Goal: Task Accomplishment & Management: Use online tool/utility

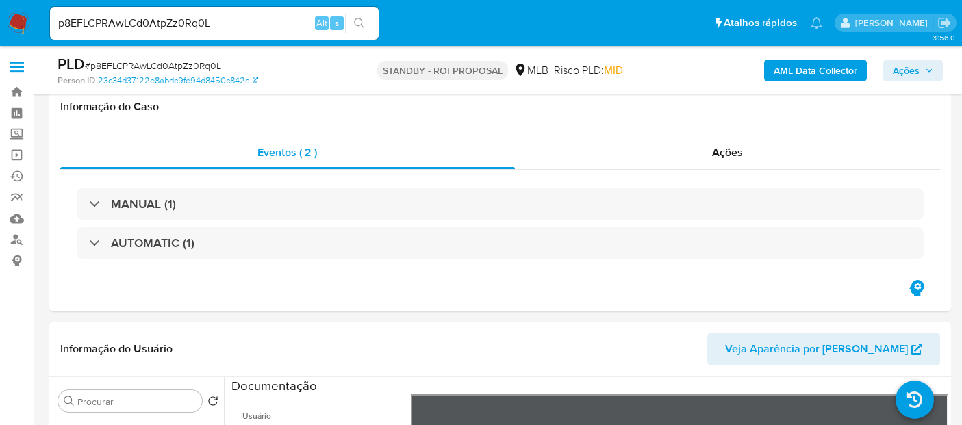
select select "10"
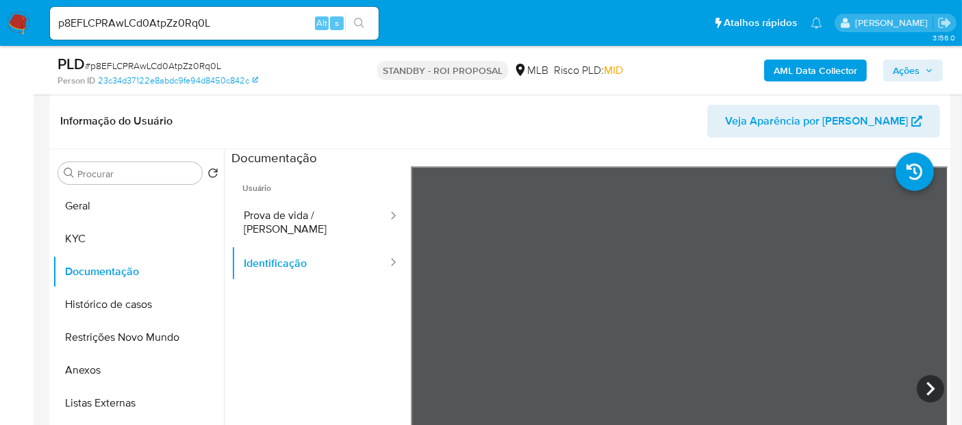
scroll to position [115, 0]
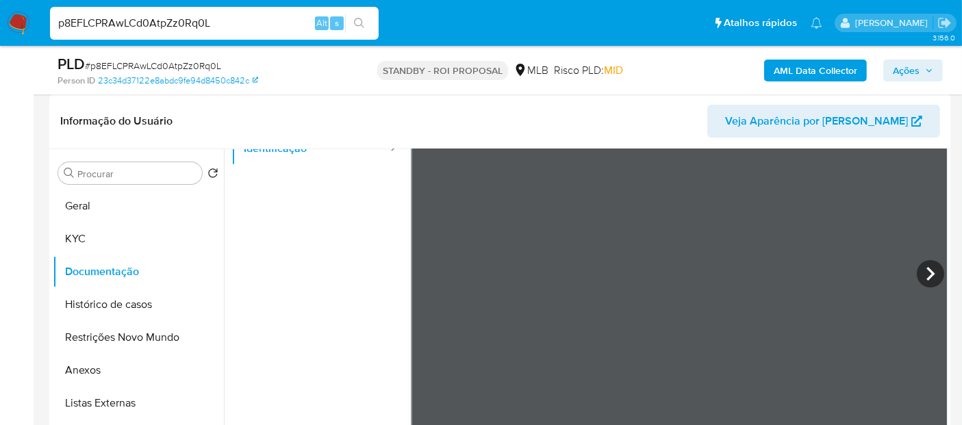
drag, startPoint x: 228, startPoint y: 25, endPoint x: 0, endPoint y: 45, distance: 228.9
click at [0, 45] on nav "Pausado Ver notificaciones p8EFLCPRAwLCd0AtpZz0Rq0L Alt s Atalhos rápidos Presi…" at bounding box center [481, 23] width 962 height 46
paste input "md88AyrkJ1YFiAvrursdFw6O"
type input "md88AyrkJ1YFiAvrursdFw6O"
click at [358, 18] on icon "search-icon" at bounding box center [359, 23] width 10 height 10
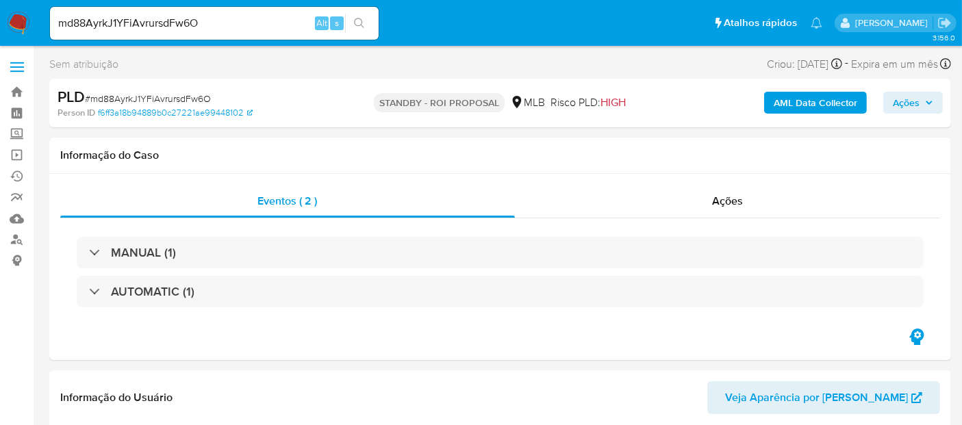
select select "10"
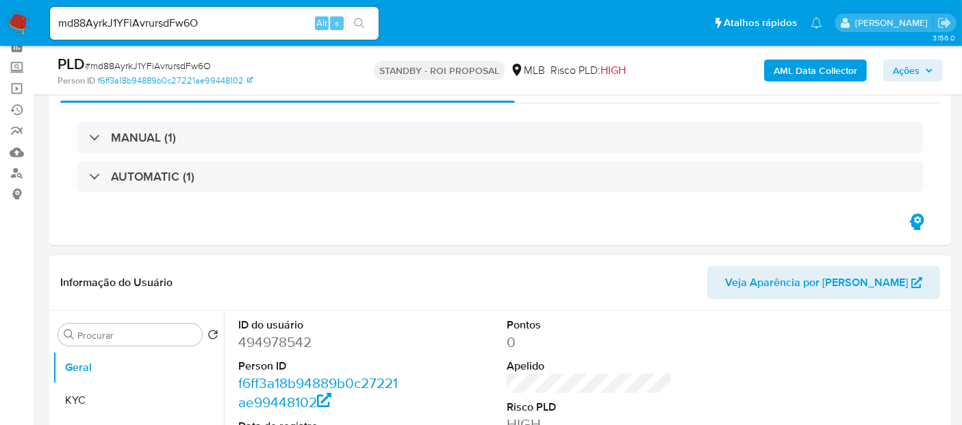
scroll to position [152, 0]
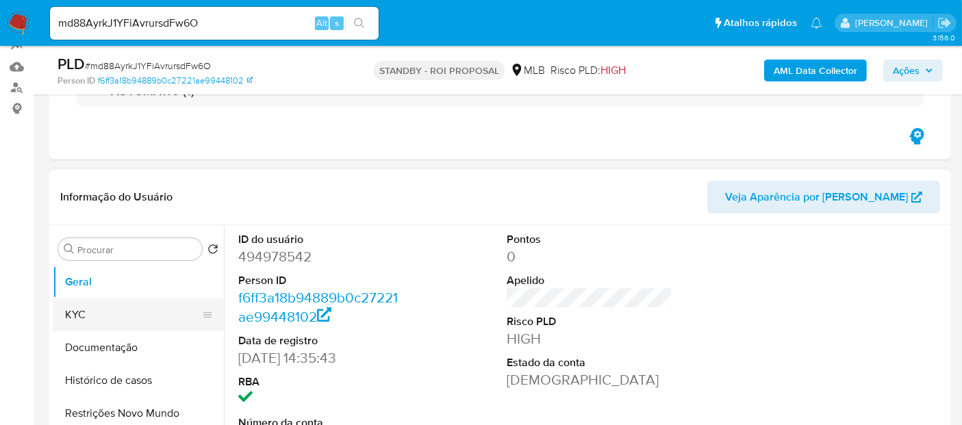
click at [79, 313] on button "KYC" at bounding box center [133, 315] width 160 height 33
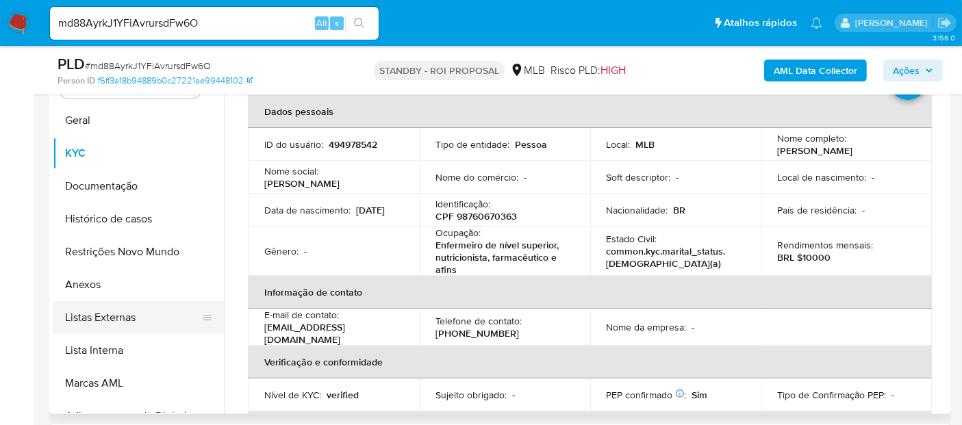
scroll to position [0, 0]
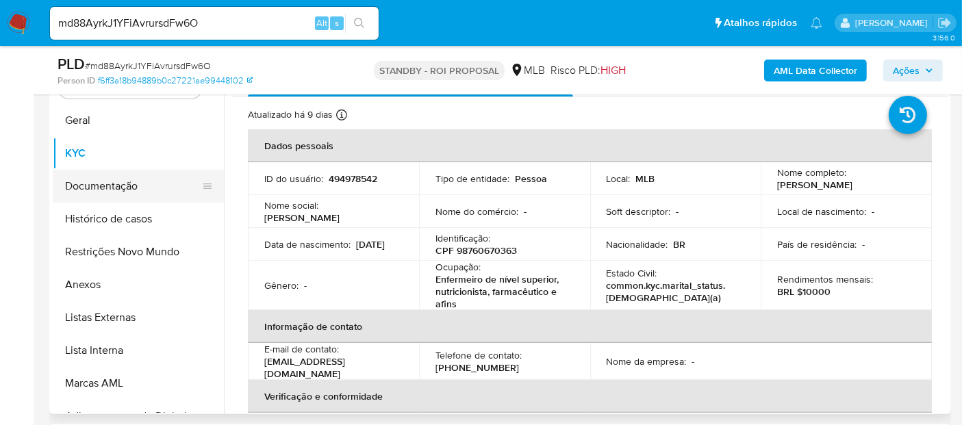
click at [95, 181] on button "Documentação" at bounding box center [133, 186] width 160 height 33
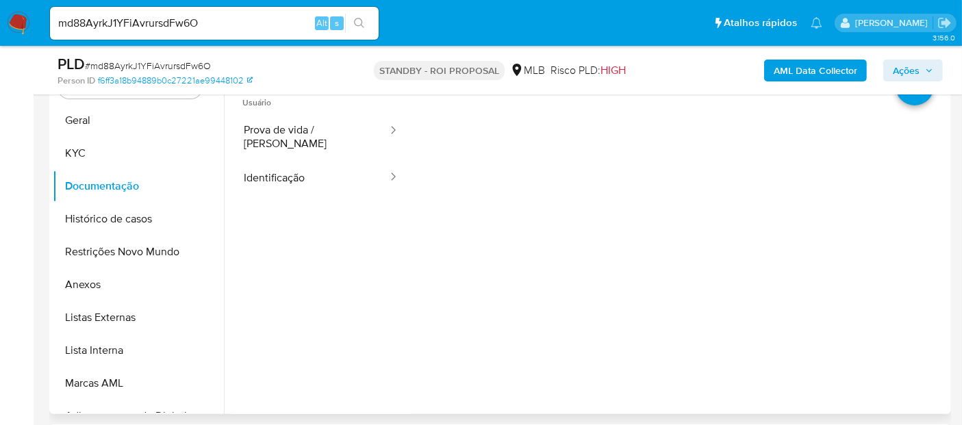
scroll to position [162, 0]
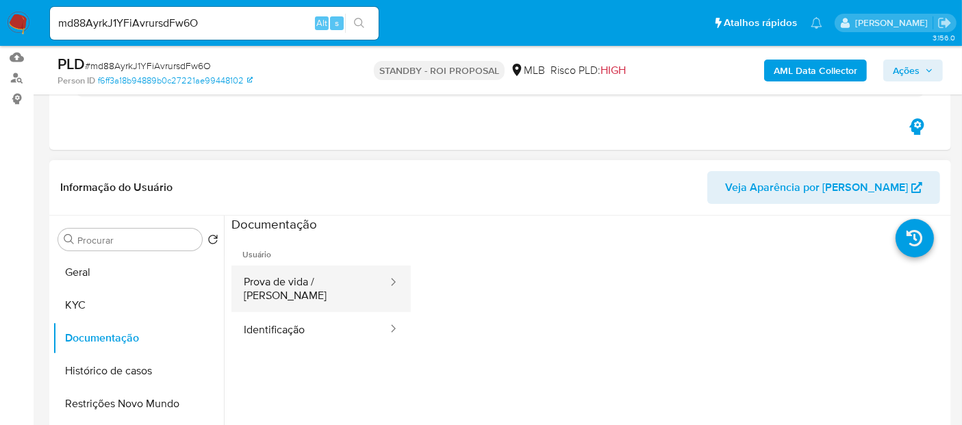
click at [302, 292] on button "Prova de vida / [PERSON_NAME]" at bounding box center [310, 289] width 158 height 47
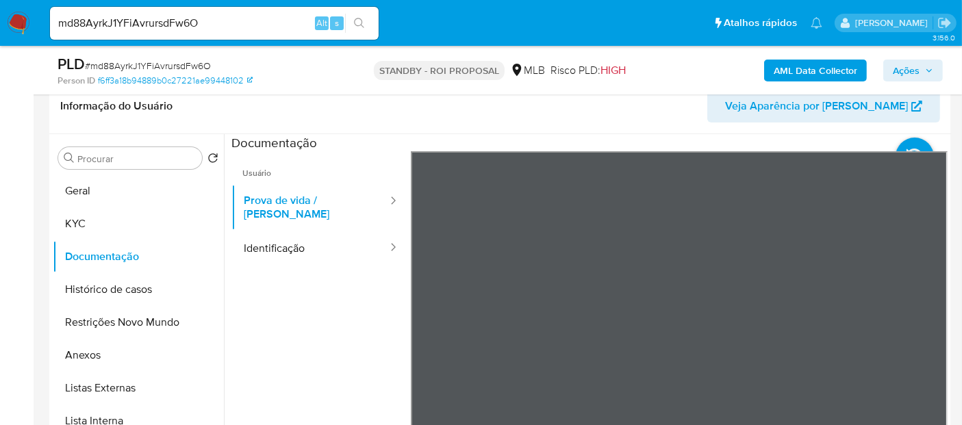
scroll to position [310, 0]
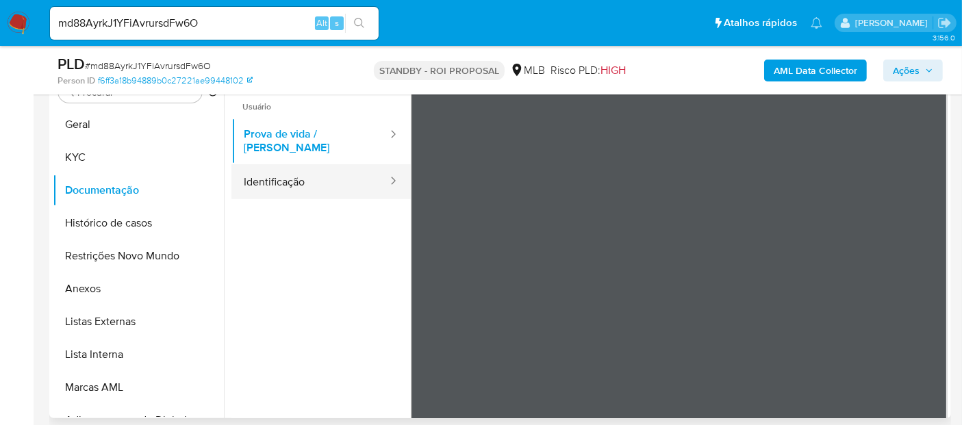
click at [275, 164] on button "Identificação" at bounding box center [310, 181] width 158 height 35
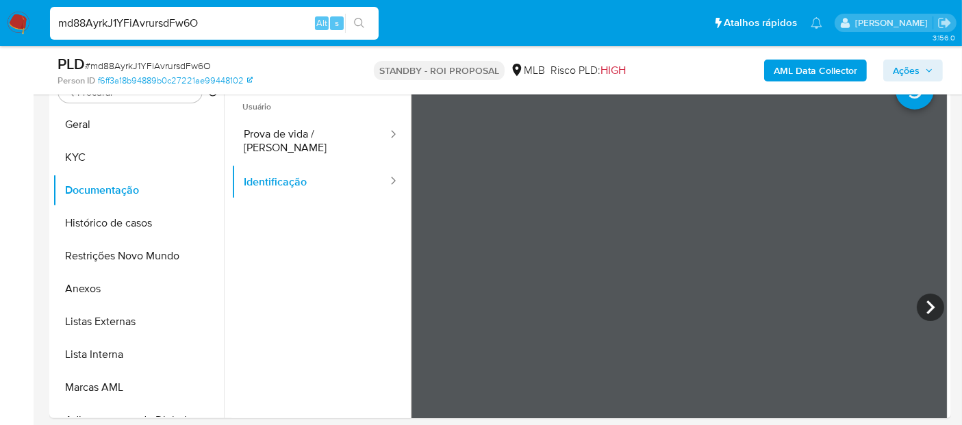
drag, startPoint x: 222, startPoint y: 25, endPoint x: 0, endPoint y: 44, distance: 222.6
click at [0, 44] on nav "Pausado Ver notificaciones md88AyrkJ1YFiAvrursdFw6O Alt s Atalhos rápidos Presi…" at bounding box center [481, 23] width 962 height 46
paste input "36WmUYuNECku4mCr44zBY9xd"
type input "36WmUYuNECku4mCr44zBY9xd"
click at [362, 18] on icon "search-icon" at bounding box center [359, 23] width 11 height 11
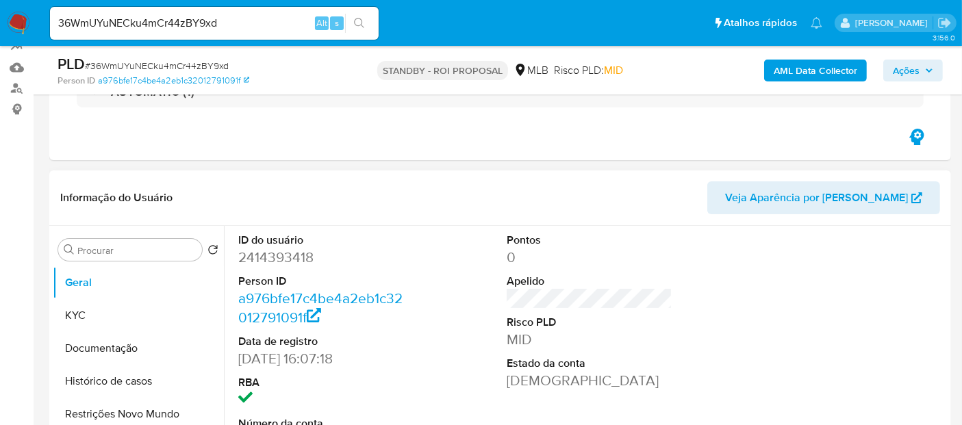
scroll to position [152, 0]
select select "10"
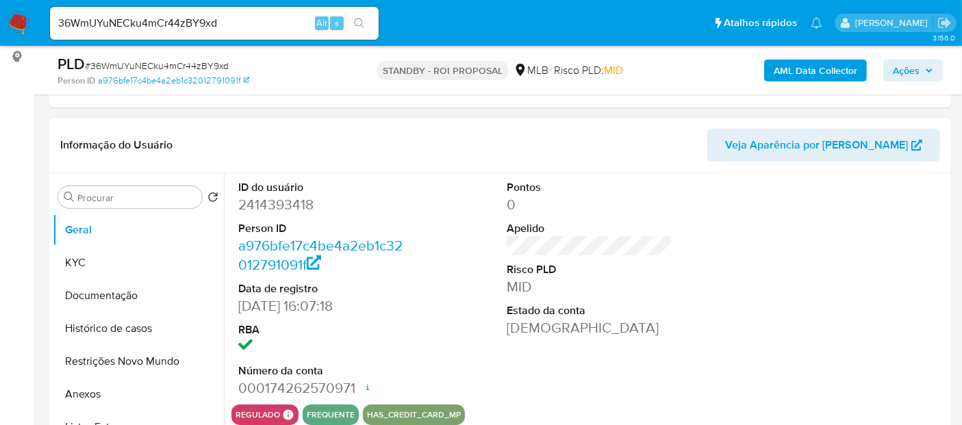
scroll to position [228, 0]
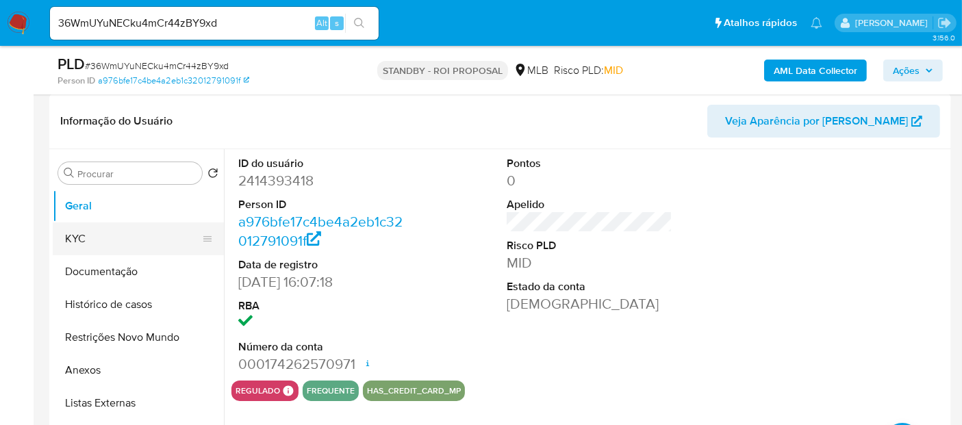
click at [88, 238] on button "KYC" at bounding box center [133, 239] width 160 height 33
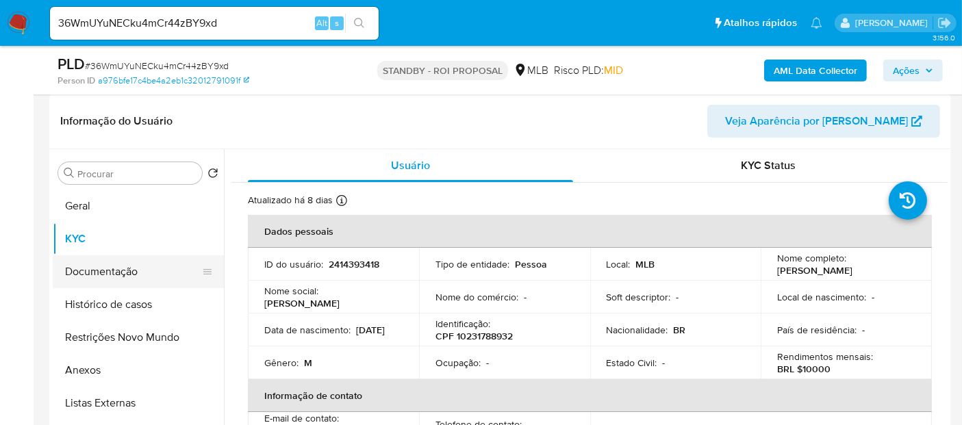
click at [126, 266] on button "Documentação" at bounding box center [133, 271] width 160 height 33
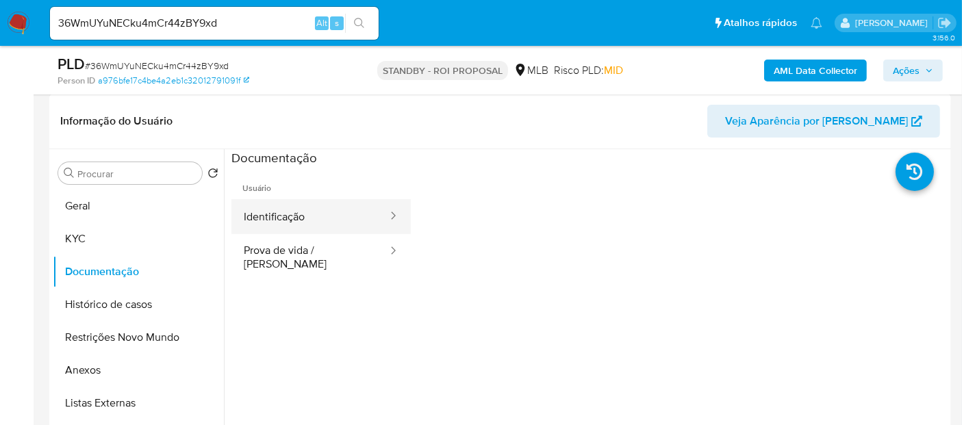
click at [279, 216] on button "Identificação" at bounding box center [310, 216] width 158 height 35
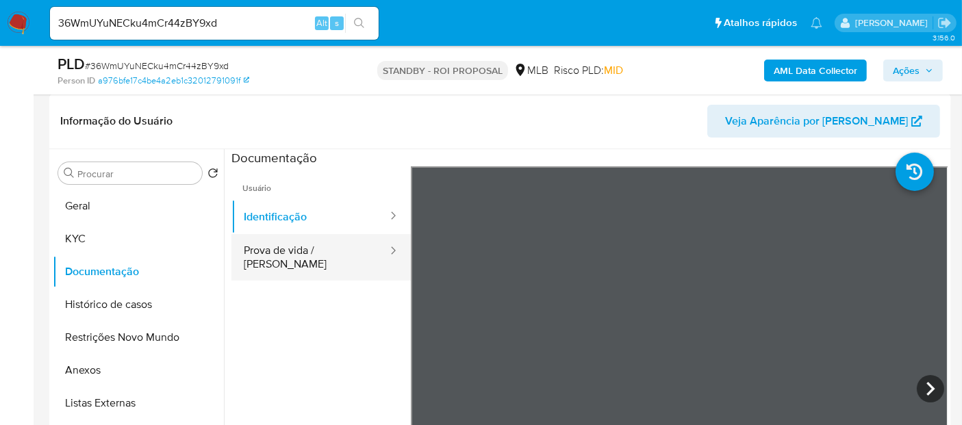
click at [304, 253] on button "Prova de vida / Selfie" at bounding box center [310, 257] width 158 height 47
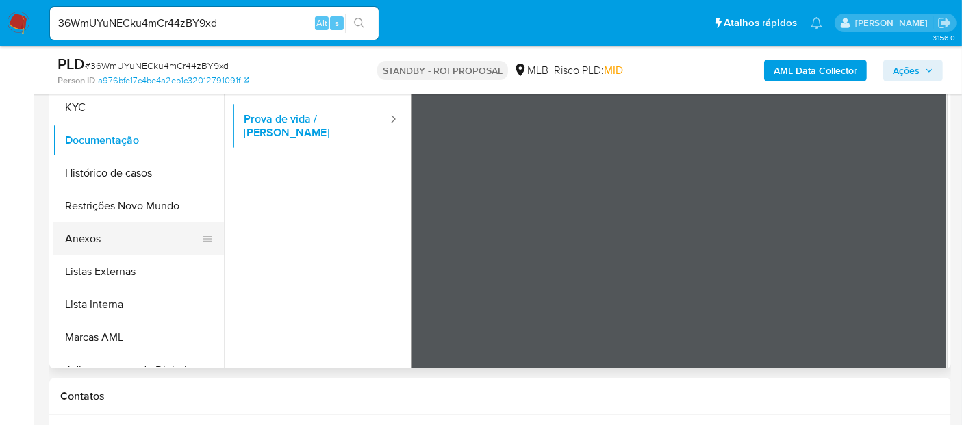
scroll to position [357, 0]
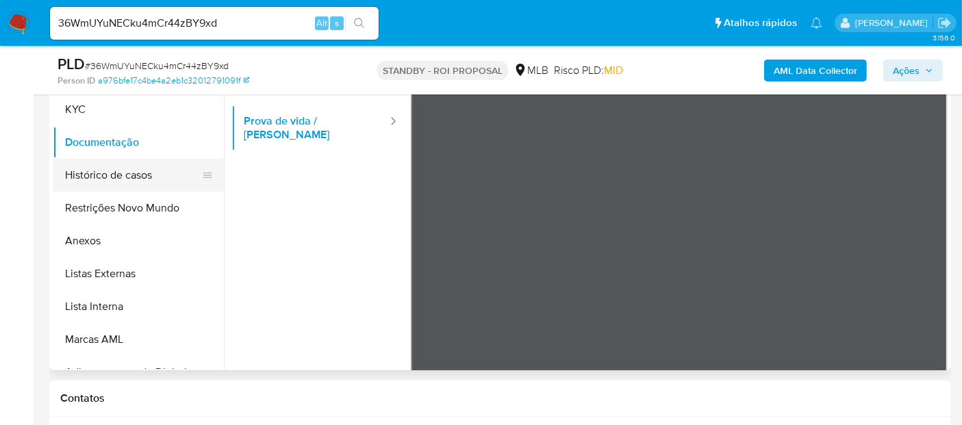
click at [105, 175] on button "Histórico de casos" at bounding box center [133, 175] width 160 height 33
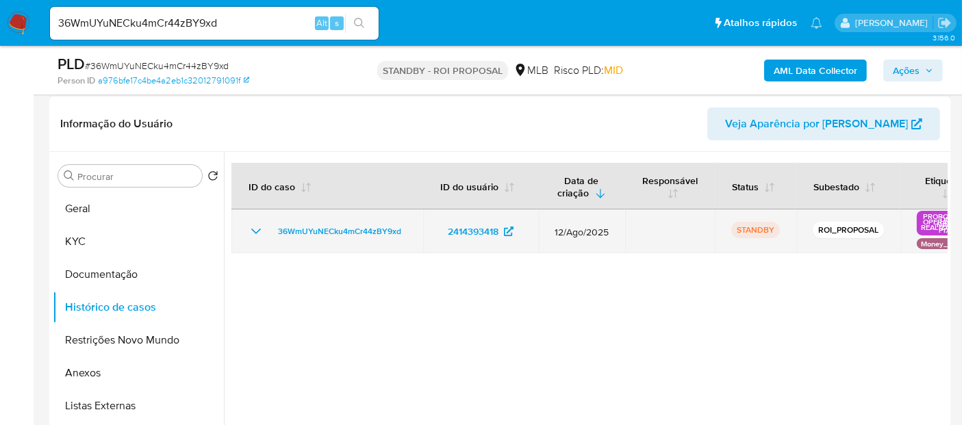
scroll to position [281, 0]
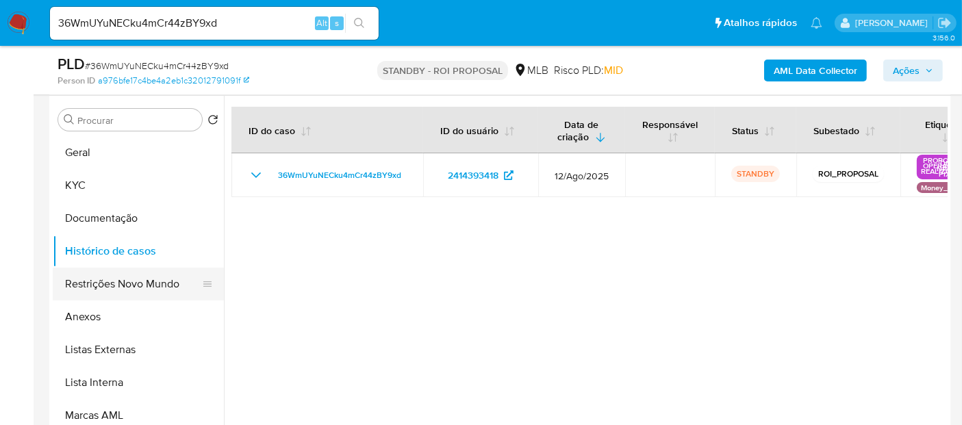
click at [116, 282] on button "Restrições Novo Mundo" at bounding box center [133, 284] width 160 height 33
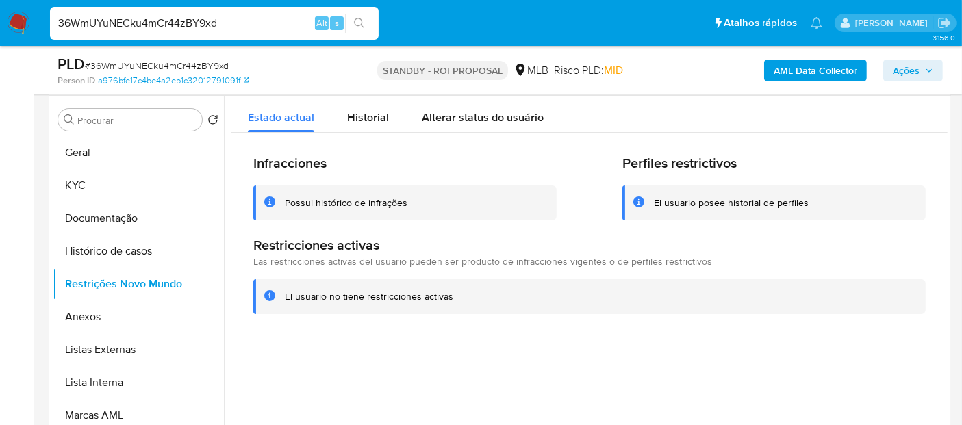
drag, startPoint x: 237, startPoint y: 23, endPoint x: 0, endPoint y: 23, distance: 236.9
click at [0, 23] on nav "Pausado Ver notificaciones 36WmUYuNECku4mCr44zBY9xd Alt s Atalhos rápidos Presi…" at bounding box center [481, 23] width 962 height 46
paste input "8cYQ1asF6DTVDdxwdWH2ImIk"
type input "8cYQ1asF6DTVDdxwdWH2ImIk"
click at [359, 19] on icon "search-icon" at bounding box center [359, 23] width 11 height 11
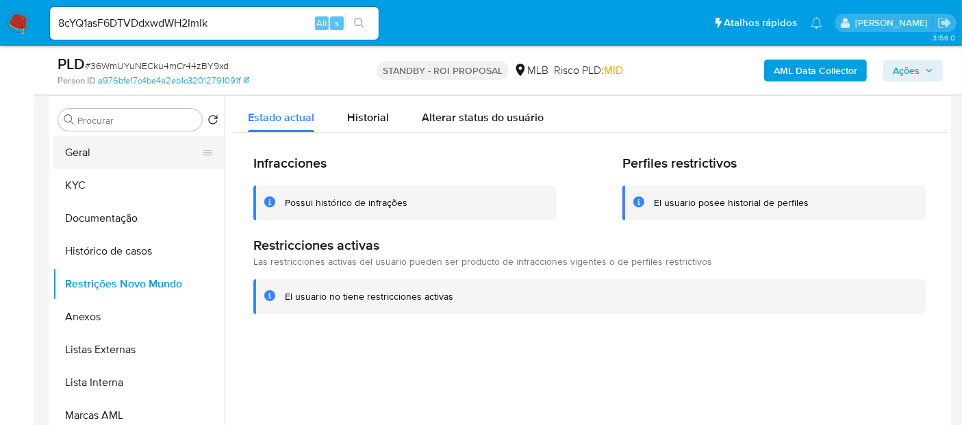
click at [89, 152] on button "Geral" at bounding box center [133, 152] width 160 height 33
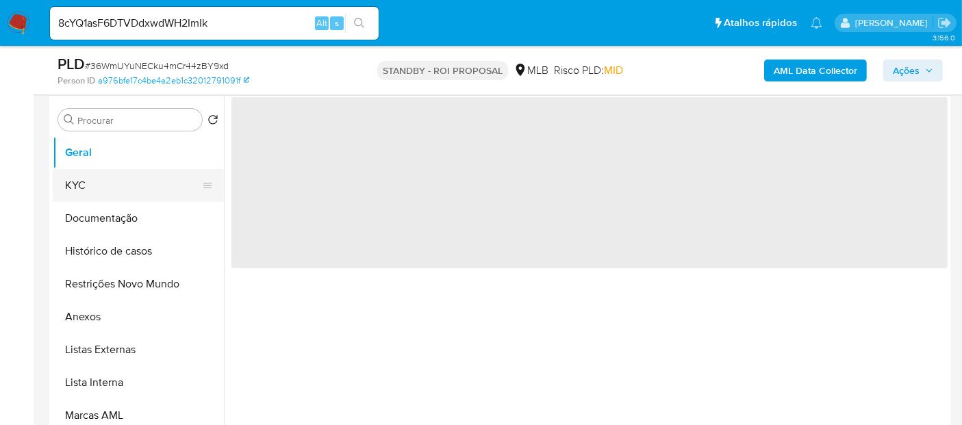
click at [90, 186] on button "KYC" at bounding box center [133, 185] width 160 height 33
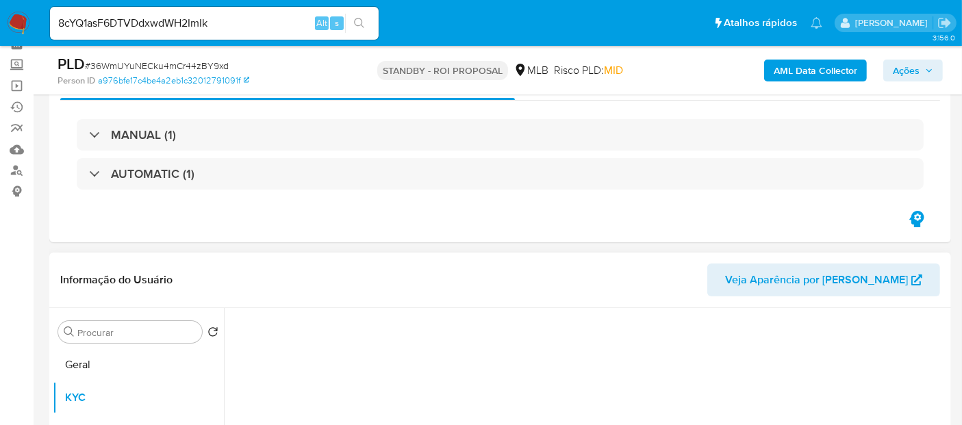
scroll to position [228, 0]
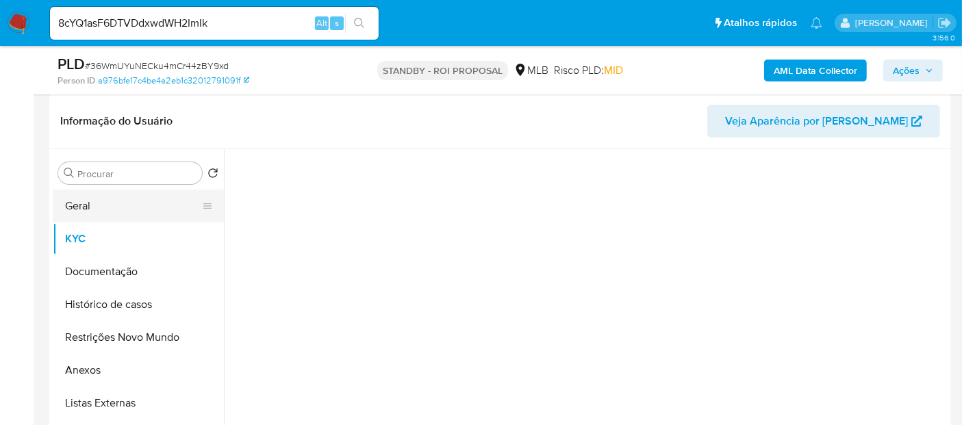
click at [94, 206] on button "Geral" at bounding box center [133, 206] width 160 height 33
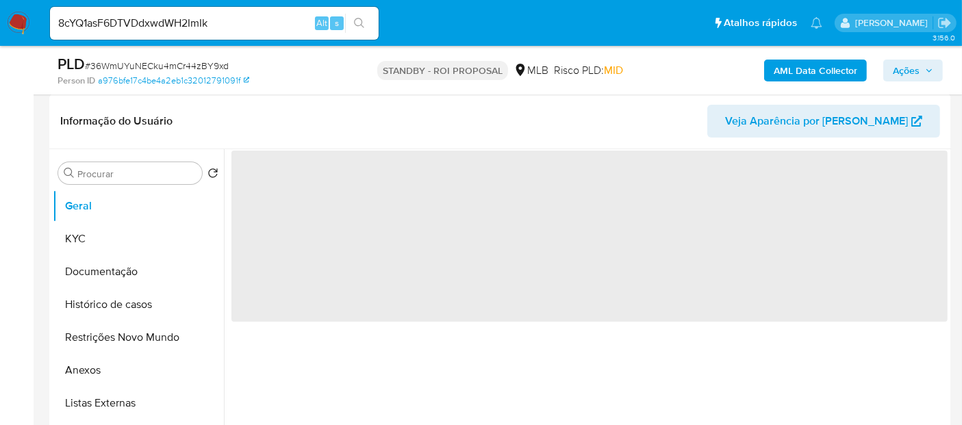
click at [16, 22] on img at bounding box center [18, 23] width 23 height 23
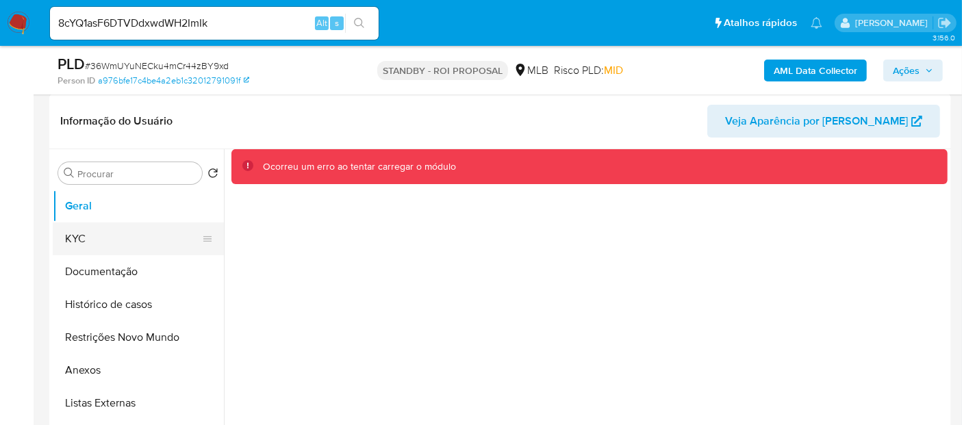
click at [82, 235] on button "KYC" at bounding box center [133, 239] width 160 height 33
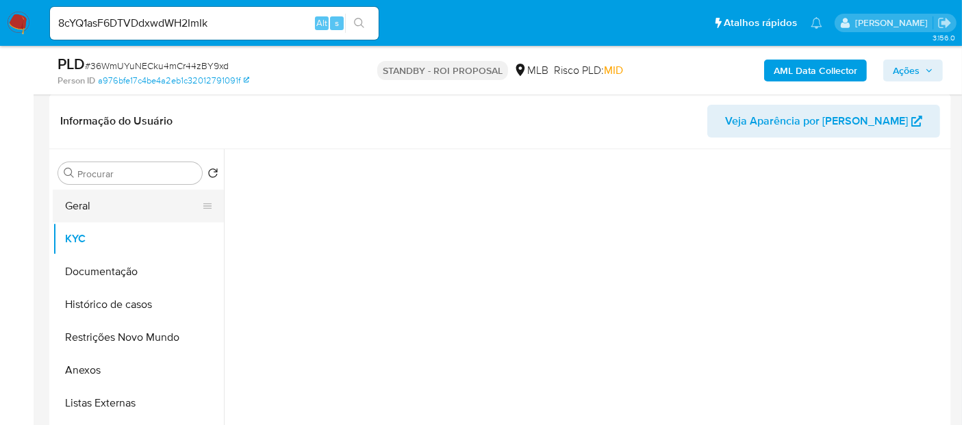
click at [90, 202] on button "Geral" at bounding box center [133, 206] width 160 height 33
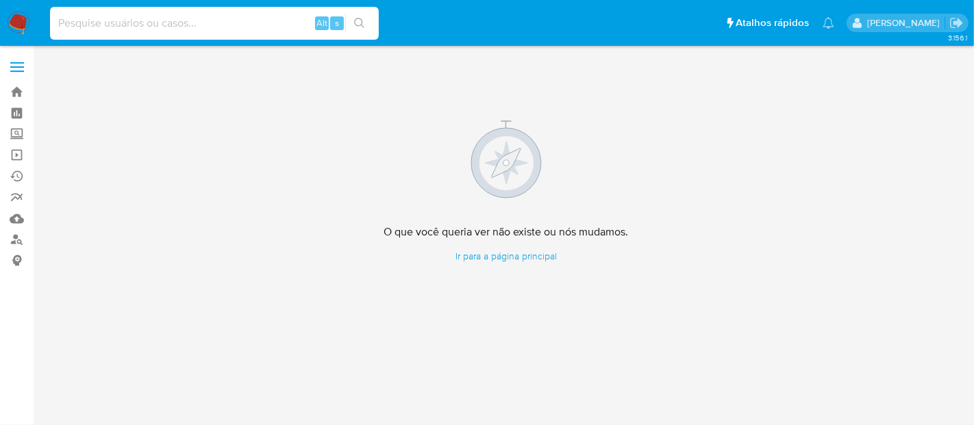
click at [168, 21] on input at bounding box center [214, 23] width 329 height 18
click at [164, 23] on input at bounding box center [214, 23] width 329 height 18
click at [187, 24] on input at bounding box center [214, 23] width 329 height 18
paste input "8cYQ1asF6DTVDdxwdWH2ImIk"
type input "8cYQ1asF6DTVDdxwdWH2ImIk"
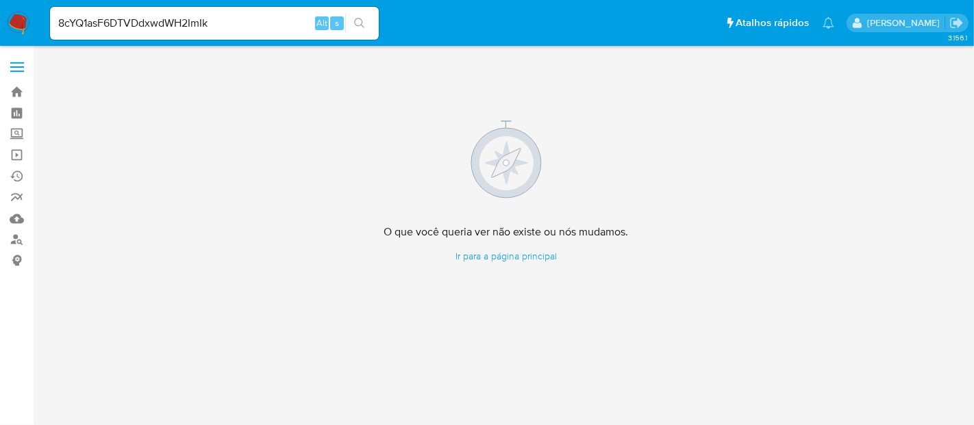
click at [358, 21] on icon "search-icon" at bounding box center [359, 23] width 11 height 11
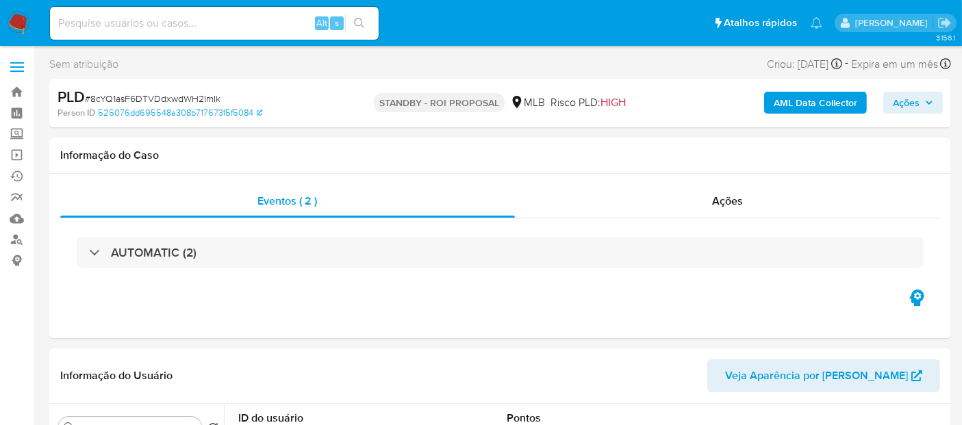
select select "10"
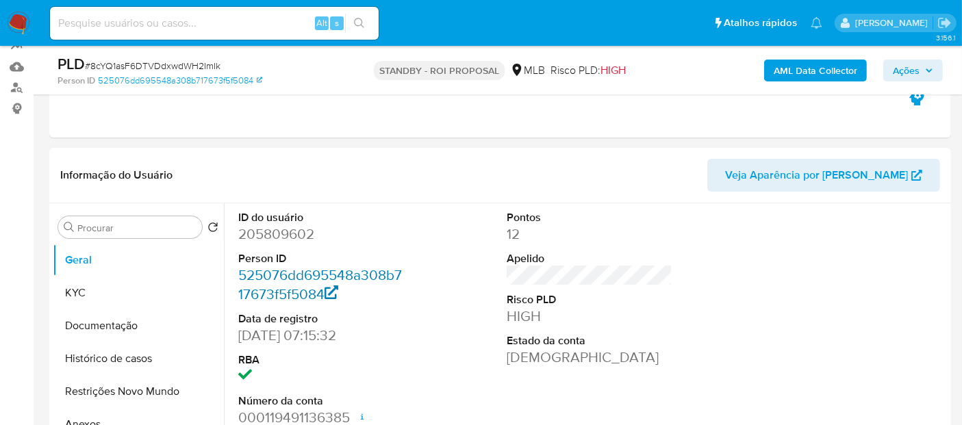
scroll to position [228, 0]
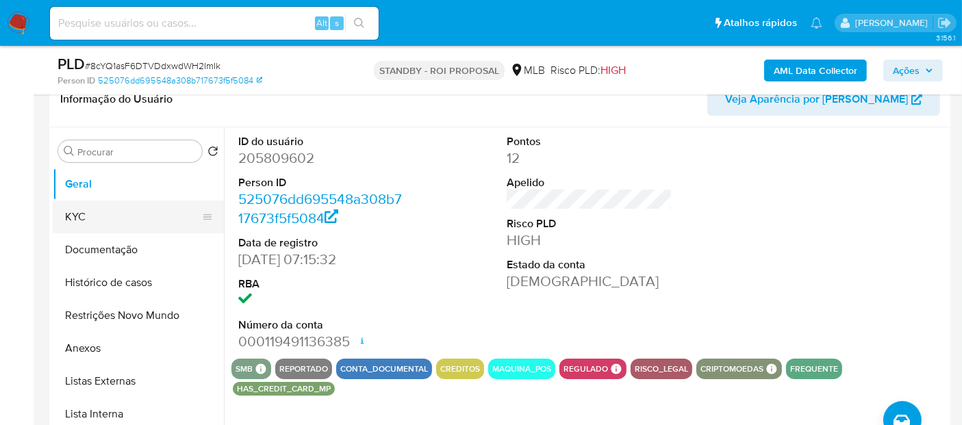
click at [82, 217] on button "KYC" at bounding box center [133, 217] width 160 height 33
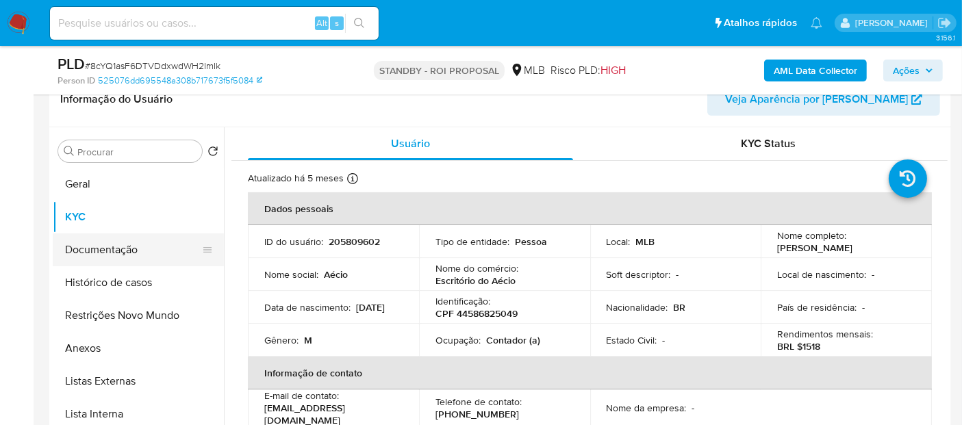
click at [87, 249] on button "Documentação" at bounding box center [133, 250] width 160 height 33
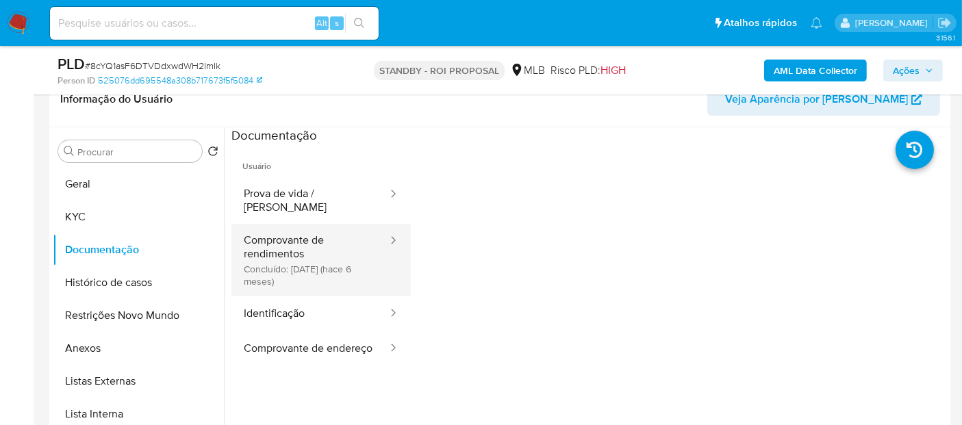
click at [335, 234] on button "Comprovante de rendimentos Concluído: 12/02/2025 (hace 6 meses)" at bounding box center [310, 260] width 158 height 73
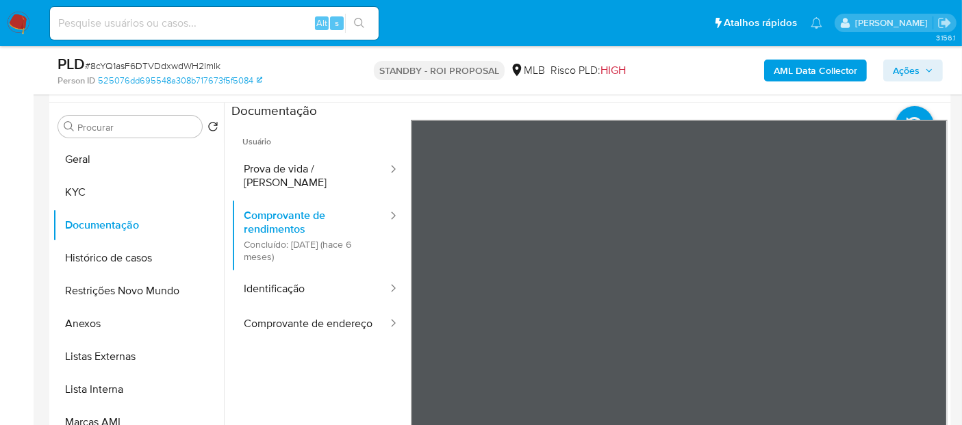
scroll to position [169, 0]
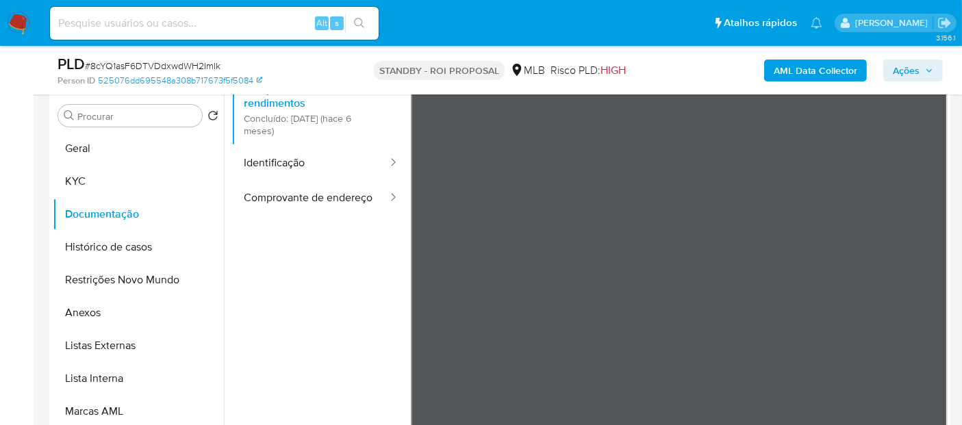
scroll to position [267, 0]
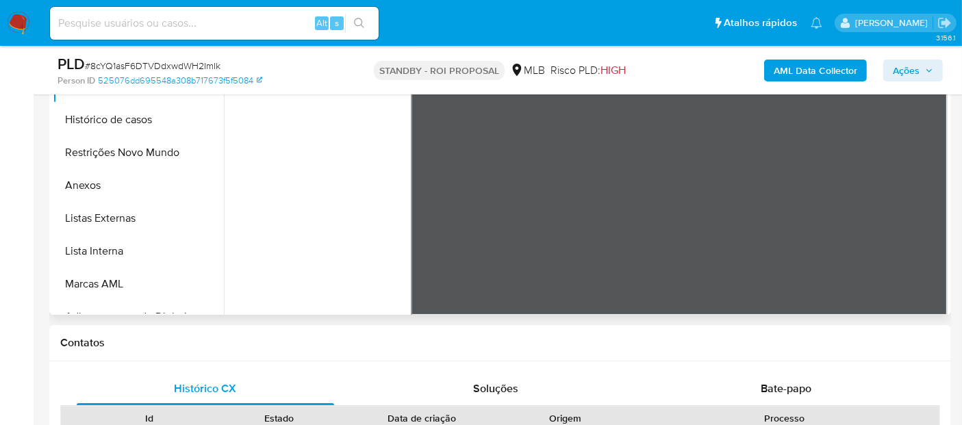
scroll to position [0, 0]
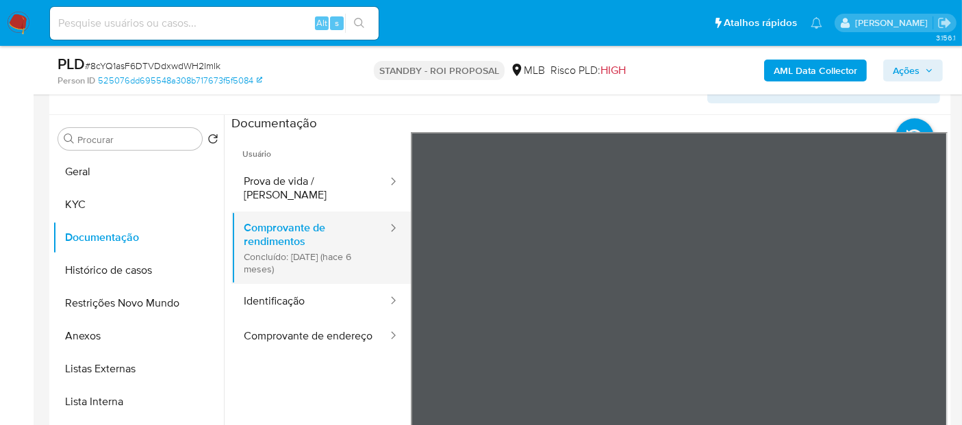
scroll to position [239, 0]
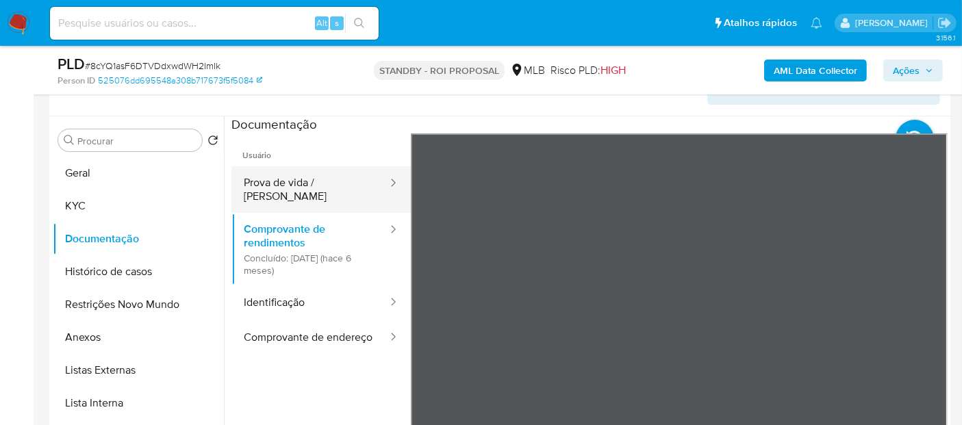
click at [305, 178] on button "Prova de vida / Selfie" at bounding box center [310, 189] width 158 height 47
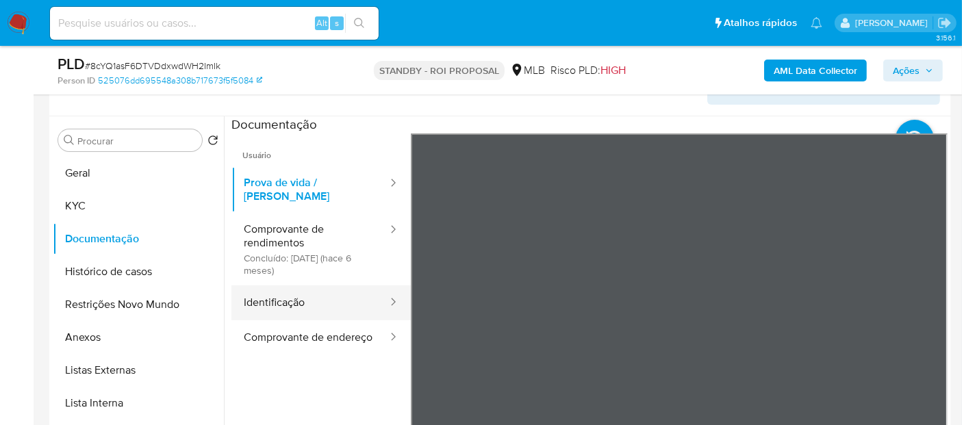
click at [266, 286] on button "Identificação" at bounding box center [310, 303] width 158 height 35
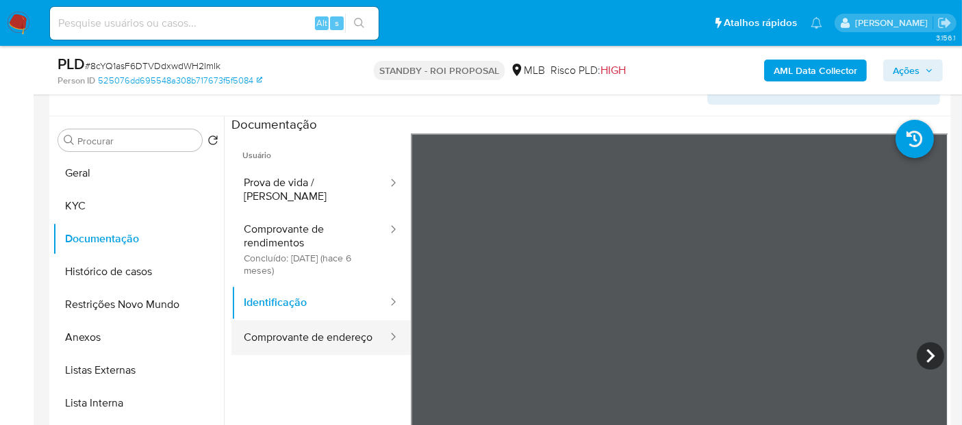
click at [260, 330] on button "Comprovante de endereço" at bounding box center [310, 337] width 158 height 35
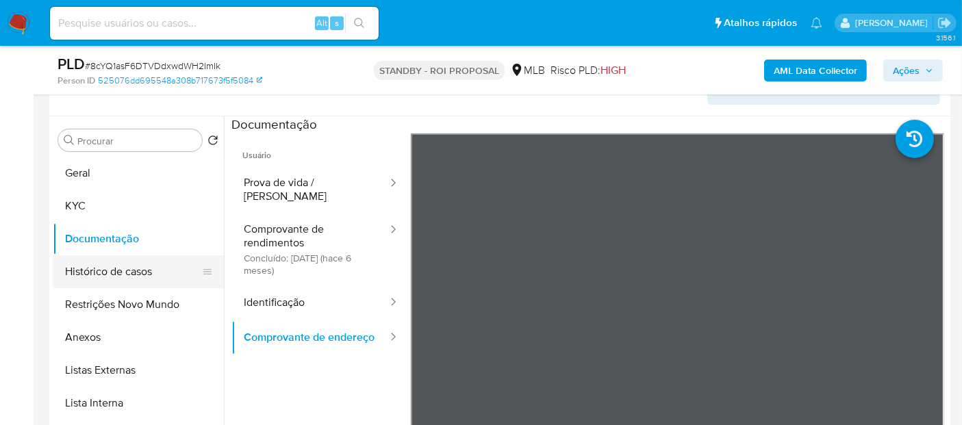
click at [100, 268] on button "Histórico de casos" at bounding box center [133, 271] width 160 height 33
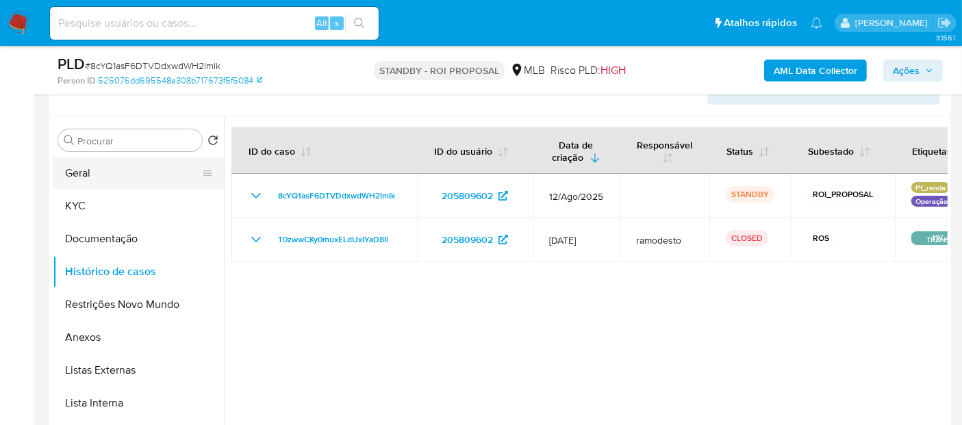
click at [101, 173] on button "Geral" at bounding box center [133, 173] width 160 height 33
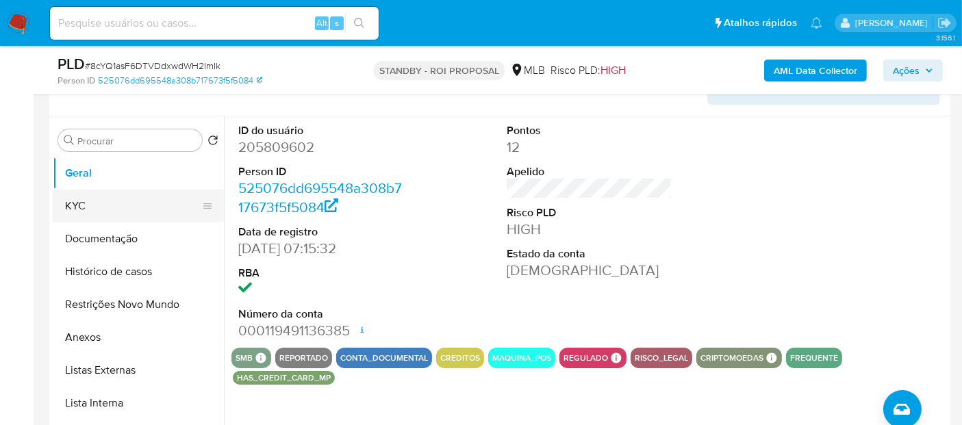
click at [90, 209] on button "KYC" at bounding box center [133, 206] width 160 height 33
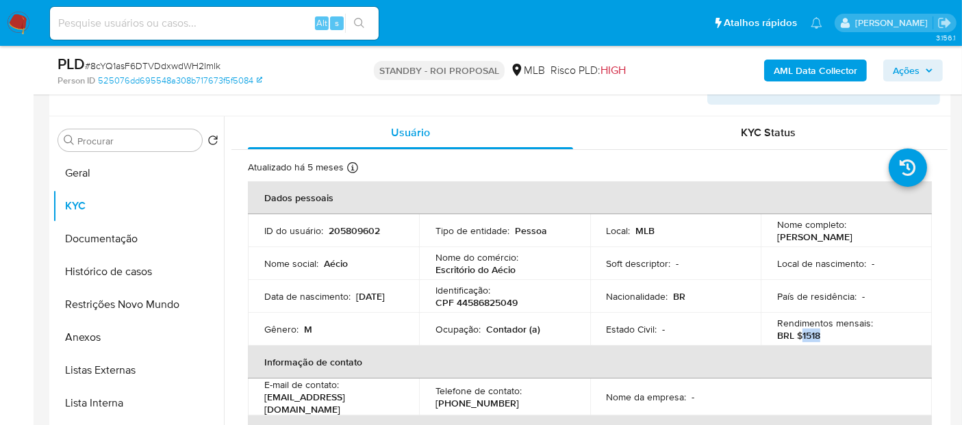
drag, startPoint x: 798, startPoint y: 336, endPoint x: 825, endPoint y: 336, distance: 26.7
click at [825, 336] on div "Rendimentos mensais : BRL $1518" at bounding box center [846, 329] width 138 height 25
copy p "1518"
click at [194, 14] on input at bounding box center [214, 23] width 329 height 18
paste input "BTEsq9d0Betw5PQ8fUBgrTqm"
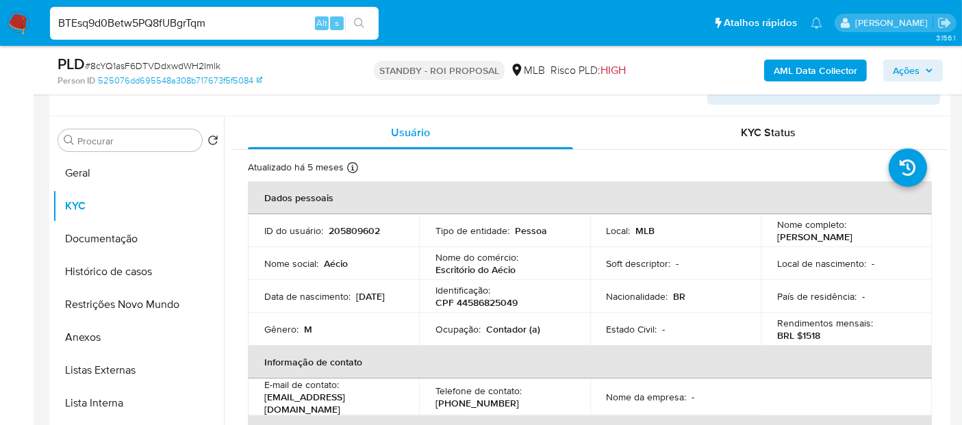
type input "BTEsq9d0Betw5PQ8fUBgrTqm"
click at [355, 18] on icon "search-icon" at bounding box center [359, 23] width 11 height 11
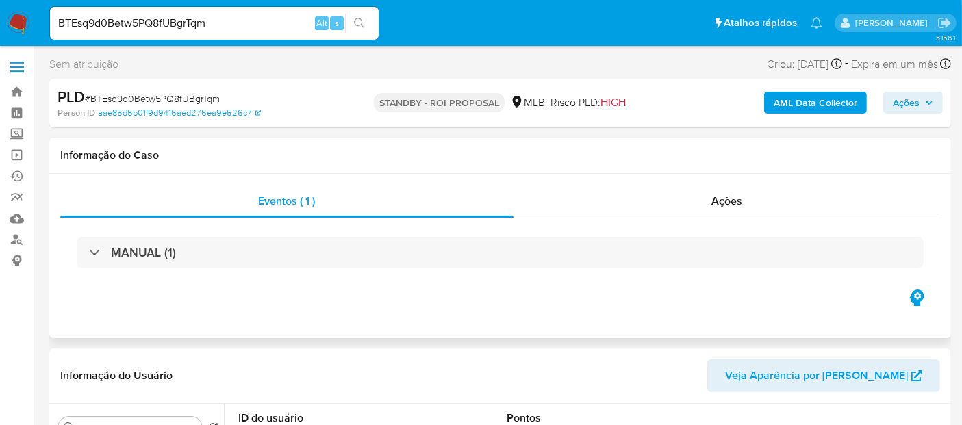
select select "10"
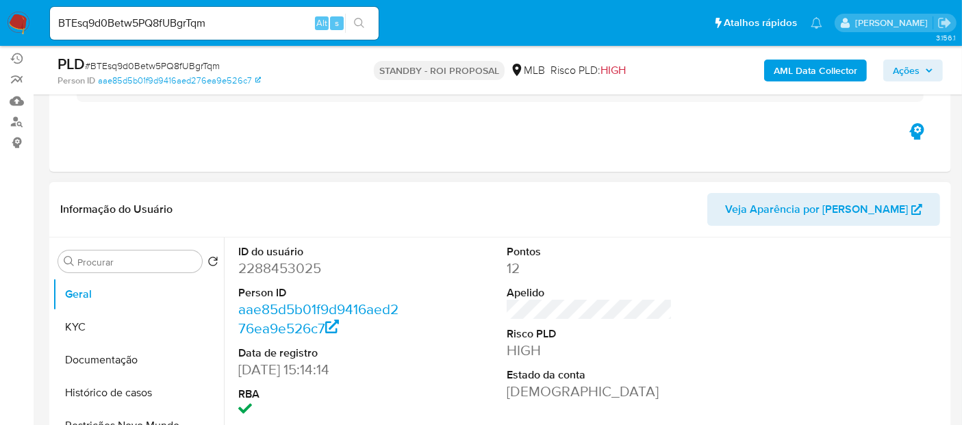
scroll to position [152, 0]
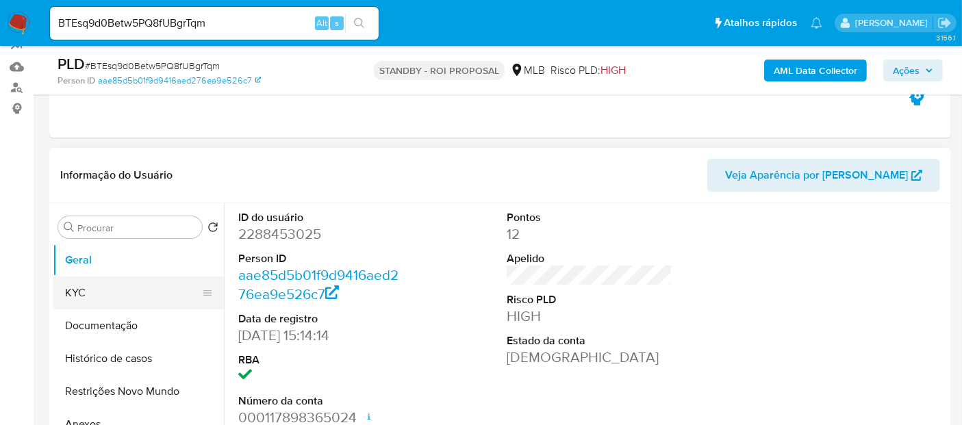
click at [97, 297] on button "KYC" at bounding box center [133, 293] width 160 height 33
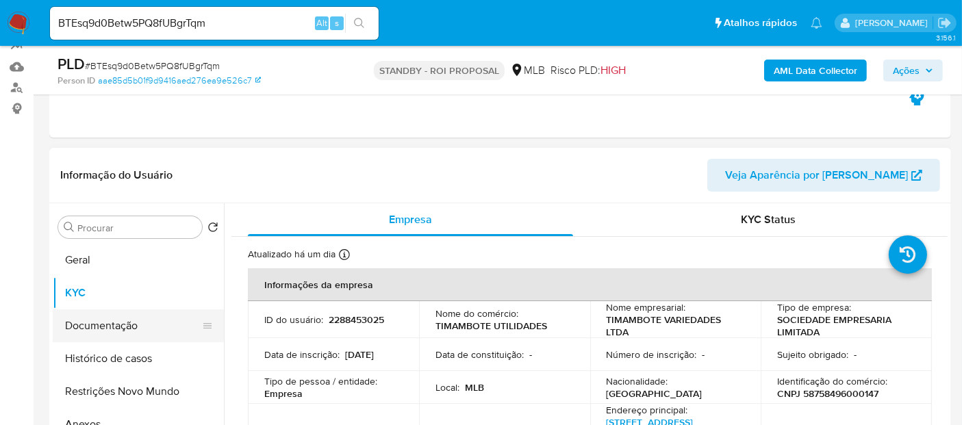
click at [88, 325] on button "Documentação" at bounding box center [133, 326] width 160 height 33
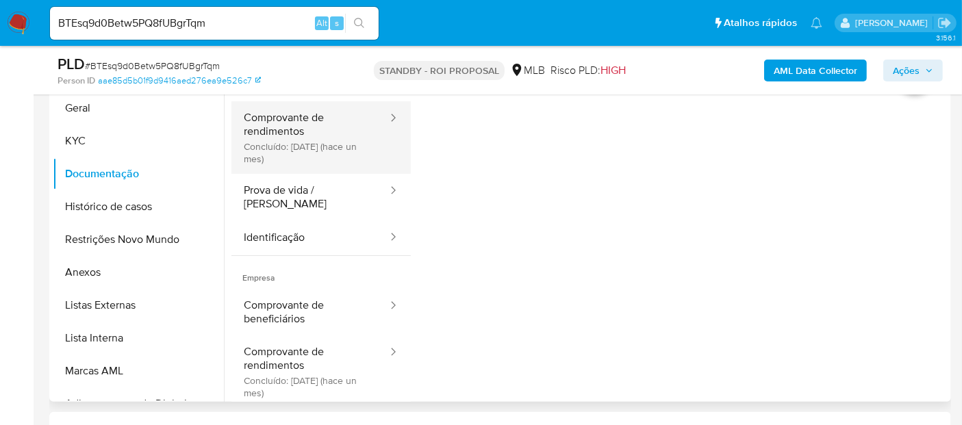
scroll to position [228, 0]
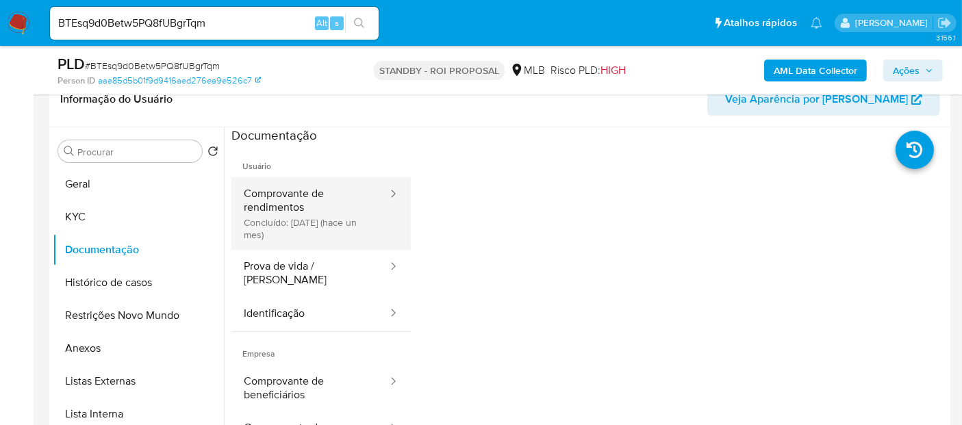
click at [286, 201] on button "Comprovante de rendimentos Concluído: 14/07/2025 (hace un mes)" at bounding box center [310, 213] width 158 height 73
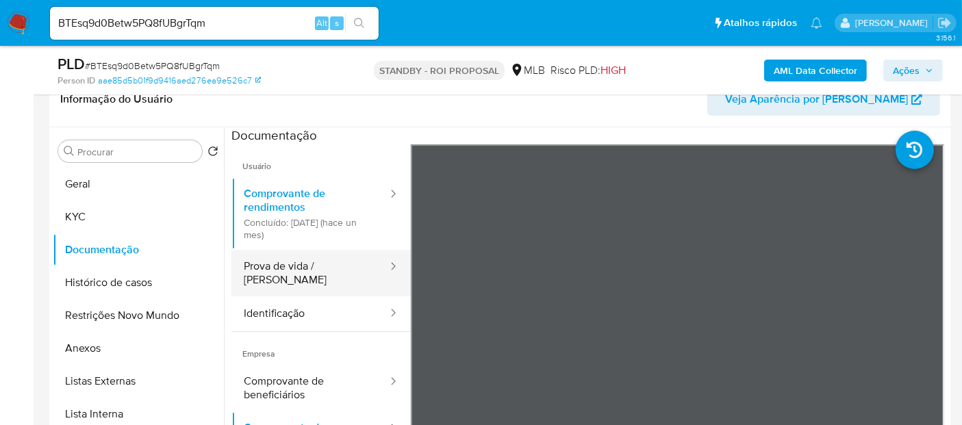
click at [294, 270] on button "Prova de vida / [PERSON_NAME]" at bounding box center [310, 273] width 158 height 47
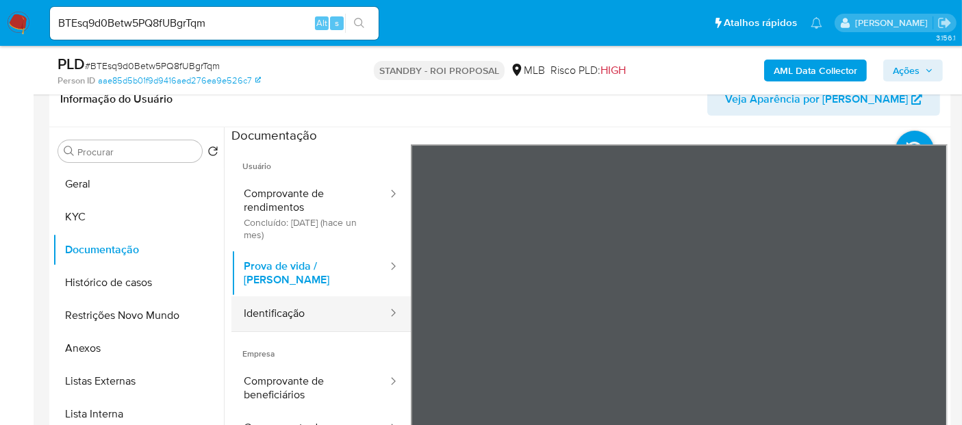
click at [297, 308] on button "Identificação" at bounding box center [310, 314] width 158 height 35
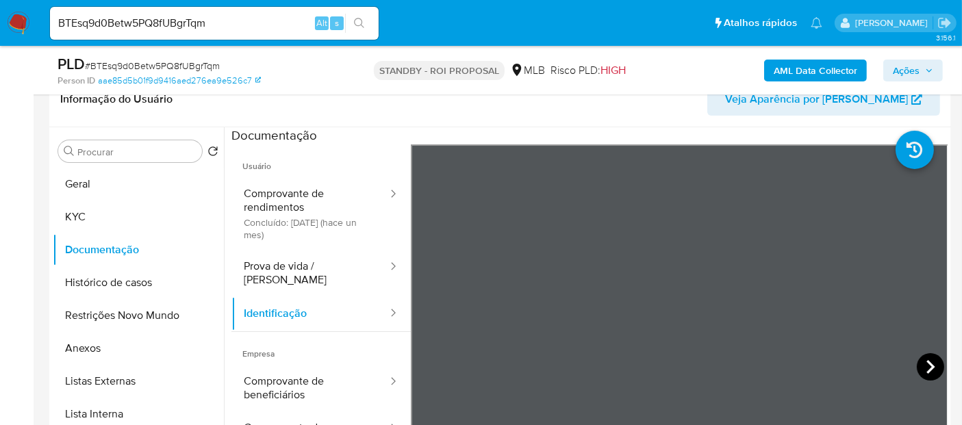
click at [920, 362] on icon at bounding box center [930, 366] width 27 height 27
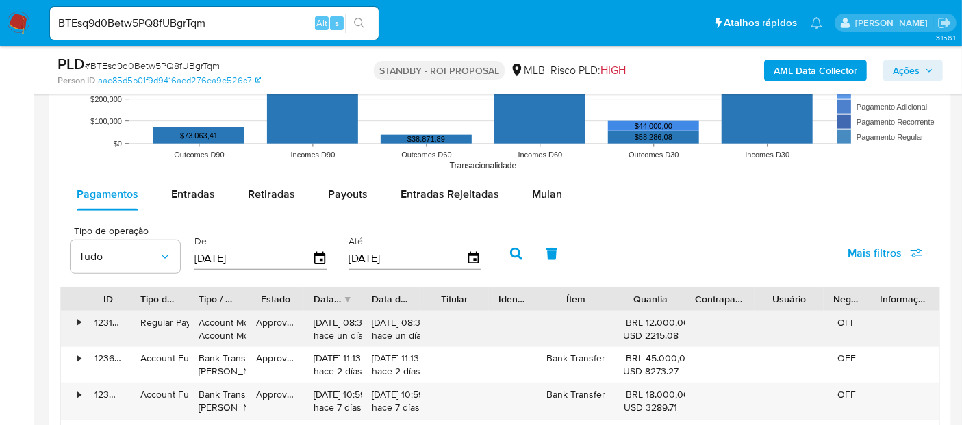
scroll to position [1446, 0]
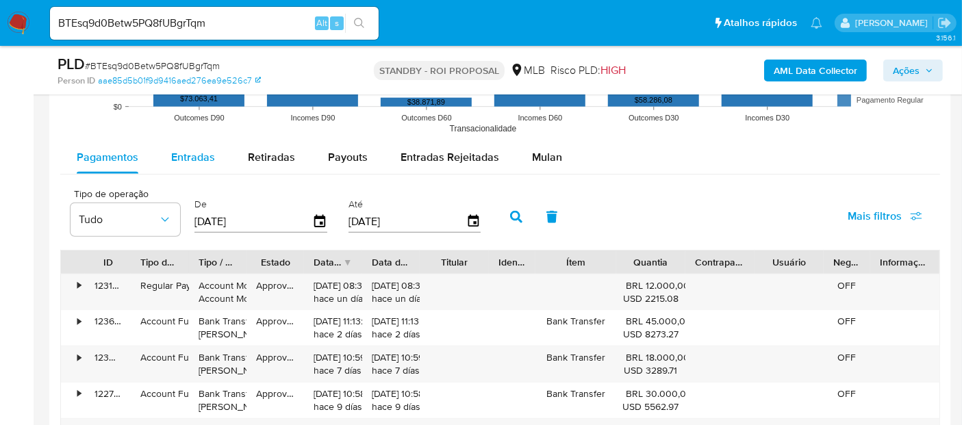
click at [193, 141] on div "Entradas" at bounding box center [193, 157] width 44 height 33
select select "10"
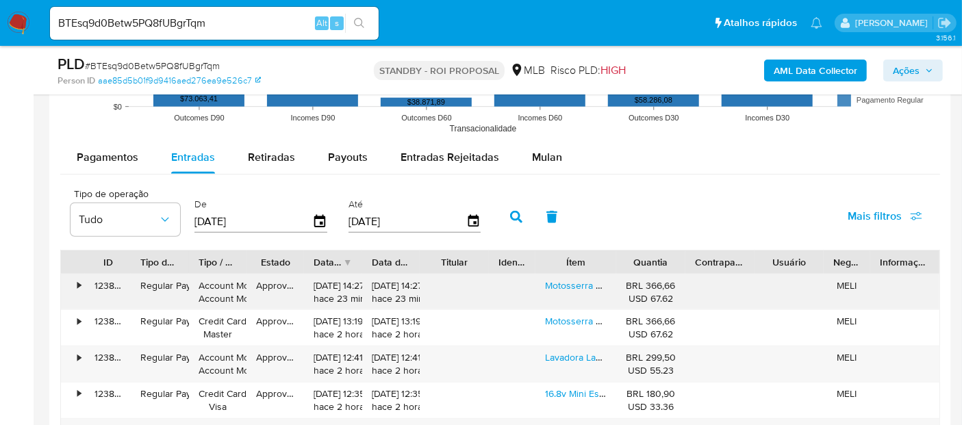
click at [568, 291] on div "Motosserra A Bateria Portatil 12 Pol Brushless Jardinagem" at bounding box center [576, 293] width 81 height 36
click at [570, 284] on link "Motosserra A Bateria Portatil 12 Pol Brushless Jardinagem" at bounding box center [667, 286] width 245 height 14
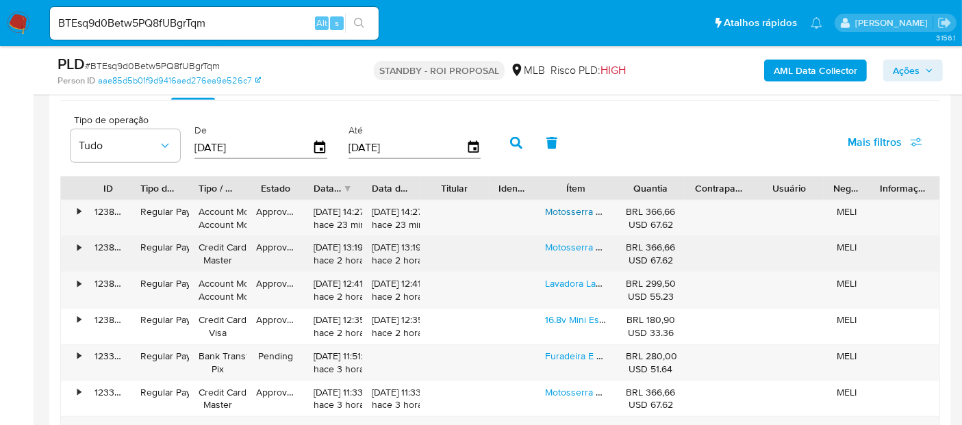
scroll to position [1522, 0]
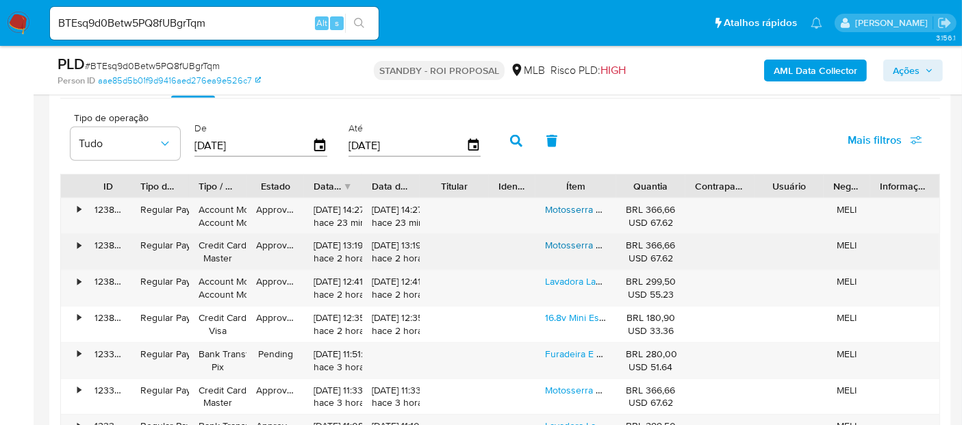
click at [575, 243] on link "Motosserra A Bateria Portatil 12 Pol Brushless Jardinagem" at bounding box center [667, 245] width 245 height 14
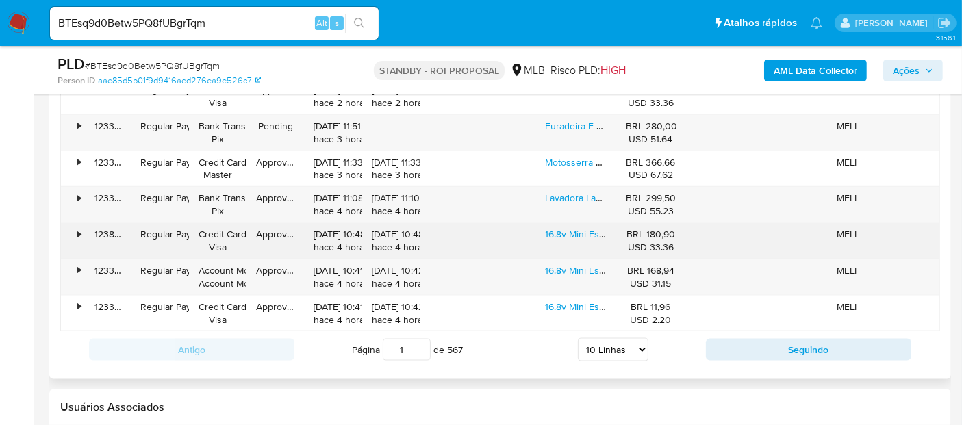
scroll to position [1674, 0]
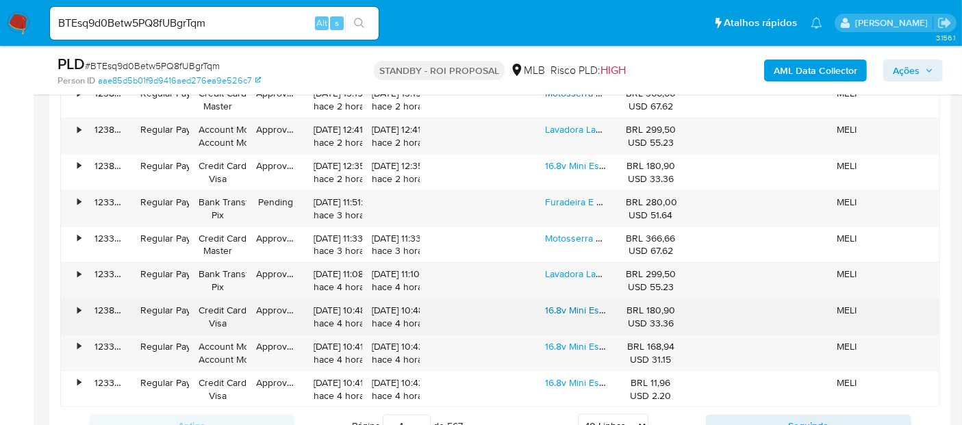
click at [569, 304] on link "16.8v Mini Esmerilhadeira Lixadeira Angular Bateria Bivolt" at bounding box center [665, 310] width 240 height 14
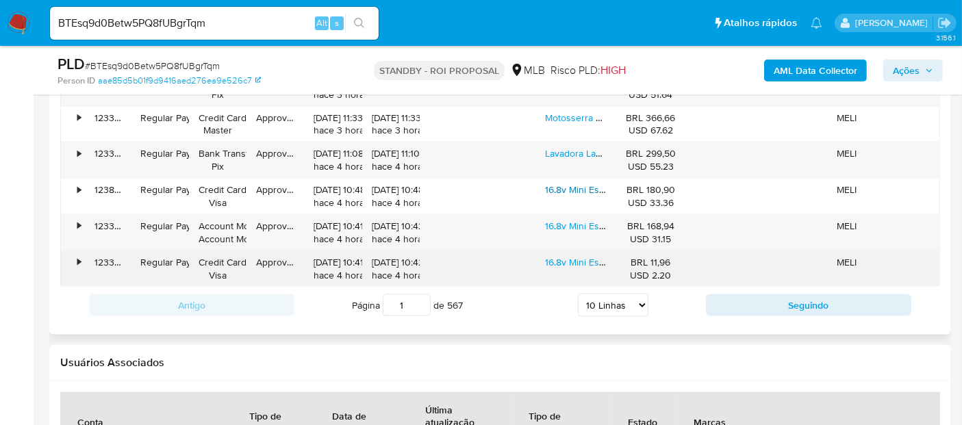
scroll to position [1826, 0]
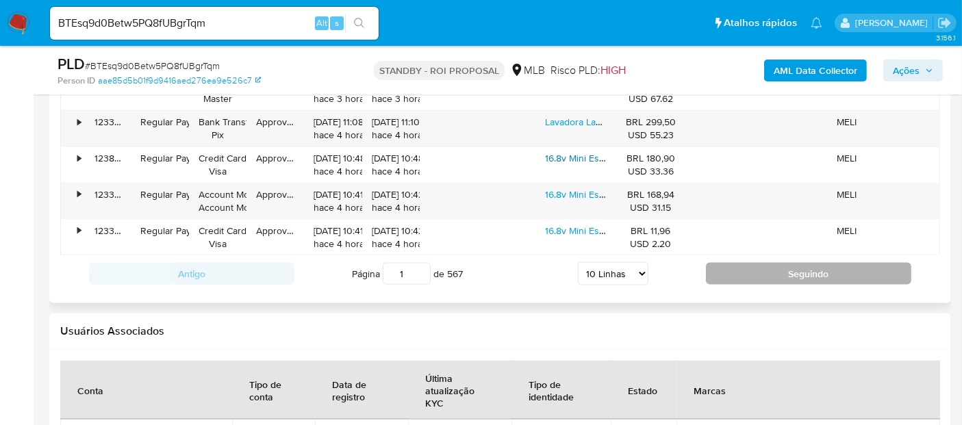
click at [783, 267] on button "Seguindo" at bounding box center [808, 274] width 205 height 22
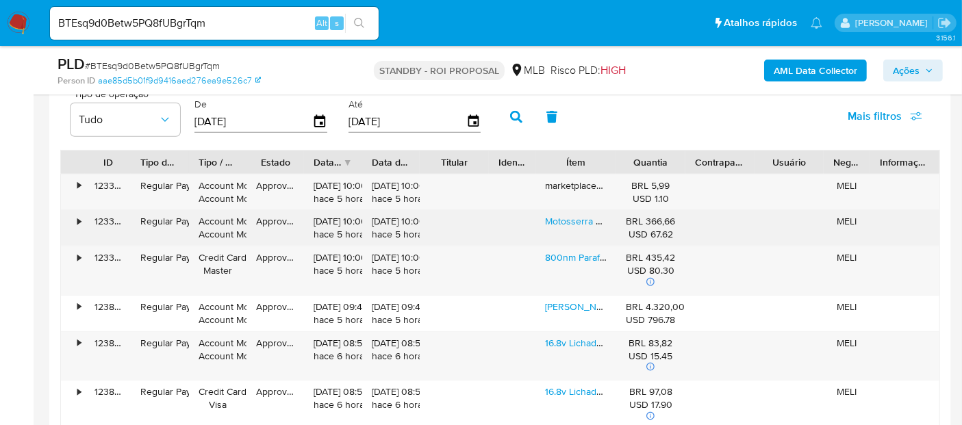
scroll to position [1522, 0]
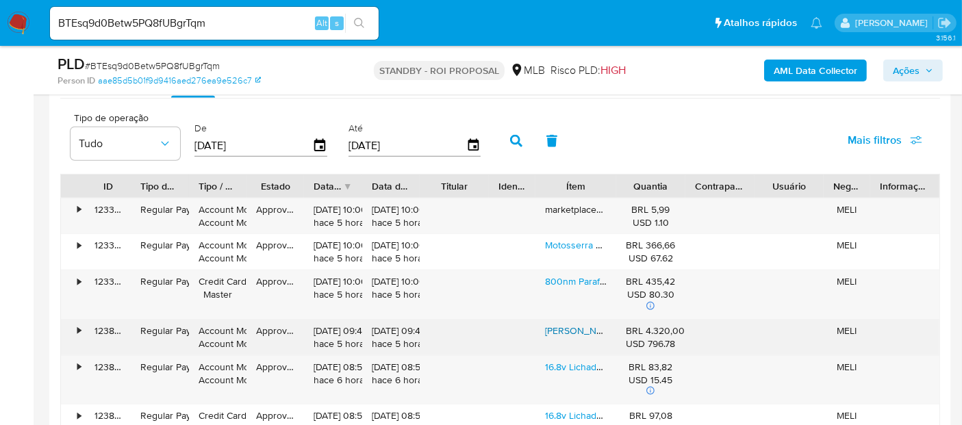
click at [572, 330] on link "Xiaomi Kingsmith Esteira Elétrica Dobrável Residencial" at bounding box center [665, 331] width 240 height 14
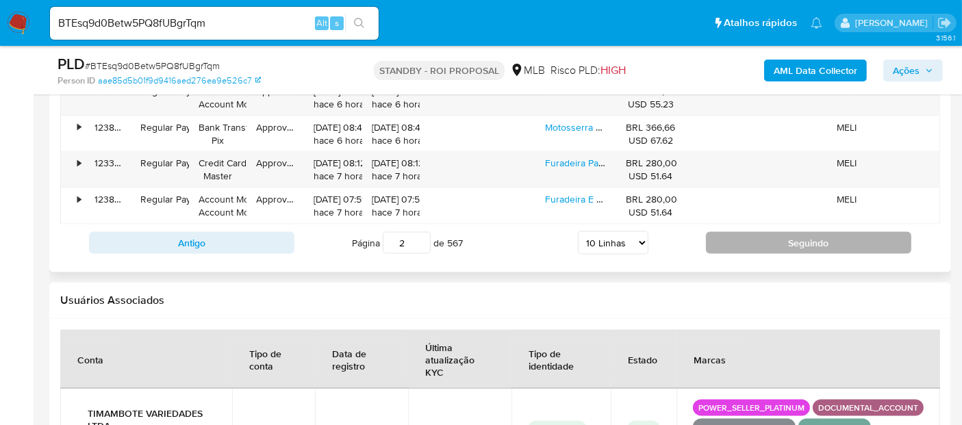
click at [820, 240] on button "Seguindo" at bounding box center [808, 243] width 205 height 22
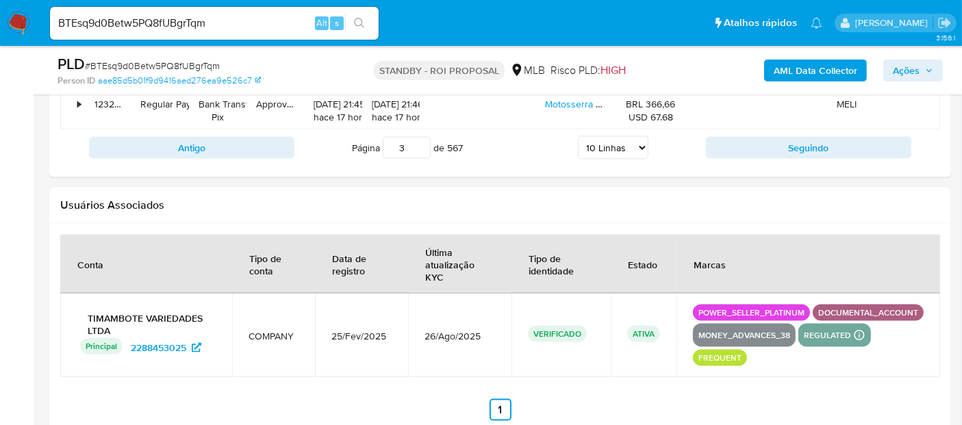
scroll to position [1674, 0]
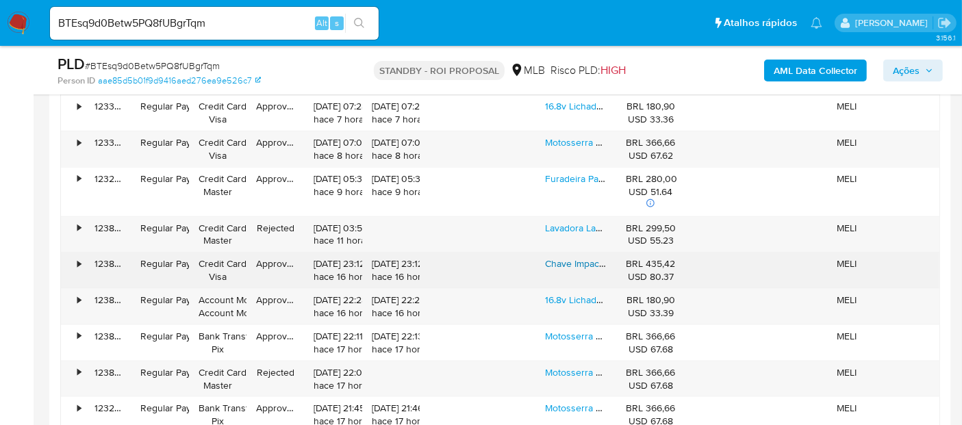
click at [584, 261] on link "Chave Impacto Bateria 800nm Parafusadeira Elétrica Brushless" at bounding box center [678, 264] width 267 height 14
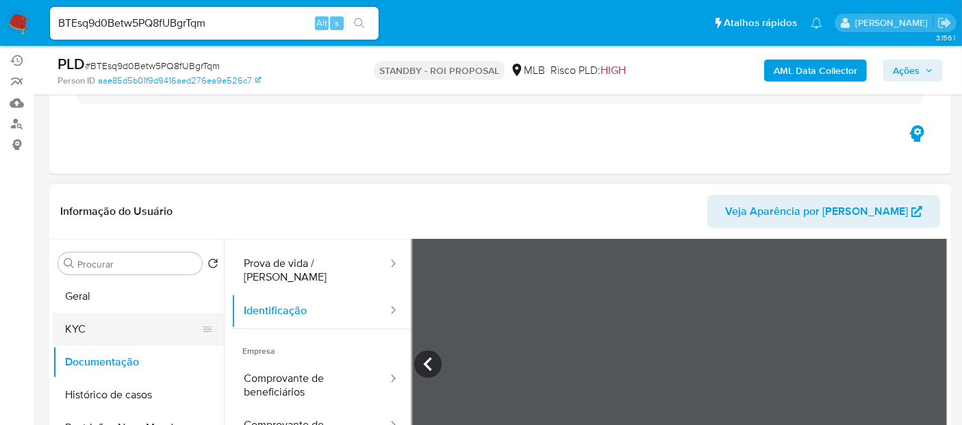
scroll to position [228, 0]
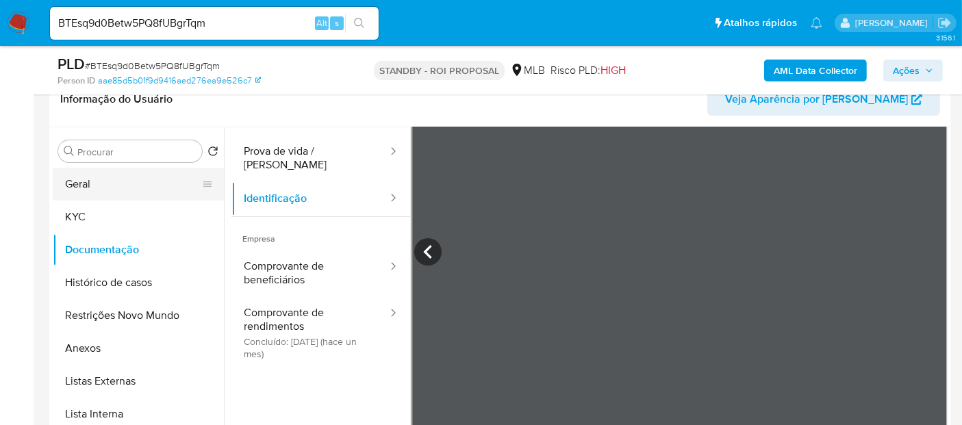
click at [86, 179] on button "Geral" at bounding box center [133, 184] width 160 height 33
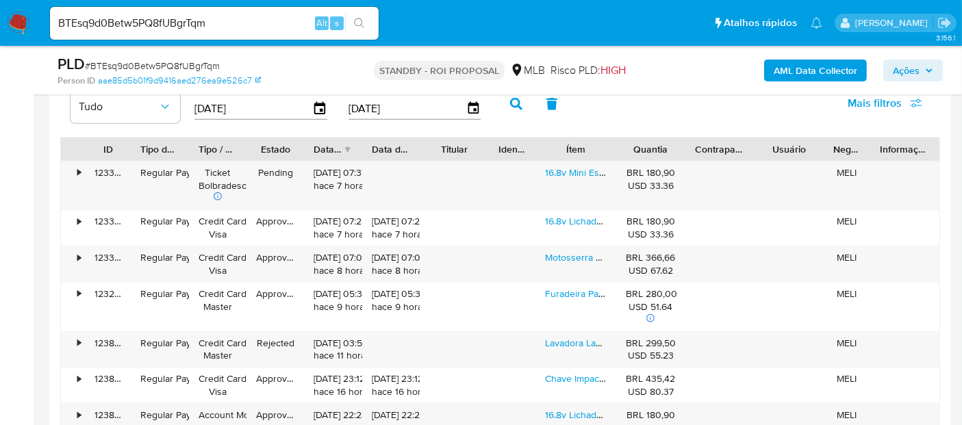
scroll to position [1598, 0]
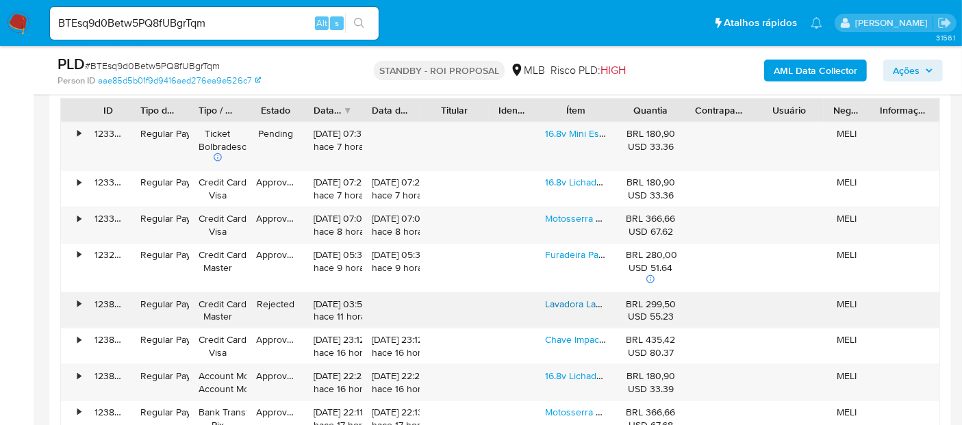
click at [587, 302] on link "Lavadora Lava Jato Portátil Alta Pressão 2 Baterias" at bounding box center [651, 304] width 213 height 14
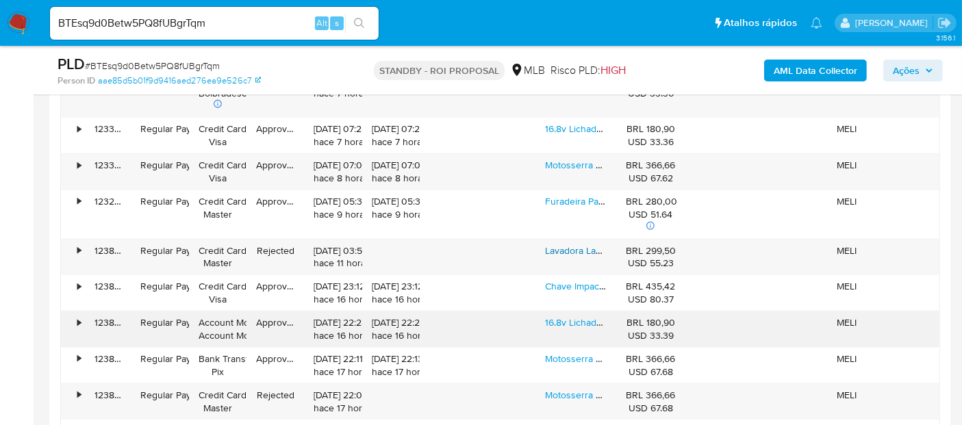
scroll to position [1674, 0]
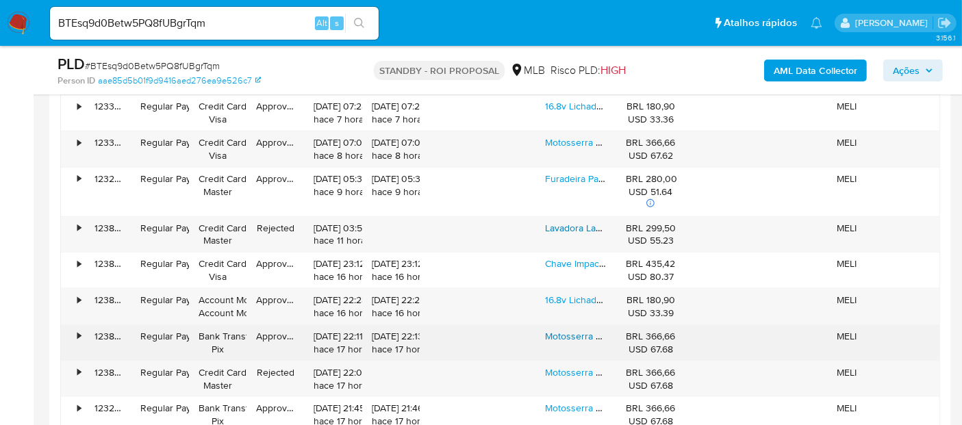
click at [570, 331] on link "Motosserra A Bateria Portatil 12 Pol Brushless Jardinagem" at bounding box center [667, 336] width 245 height 14
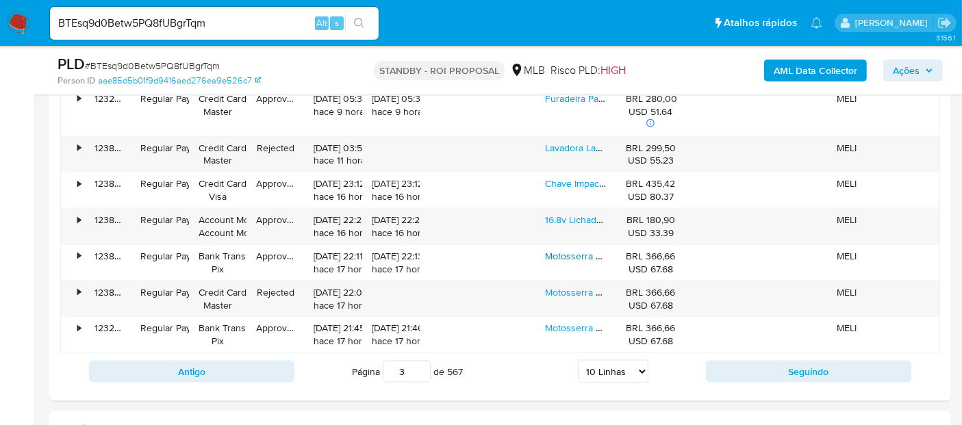
scroll to position [1902, 0]
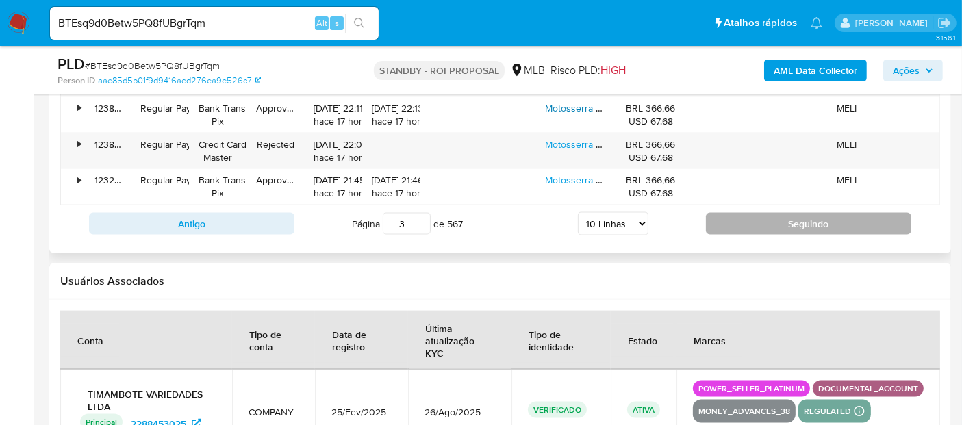
click at [814, 218] on button "Seguindo" at bounding box center [808, 224] width 205 height 22
type input "4"
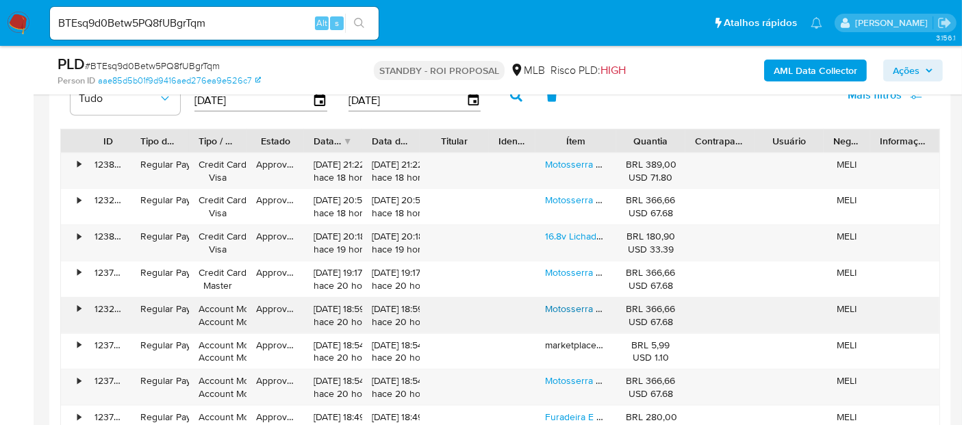
scroll to position [1674, 0]
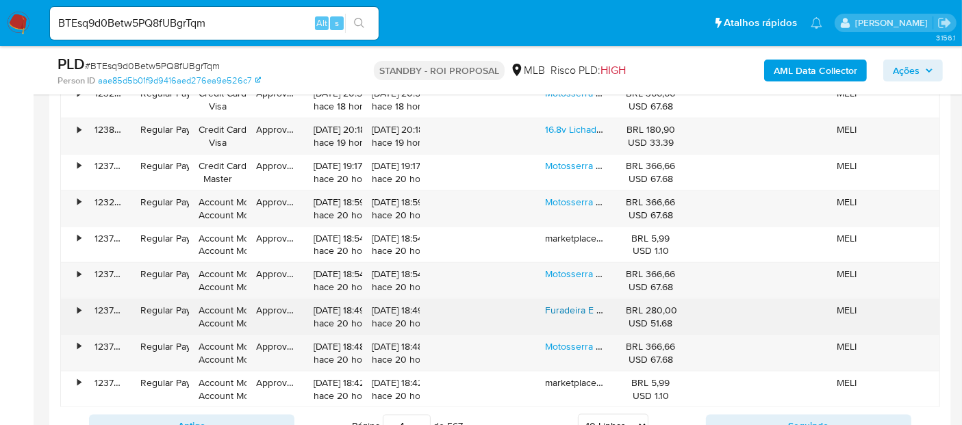
click at [559, 306] on link "Furadeira E Parafusadeira Elétrica Impacto Brushless Bivolt" at bounding box center [669, 310] width 249 height 14
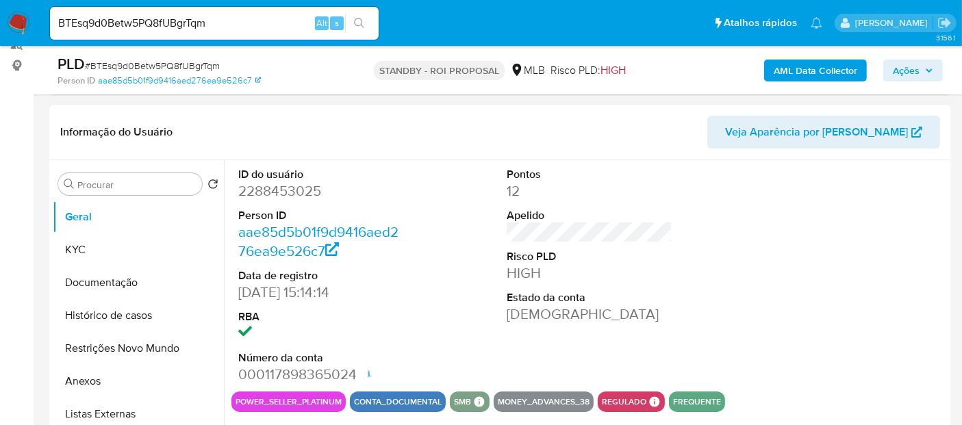
scroll to position [201, 0]
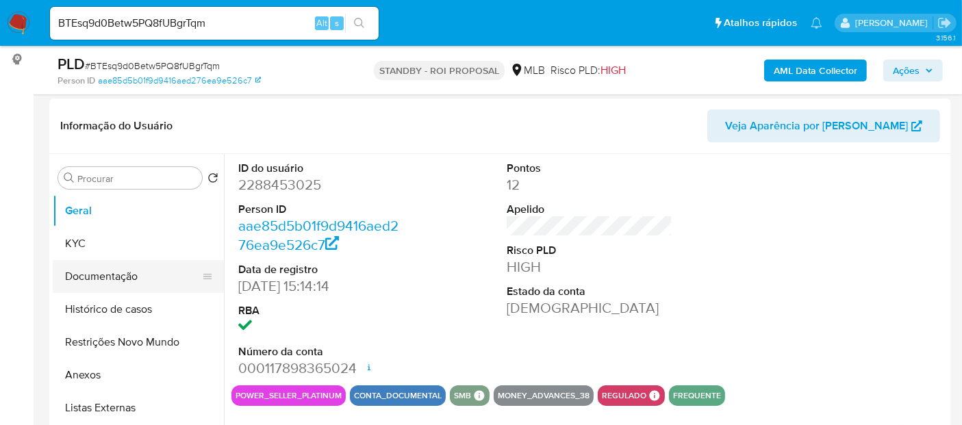
drag, startPoint x: 116, startPoint y: 274, endPoint x: 209, endPoint y: 276, distance: 93.2
click at [116, 273] on button "Documentação" at bounding box center [133, 276] width 160 height 33
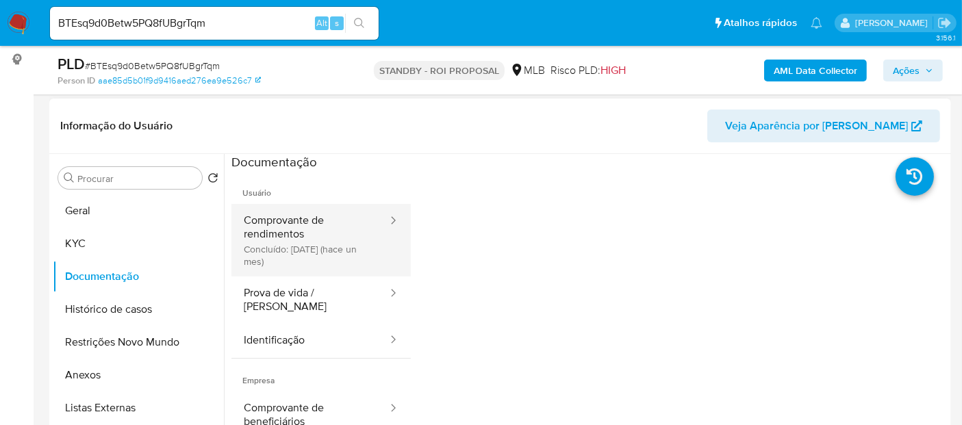
click at [296, 227] on button "Comprovante de rendimentos Concluído: 14/07/2025 (hace un mes)" at bounding box center [310, 240] width 158 height 73
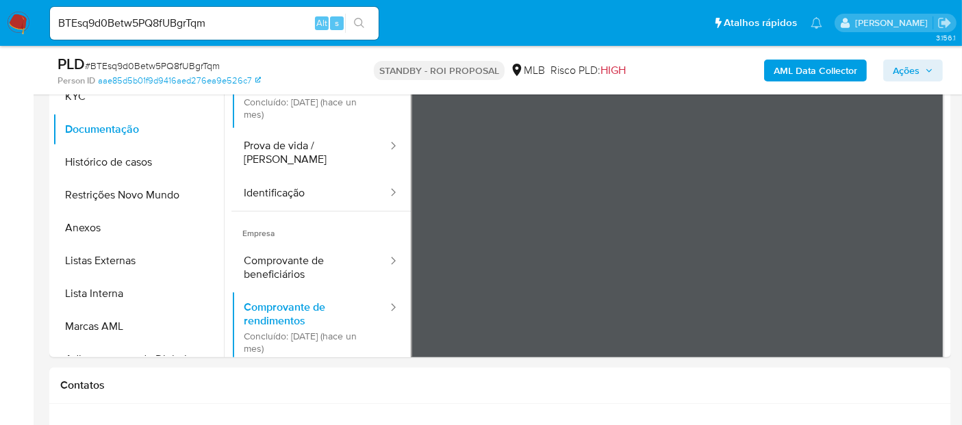
scroll to position [355, 0]
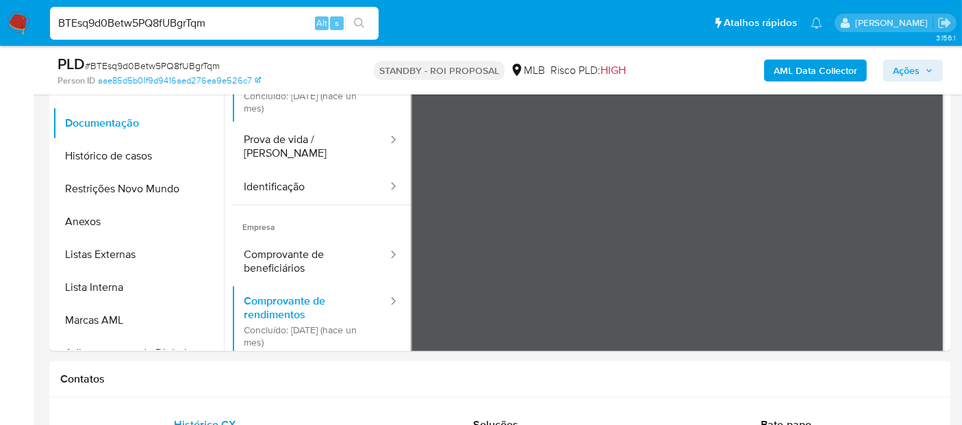
drag, startPoint x: 229, startPoint y: 19, endPoint x: 0, endPoint y: 28, distance: 229.6
click at [0, 28] on nav "Pausado Ver notificaciones BTEsq9d0Betw5PQ8fUBgrTqm Alt s Atalhos rápidos Presi…" at bounding box center [481, 23] width 962 height 46
paste input "ue1gmYX5U2qeXCoEjcsNtDQ8"
type input "ue1gmYX5U2qeXCoEjcsNtDQ8"
click at [358, 16] on button "search-icon" at bounding box center [359, 23] width 28 height 19
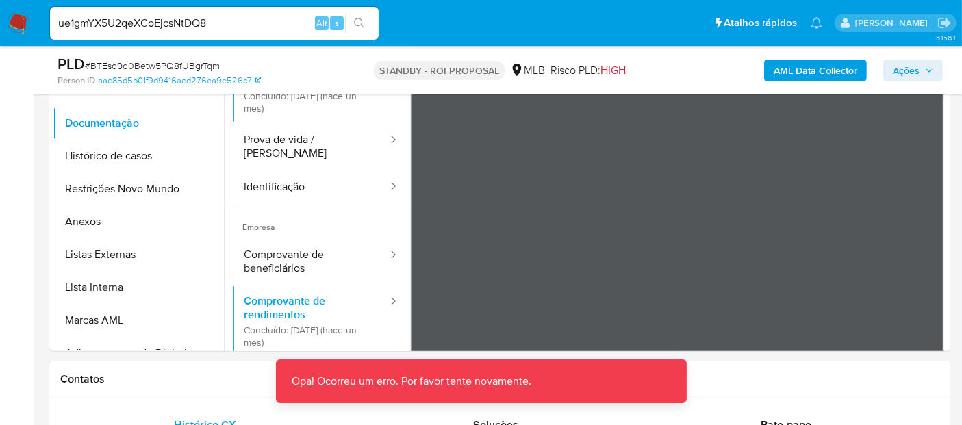
click at [13, 28] on img at bounding box center [18, 23] width 23 height 23
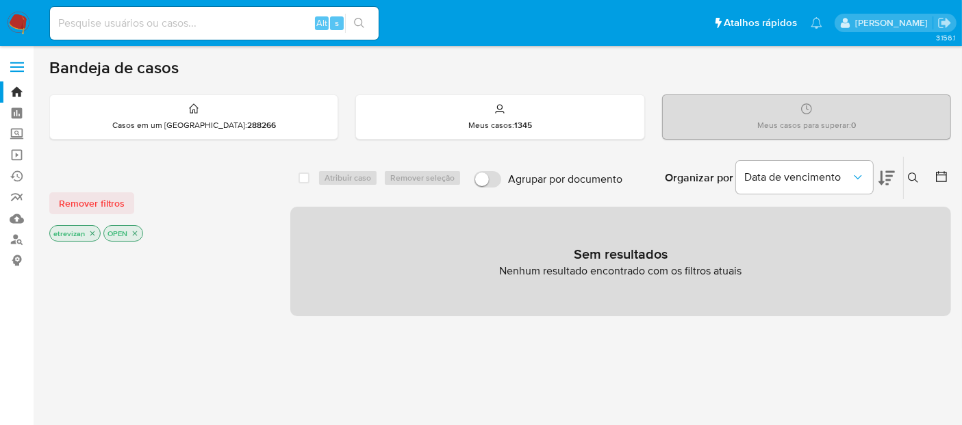
click at [149, 26] on input at bounding box center [214, 23] width 329 height 18
paste input "ue1gmYX5U2qeXCoEjcsNtDQ8"
type input "ue1gmYX5U2qeXCoEjcsNtDQ8"
click at [360, 24] on icon "search-icon" at bounding box center [359, 23] width 11 height 11
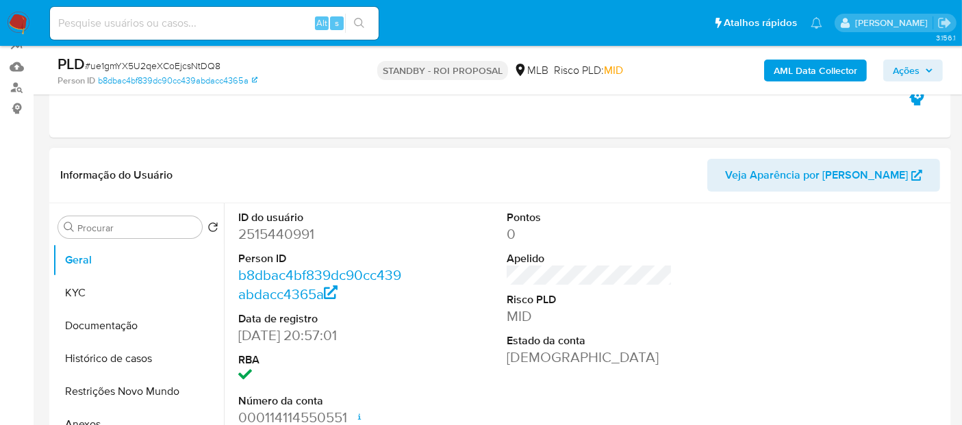
select select "10"
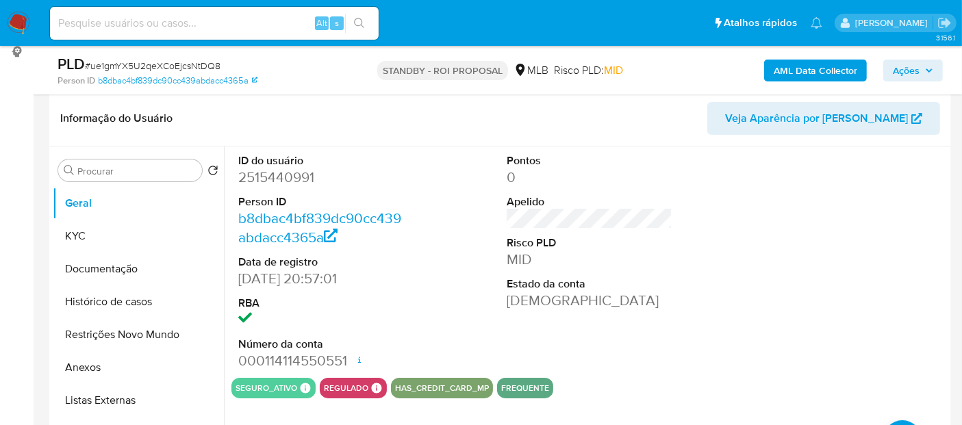
scroll to position [228, 0]
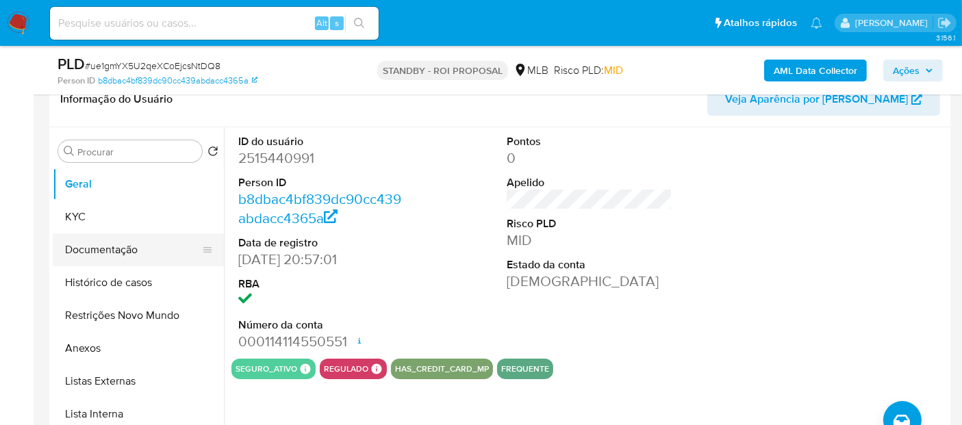
click at [92, 247] on button "Documentação" at bounding box center [133, 250] width 160 height 33
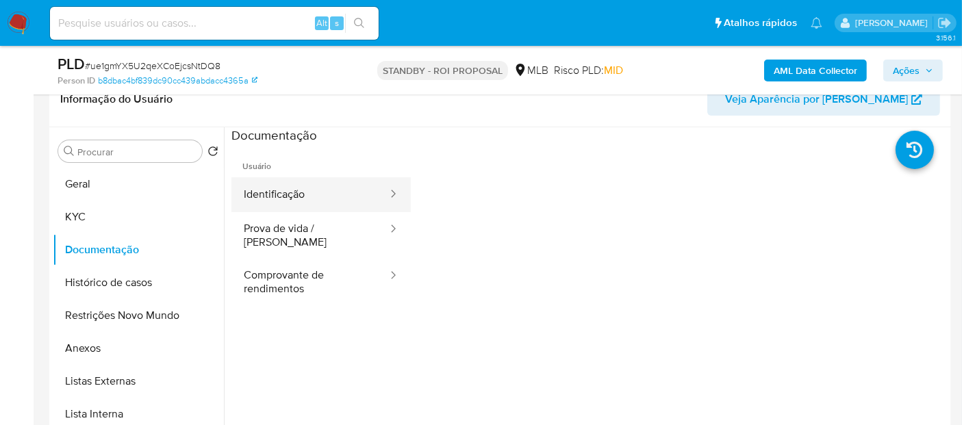
click at [297, 195] on button "Identificação" at bounding box center [310, 194] width 158 height 35
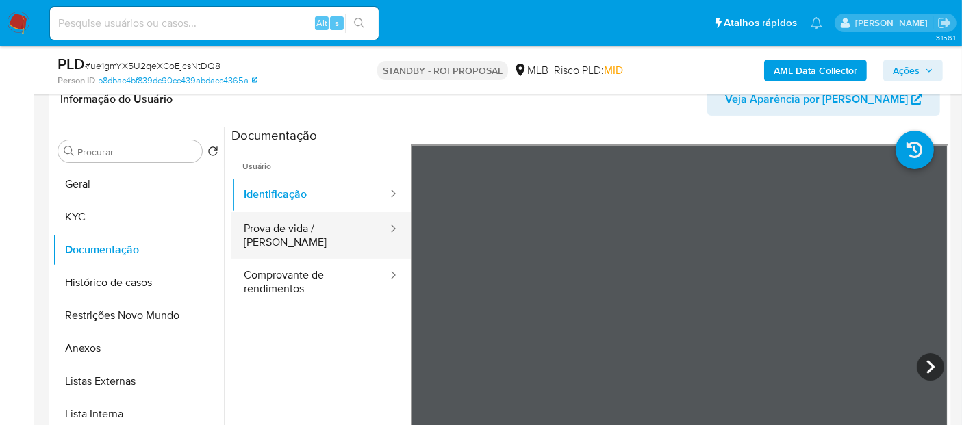
click at [307, 227] on button "Prova de vida / [PERSON_NAME]" at bounding box center [310, 235] width 158 height 47
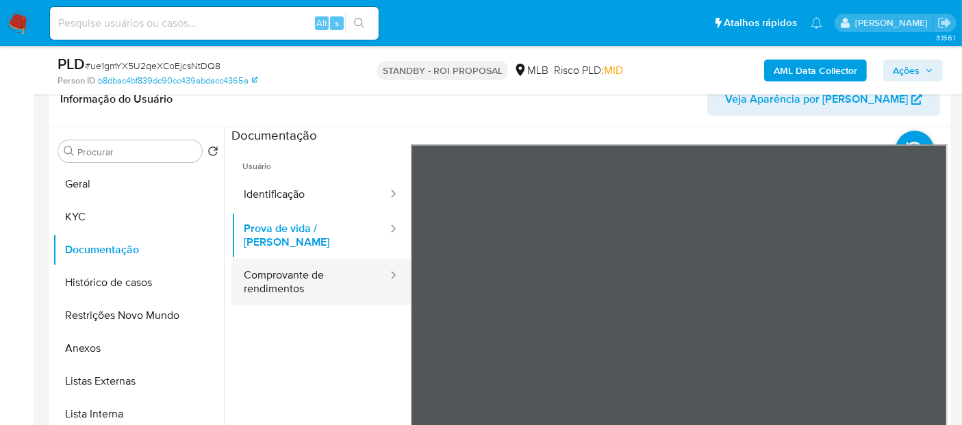
click at [307, 264] on button "Comprovante de rendimentos" at bounding box center [310, 282] width 158 height 47
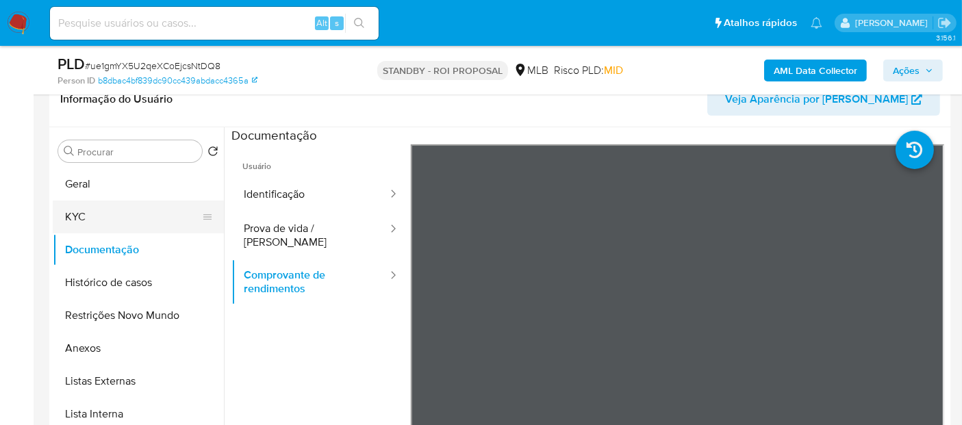
click at [88, 209] on button "KYC" at bounding box center [133, 217] width 160 height 33
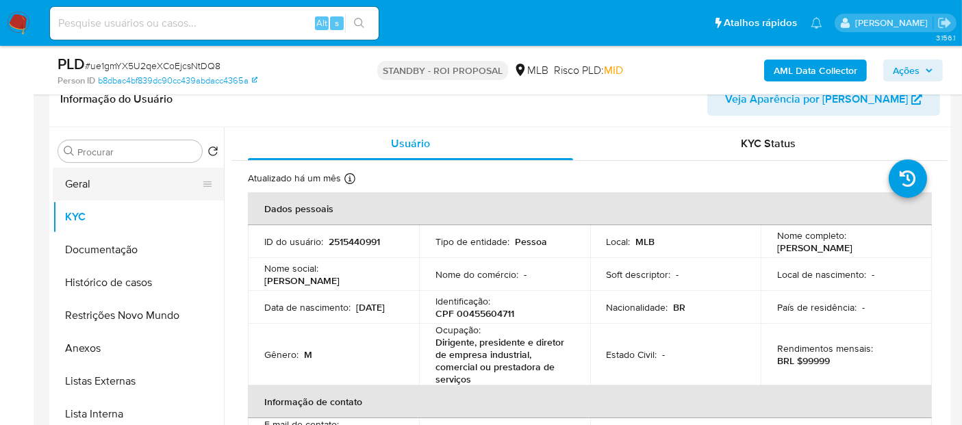
click at [82, 180] on button "Geral" at bounding box center [133, 184] width 160 height 33
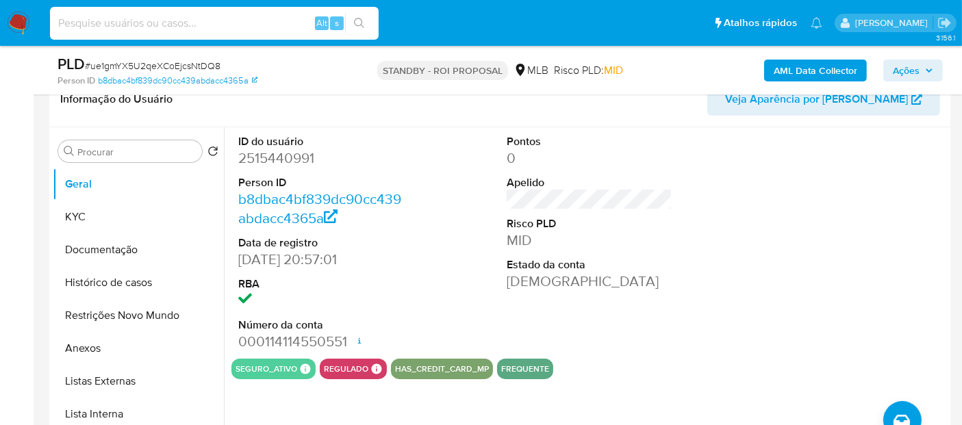
click at [142, 21] on input at bounding box center [214, 23] width 329 height 18
paste input "qdOqeNdLrjGpvZwnKyJjxiHi"
type input "qdOqeNdLrjGpvZwnKyJjxiHi"
click at [364, 16] on button "search-icon" at bounding box center [359, 23] width 28 height 19
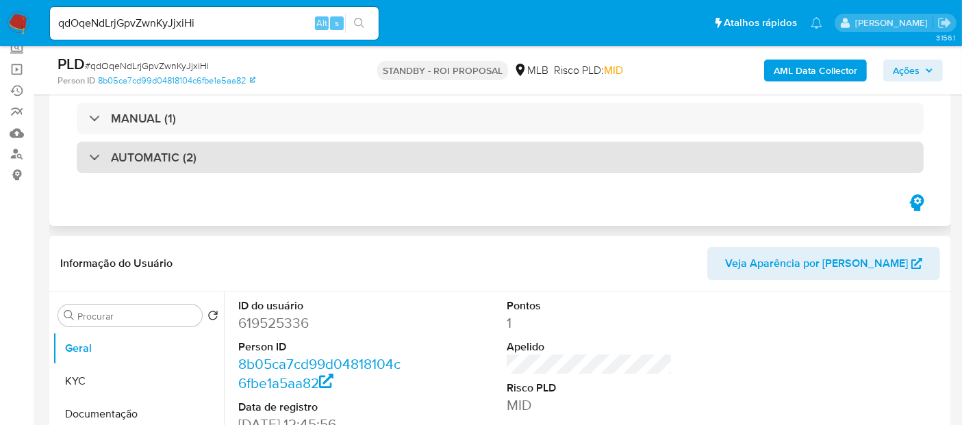
scroll to position [228, 0]
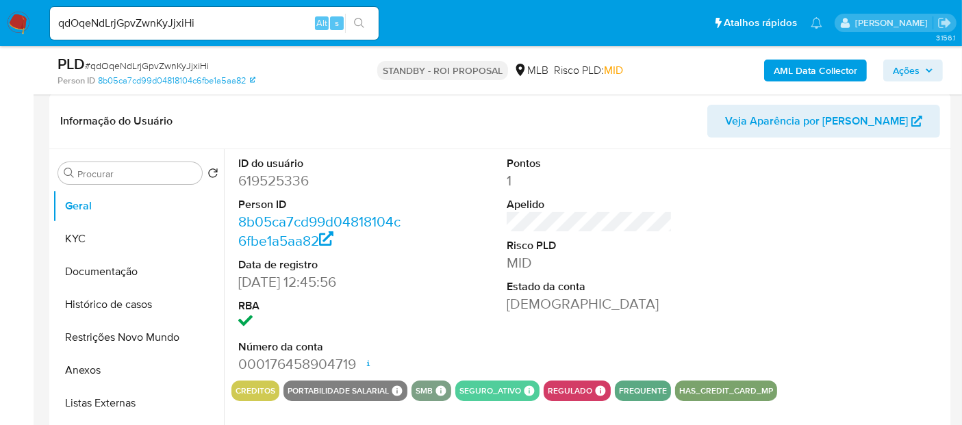
select select "10"
click at [86, 241] on button "KYC" at bounding box center [133, 239] width 160 height 33
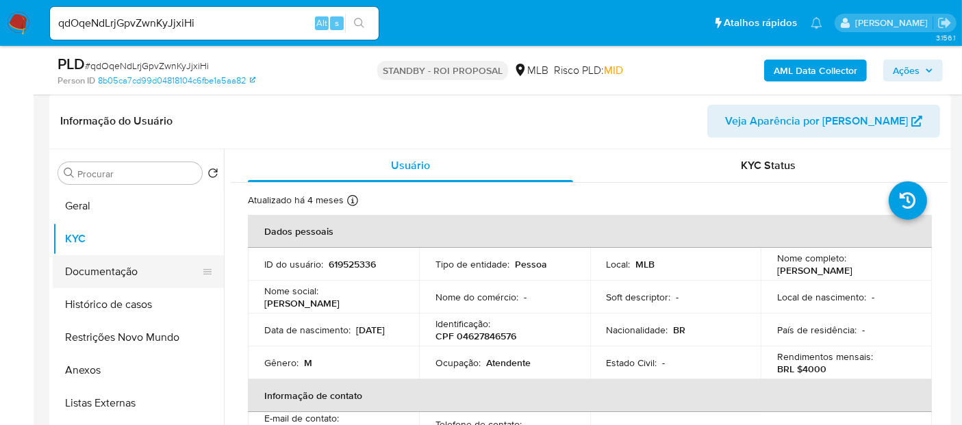
click at [92, 271] on button "Documentação" at bounding box center [133, 271] width 160 height 33
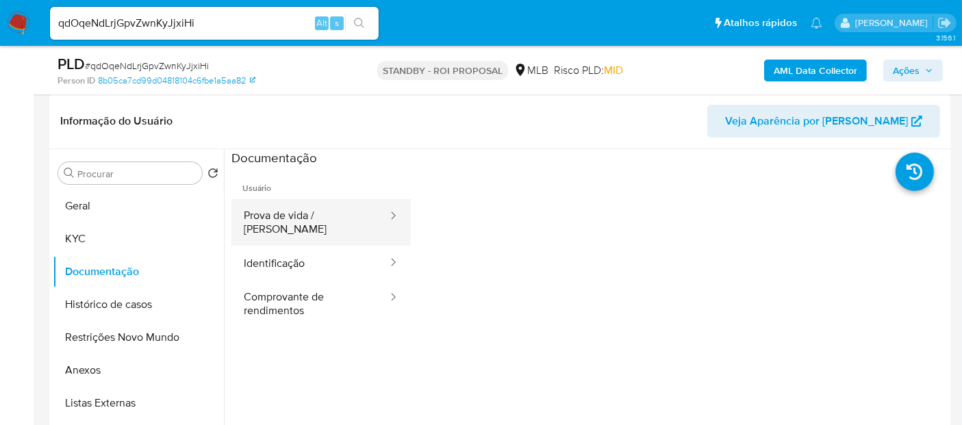
click at [312, 215] on button "Prova de vida / [PERSON_NAME]" at bounding box center [310, 222] width 158 height 47
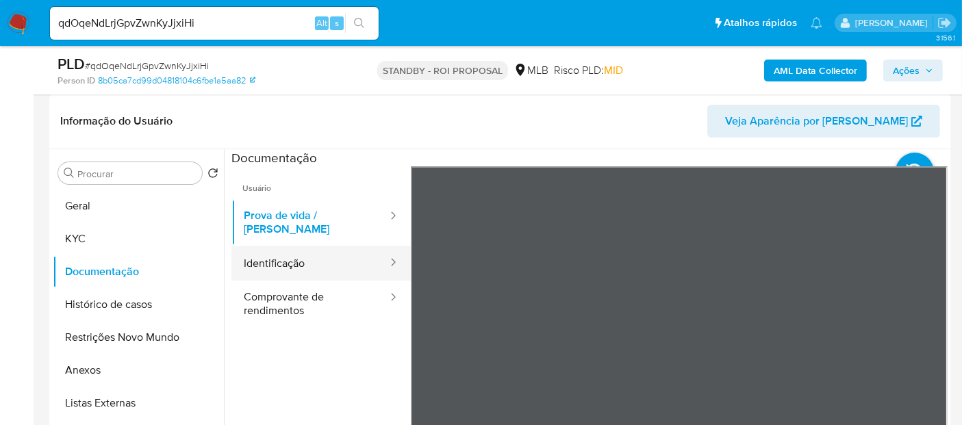
click at [286, 246] on button "Identificação" at bounding box center [310, 263] width 158 height 35
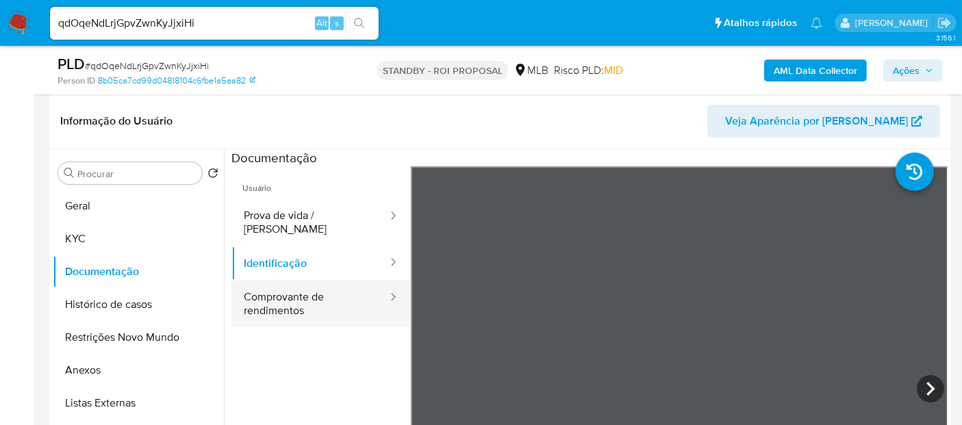
click at [294, 282] on button "Comprovante de rendimentos" at bounding box center [310, 304] width 158 height 47
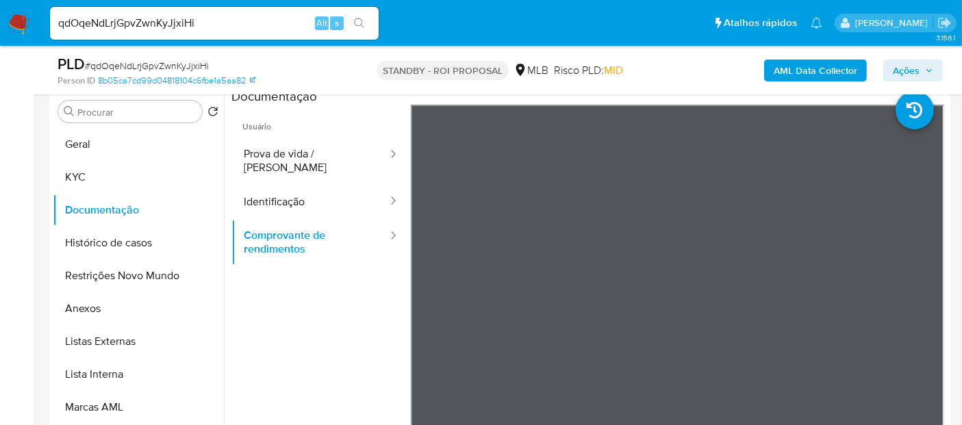
scroll to position [353, 0]
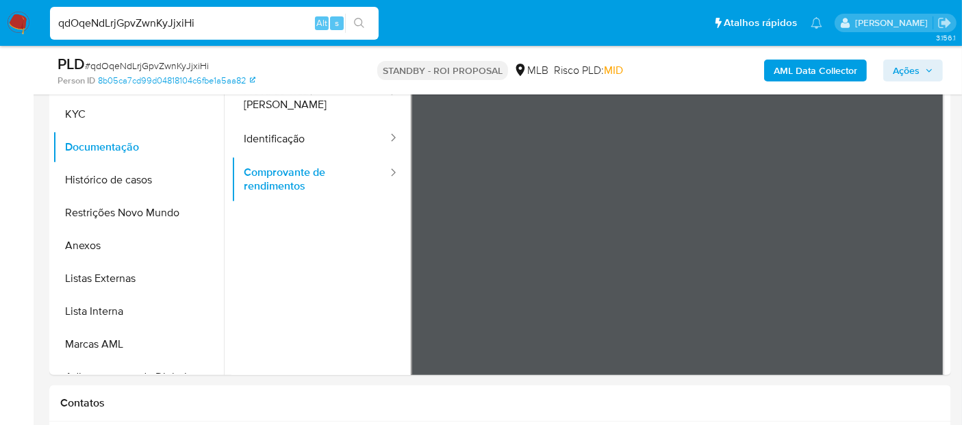
drag, startPoint x: 199, startPoint y: 25, endPoint x: 0, endPoint y: 42, distance: 200.1
click at [0, 42] on nav "Pausado Ver notificaciones qdOqeNdLrjGpvZwnKyJjxiHi Alt s Atalhos rápidos Presi…" at bounding box center [481, 23] width 962 height 46
paste input "X2aiCxvtL1QkyLjpOWYFrIGn"
type input "X2aiCxvtL1QkyLjpOWYFrIGn"
click at [357, 21] on icon "search-icon" at bounding box center [359, 23] width 11 height 11
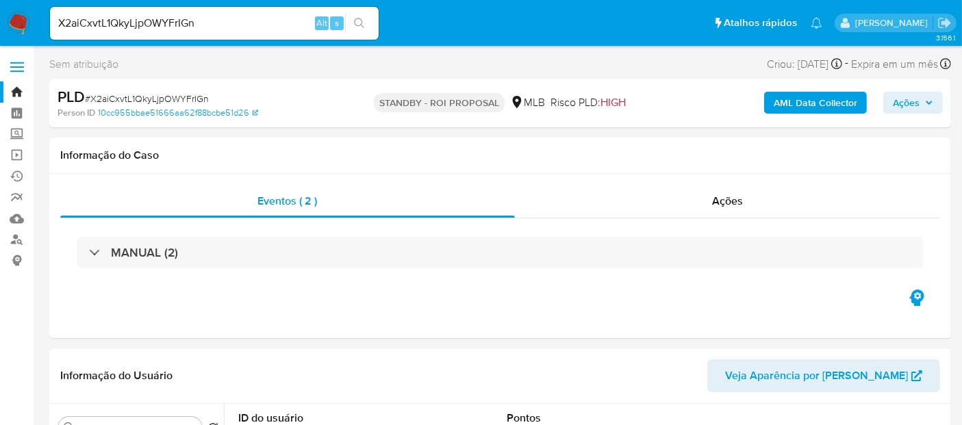
select select "10"
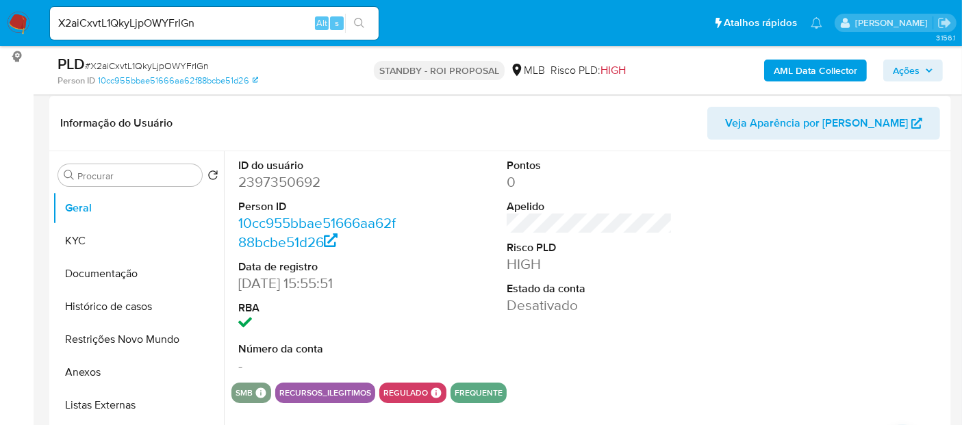
scroll to position [228, 0]
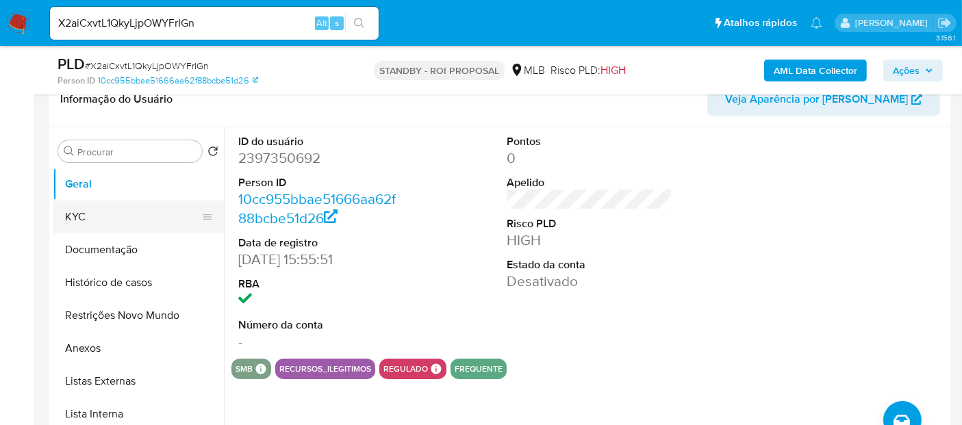
click at [79, 218] on button "KYC" at bounding box center [133, 217] width 160 height 33
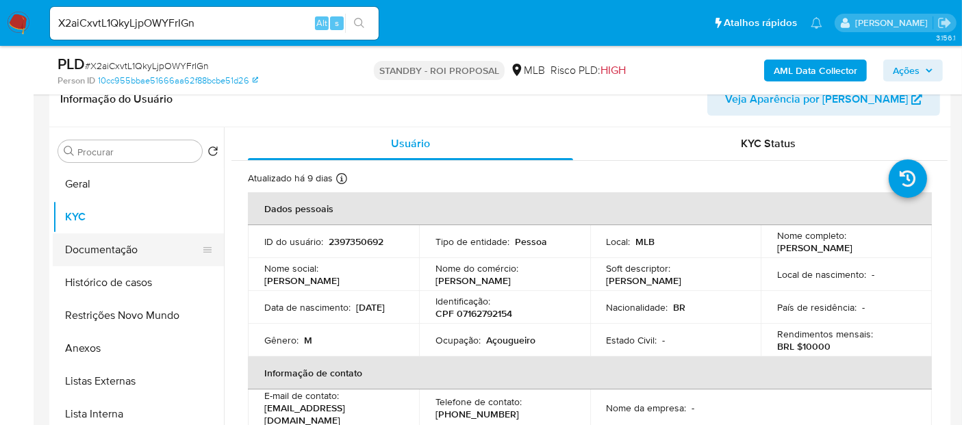
click at [99, 260] on button "Documentação" at bounding box center [133, 250] width 160 height 33
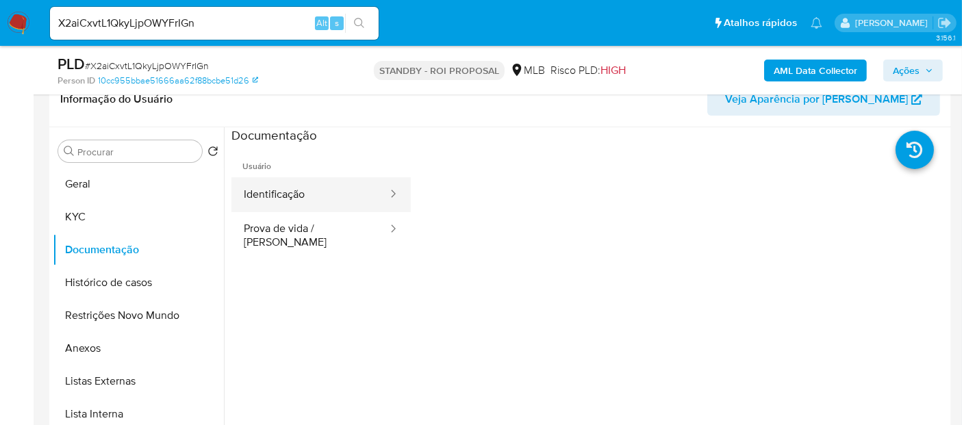
click at [299, 188] on button "Identificação" at bounding box center [310, 194] width 158 height 35
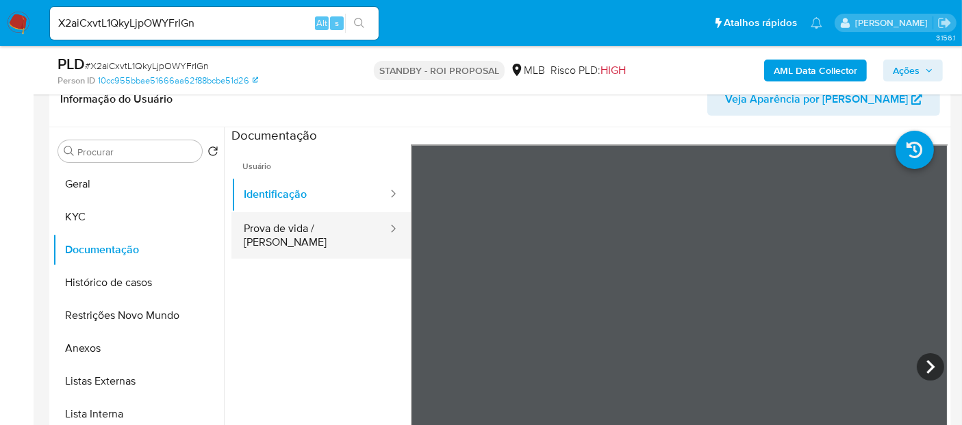
click at [296, 224] on button "Prova de vida / [PERSON_NAME]" at bounding box center [310, 235] width 158 height 47
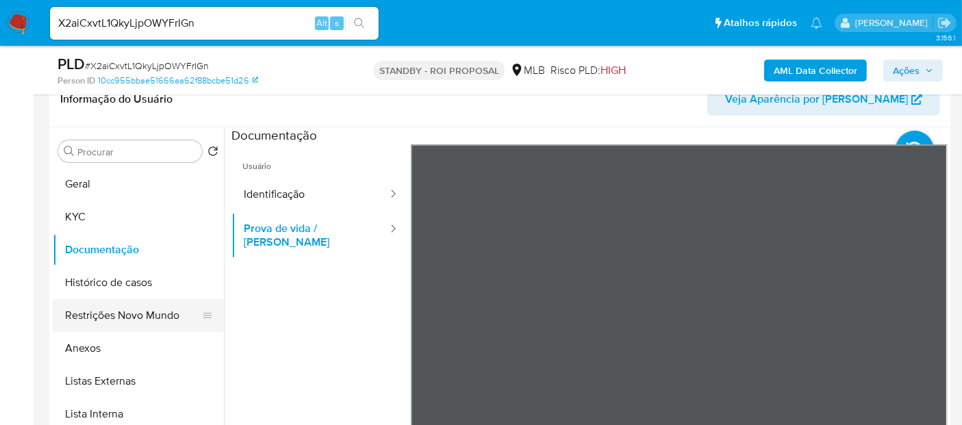
click at [105, 310] on button "Restrições Novo Mundo" at bounding box center [133, 315] width 160 height 33
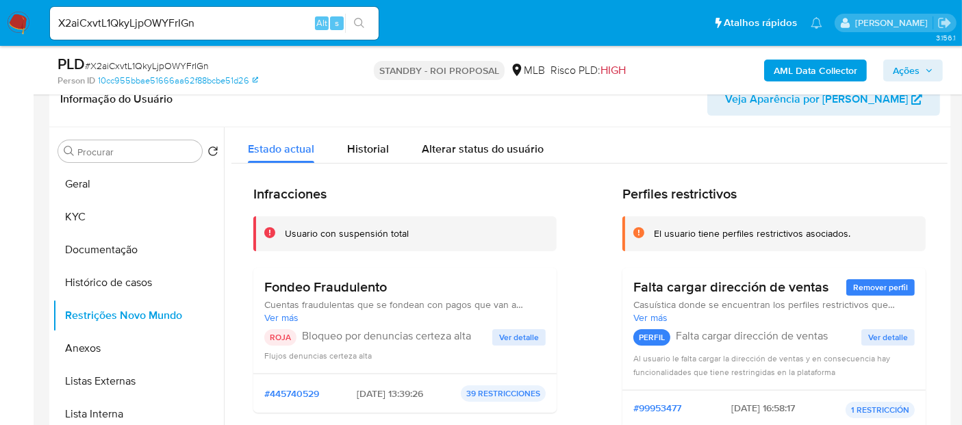
click at [519, 335] on span "Ver detalle" at bounding box center [519, 338] width 40 height 14
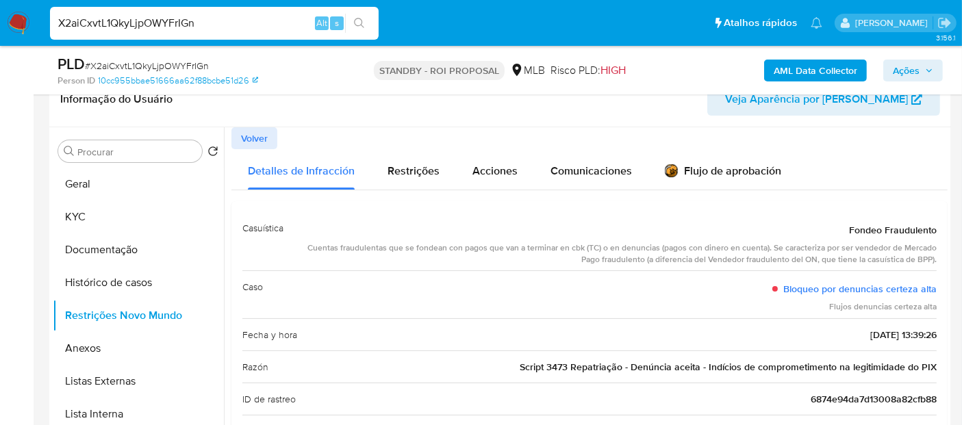
drag, startPoint x: 192, startPoint y: 24, endPoint x: 0, endPoint y: 22, distance: 191.8
click at [0, 22] on nav "Pausado Ver notificaciones X2aiCxvtL1QkyLjpOWYFrIGn Alt s Atalhos rápidos Presi…" at bounding box center [481, 23] width 962 height 46
paste input "S3YGXJJrMBjK6zvD85CEjLUC"
type input "S3YGXJJrMBjK6zvD85CEjLUC"
click at [357, 18] on icon "search-icon" at bounding box center [359, 23] width 10 height 10
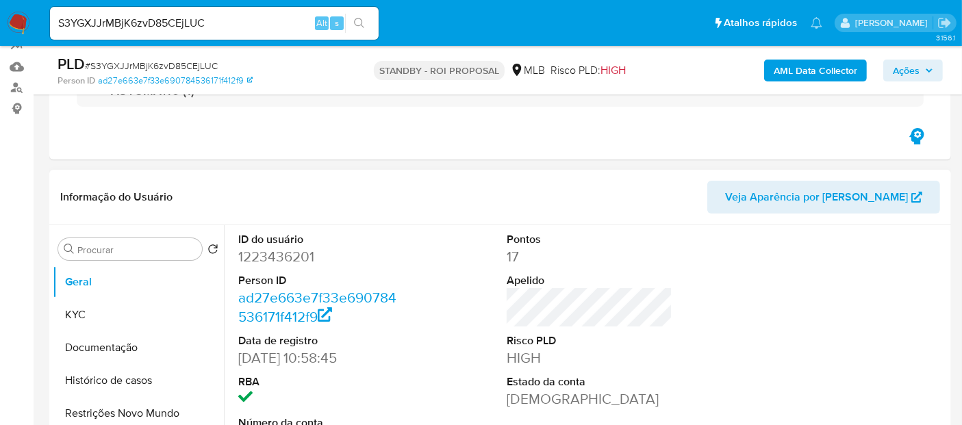
select select "10"
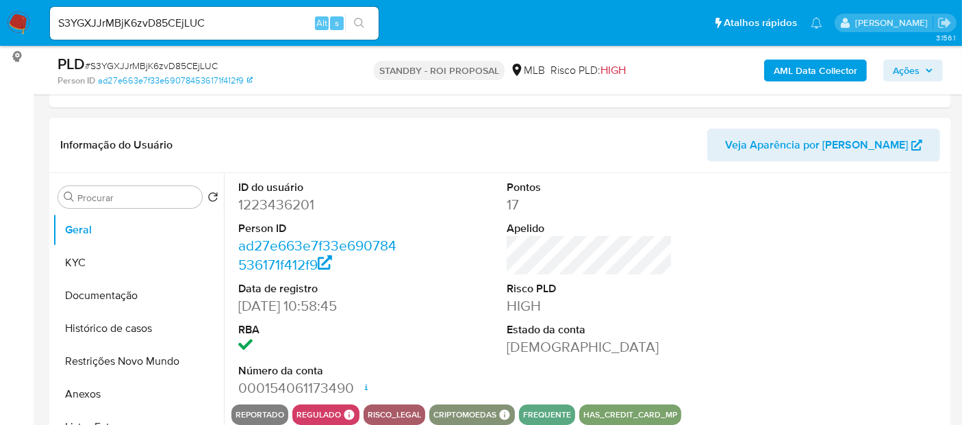
scroll to position [228, 0]
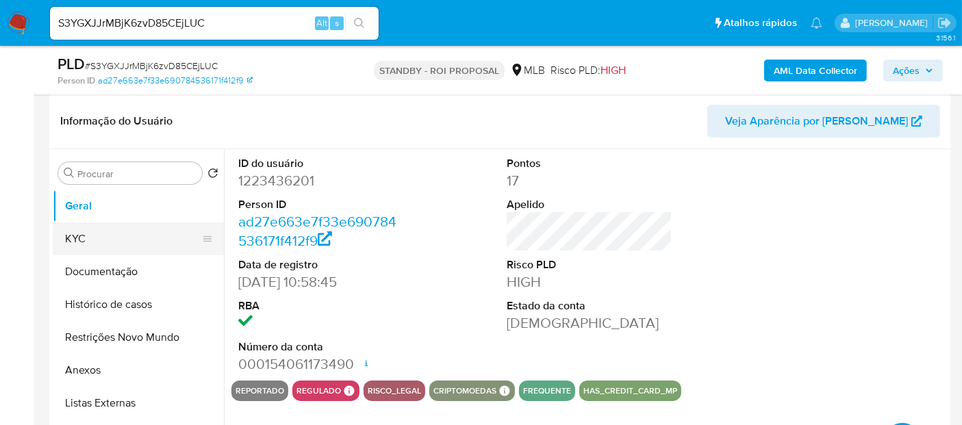
click at [87, 223] on button "KYC" at bounding box center [133, 239] width 160 height 33
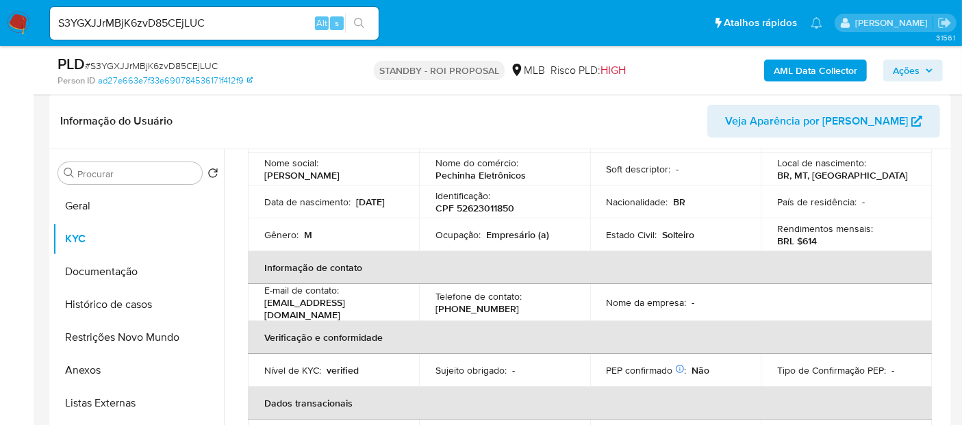
scroll to position [152, 0]
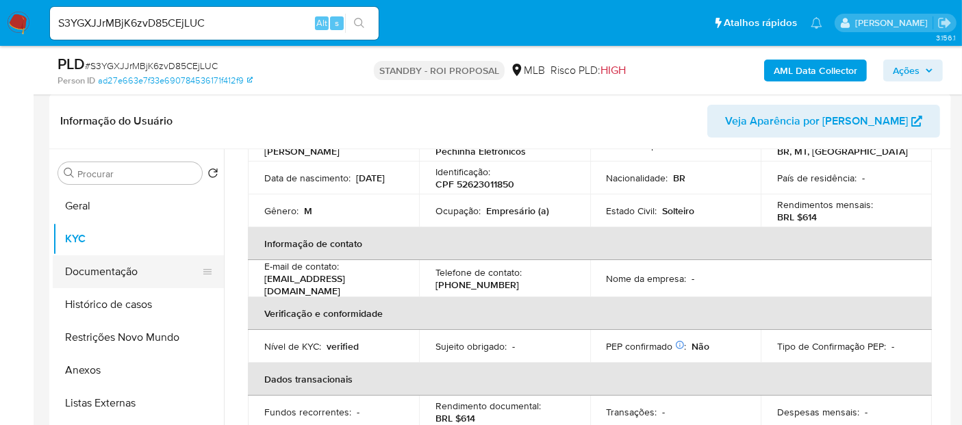
click at [117, 270] on button "Documentação" at bounding box center [133, 271] width 160 height 33
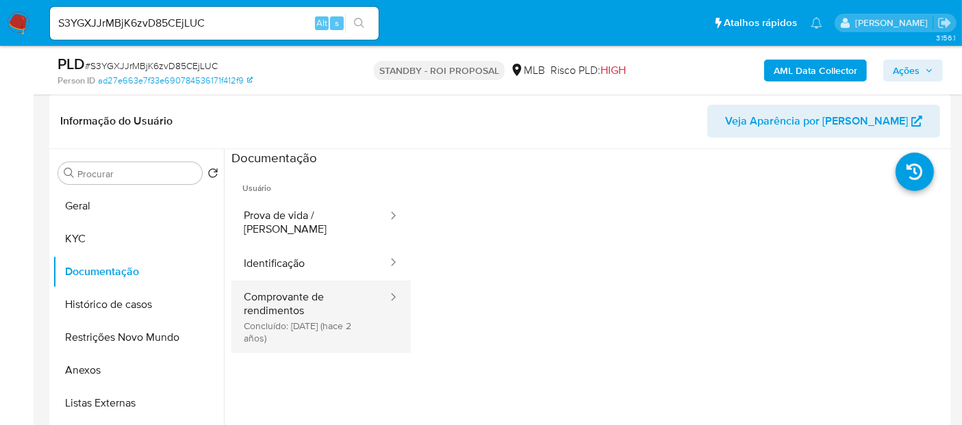
click at [298, 290] on button "Comprovante de rendimentos Concluído: 23/10/2023 (hace 2 años)" at bounding box center [310, 317] width 158 height 73
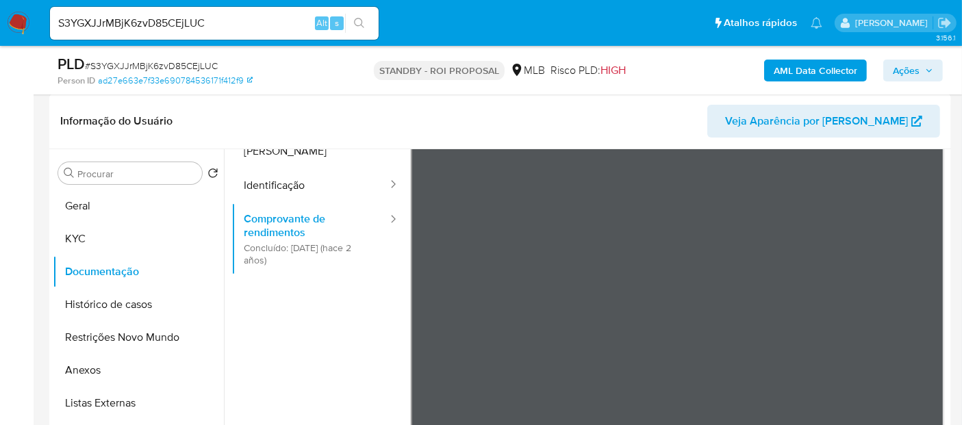
scroll to position [119, 0]
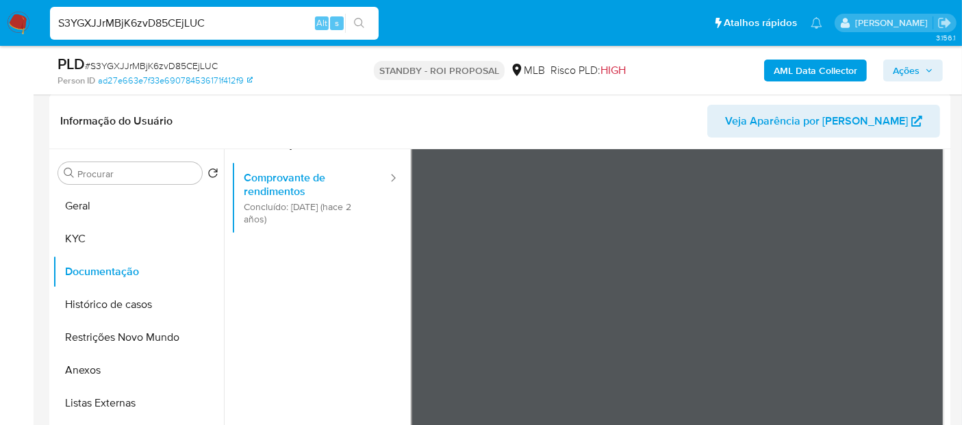
drag, startPoint x: 217, startPoint y: 23, endPoint x: 0, endPoint y: 47, distance: 218.4
paste input "bp6RkBZAio21xcBBrtOLtLfJ"
type input "bp6RkBZAio21xcBBrtOLtLfJ"
click at [352, 11] on div "bp6RkBZAio21xcBBrtOLtLfJ Alt s" at bounding box center [214, 23] width 329 height 33
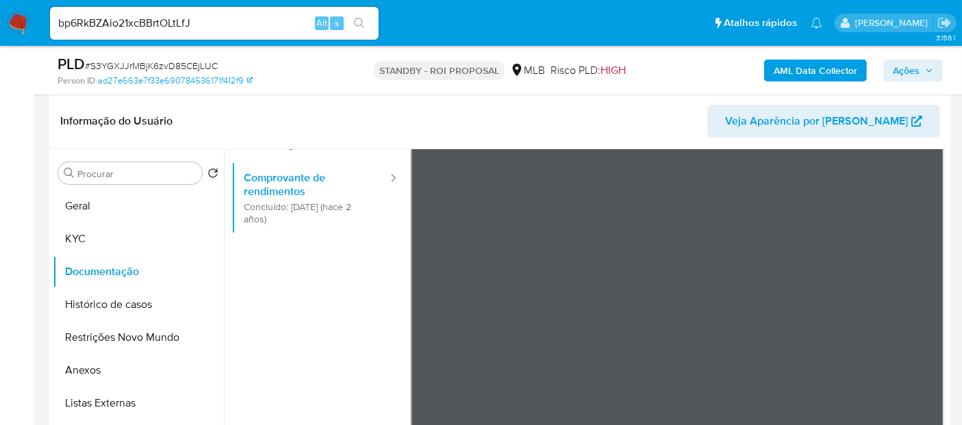
click at [353, 24] on button "search-icon" at bounding box center [359, 23] width 28 height 19
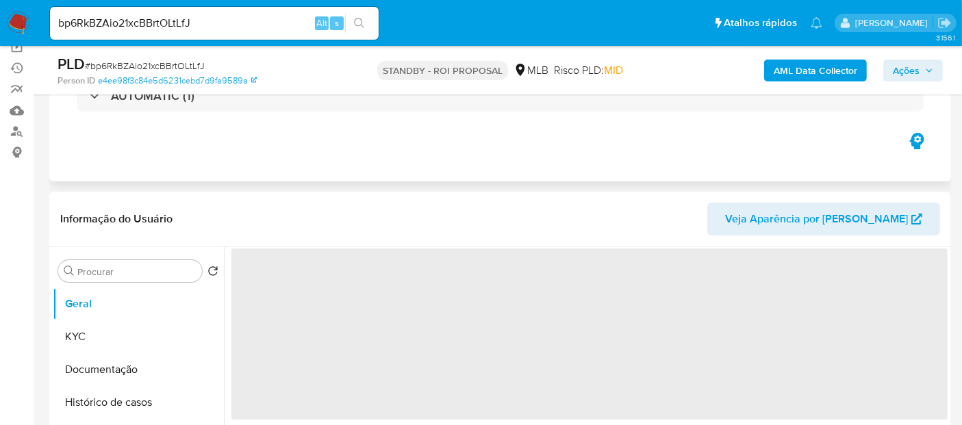
scroll to position [152, 0]
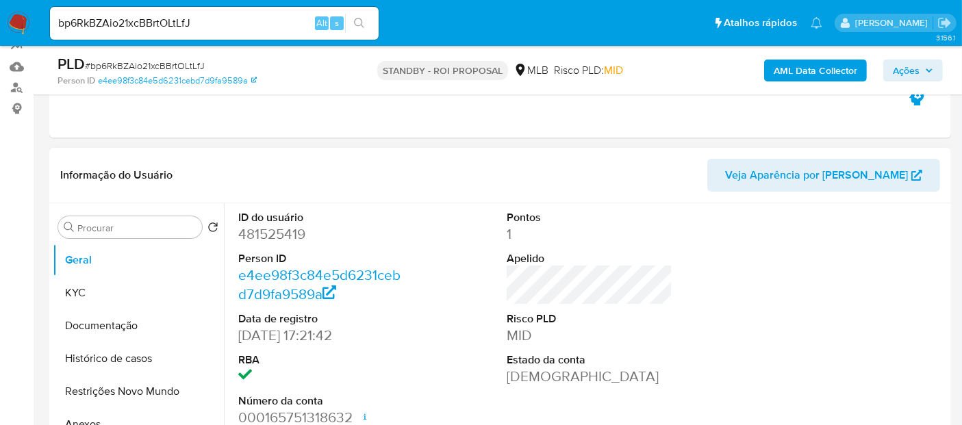
select select "10"
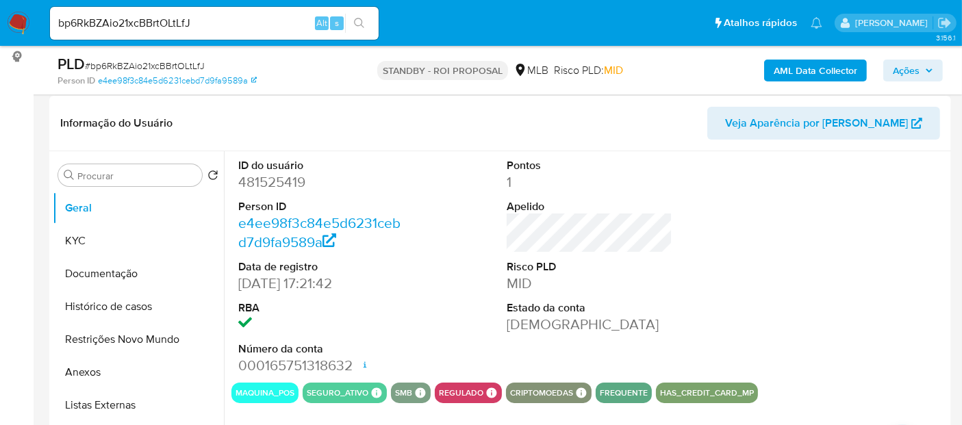
scroll to position [228, 0]
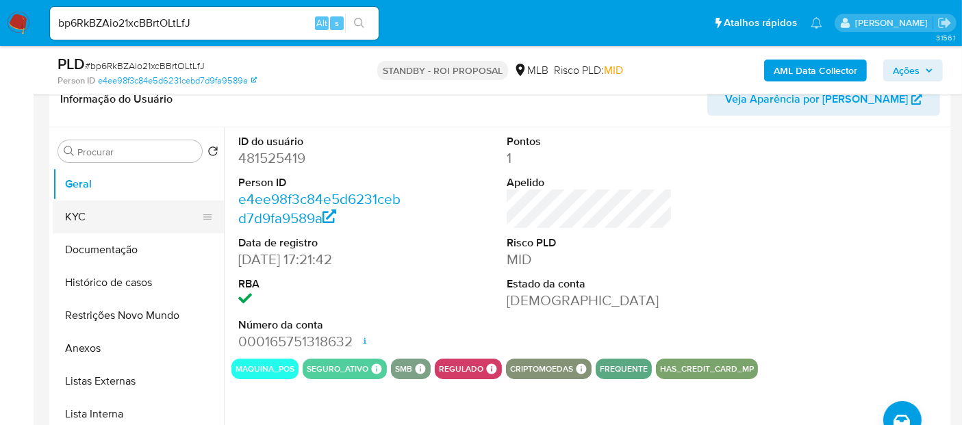
click at [92, 209] on button "KYC" at bounding box center [133, 217] width 160 height 33
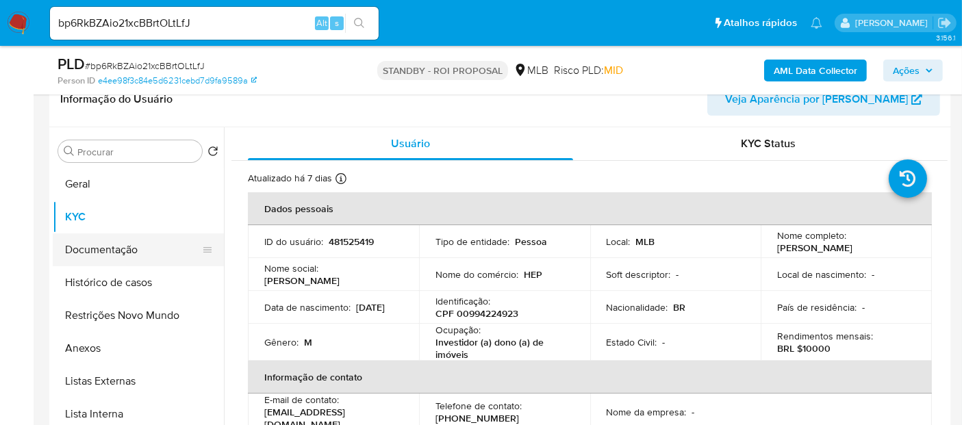
click at [103, 249] on button "Documentação" at bounding box center [133, 250] width 160 height 33
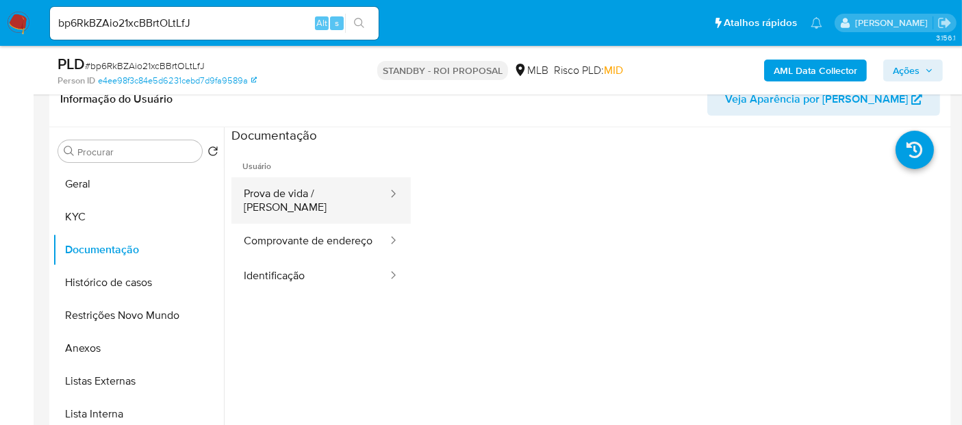
click at [313, 184] on button "Prova de vida / [PERSON_NAME]" at bounding box center [310, 200] width 158 height 47
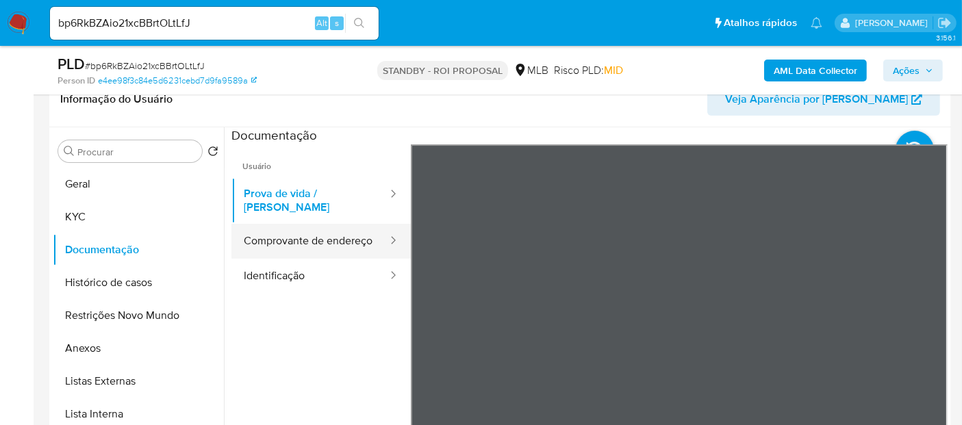
click at [304, 236] on button "Comprovante de endereço" at bounding box center [310, 241] width 158 height 35
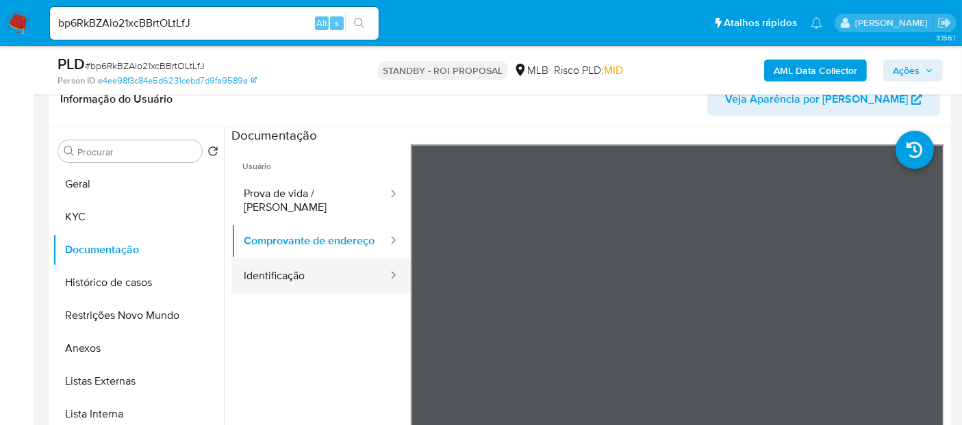
click at [270, 281] on button "Identificação" at bounding box center [310, 276] width 158 height 35
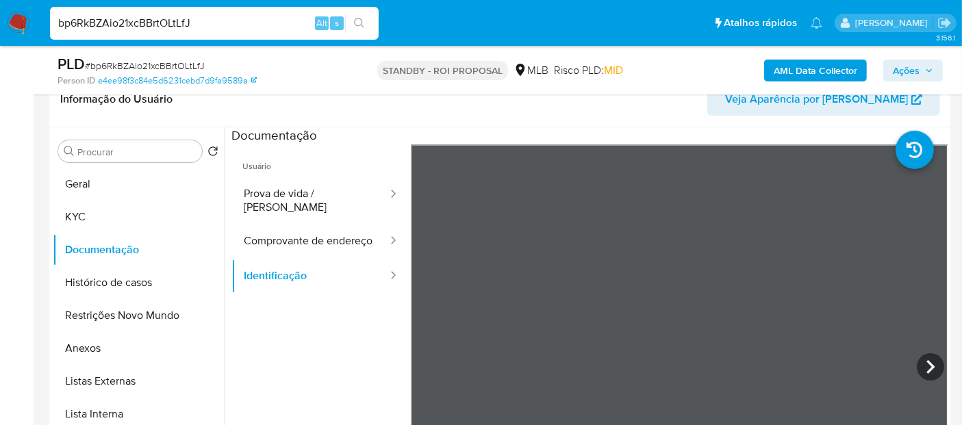
drag, startPoint x: 220, startPoint y: 22, endPoint x: 0, endPoint y: 26, distance: 219.9
click at [0, 26] on nav "Pausado Ver notificaciones bp6RkBZAio21xcBBrtOLtLfJ Alt s Atalhos rápidos Presi…" at bounding box center [481, 23] width 962 height 46
paste input "s0U4aPtQ3yHvJA0oDEYrJ5Mz"
type input "s0U4aPtQ3yHvJA0oDEYrJ5Mz"
click at [355, 21] on icon "search-icon" at bounding box center [359, 23] width 11 height 11
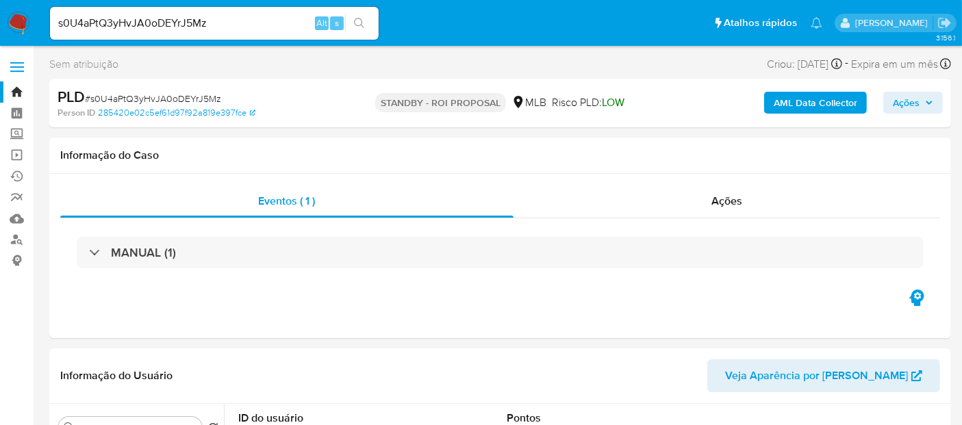
select select "10"
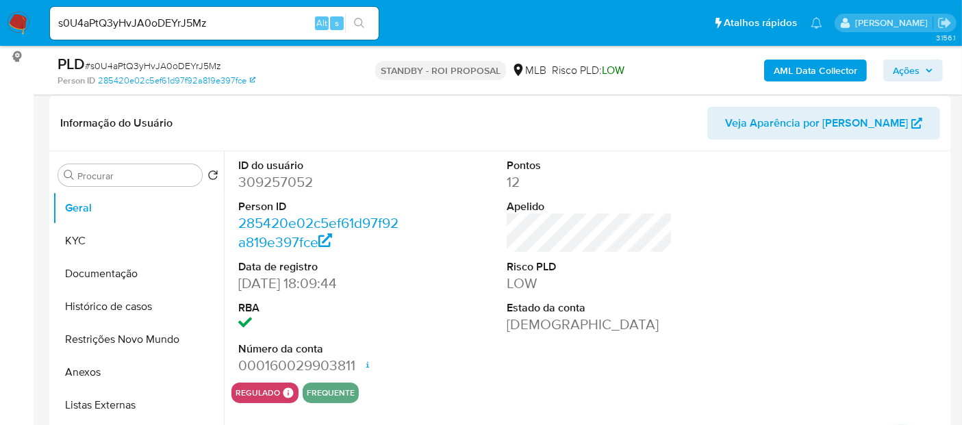
scroll to position [228, 0]
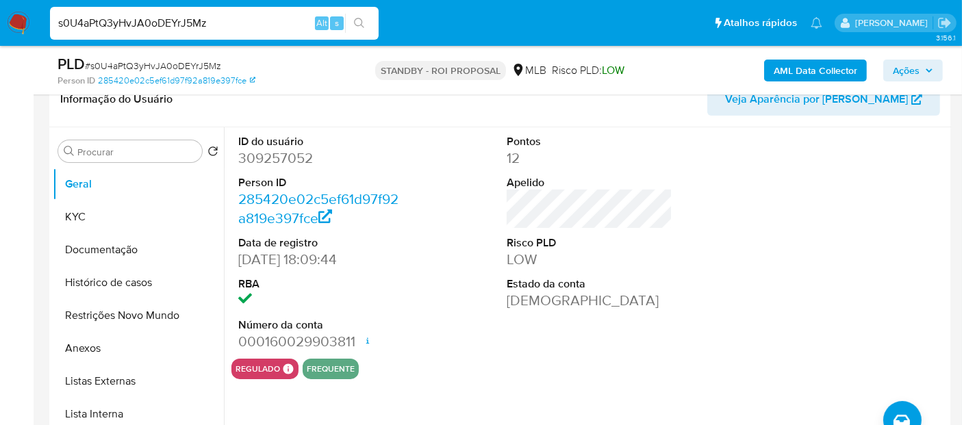
drag, startPoint x: 234, startPoint y: 21, endPoint x: 0, endPoint y: 9, distance: 233.8
click at [0, 9] on nav "Pausado Ver notificaciones s0U4aPtQ3yHvJA0oDEYrJ5Mz Alt s Atalhos rápidos Presi…" at bounding box center [481, 23] width 962 height 46
click at [366, 16] on button "search-icon" at bounding box center [359, 23] width 28 height 19
click at [81, 216] on button "KYC" at bounding box center [133, 217] width 160 height 33
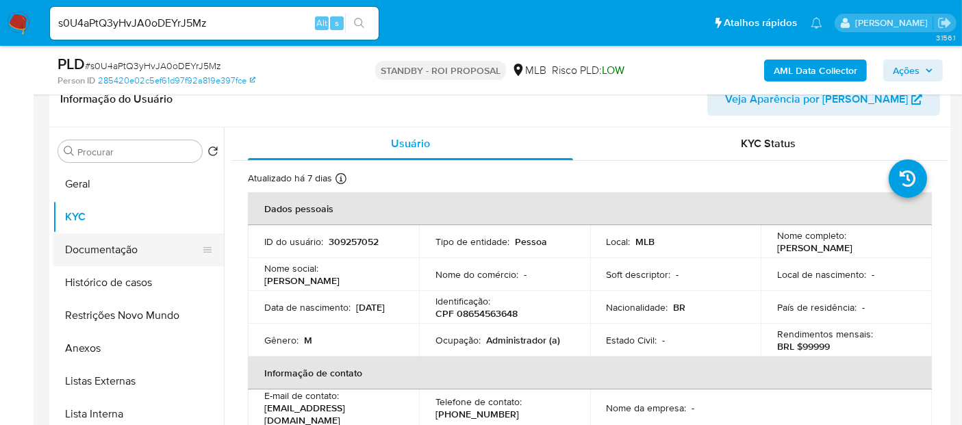
drag, startPoint x: 119, startPoint y: 242, endPoint x: 145, endPoint y: 241, distance: 26.1
click at [119, 241] on button "Documentação" at bounding box center [133, 250] width 160 height 33
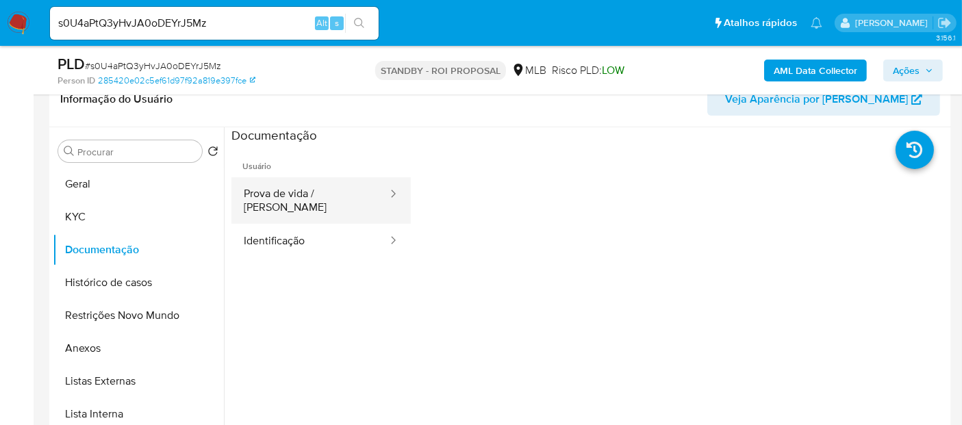
click at [327, 195] on button "Prova de vida / [PERSON_NAME]" at bounding box center [310, 200] width 158 height 47
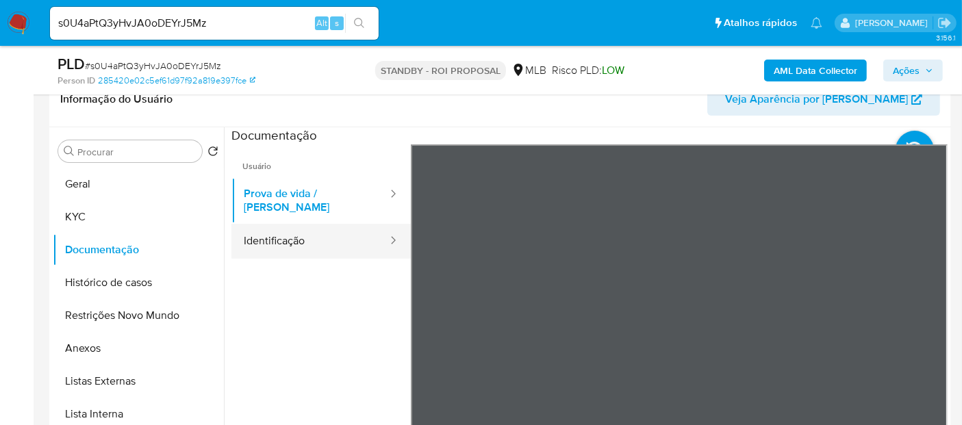
drag, startPoint x: 283, startPoint y: 236, endPoint x: 365, endPoint y: 240, distance: 82.3
click at [283, 234] on button "Identificação" at bounding box center [310, 241] width 158 height 35
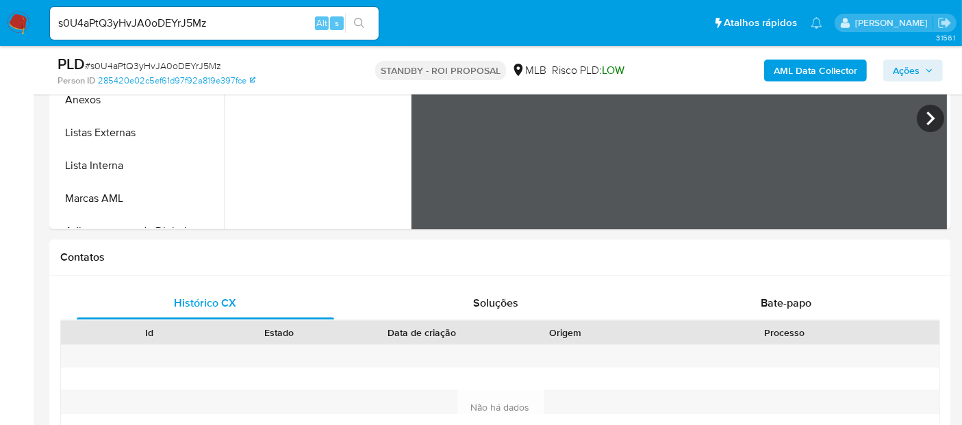
scroll to position [482, 0]
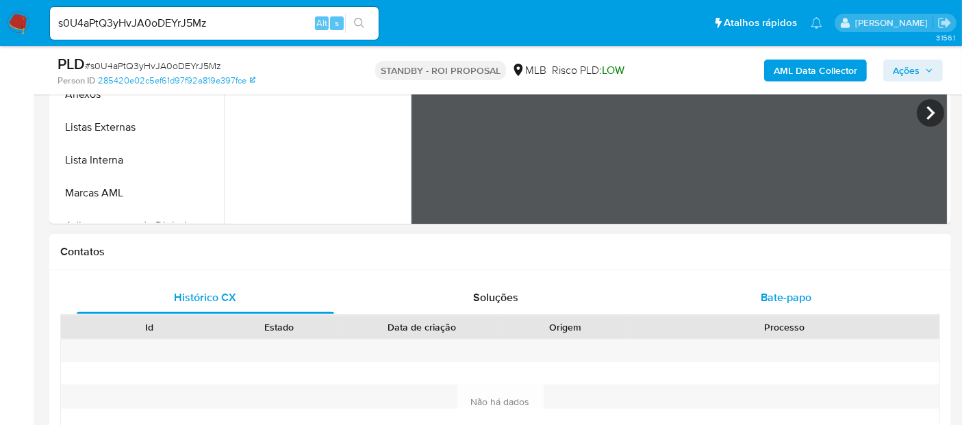
click at [792, 298] on span "Bate-papo" at bounding box center [786, 298] width 51 height 16
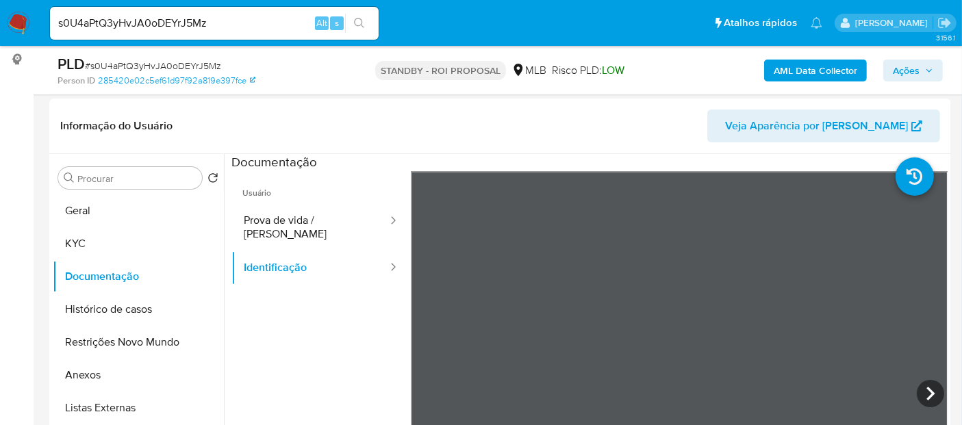
scroll to position [178, 0]
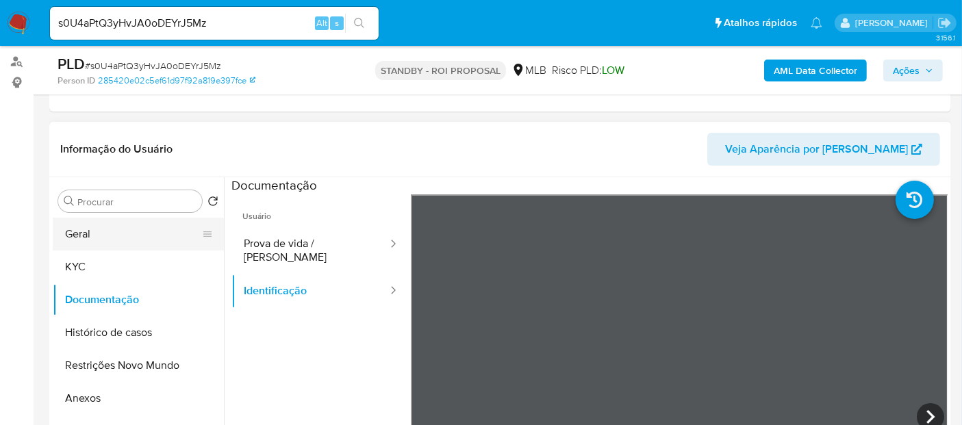
click at [94, 236] on button "Geral" at bounding box center [133, 234] width 160 height 33
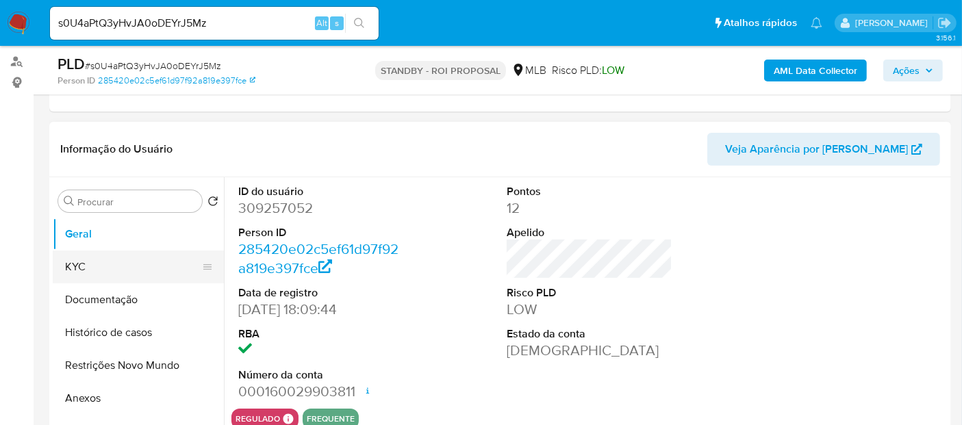
click at [99, 267] on button "KYC" at bounding box center [133, 267] width 160 height 33
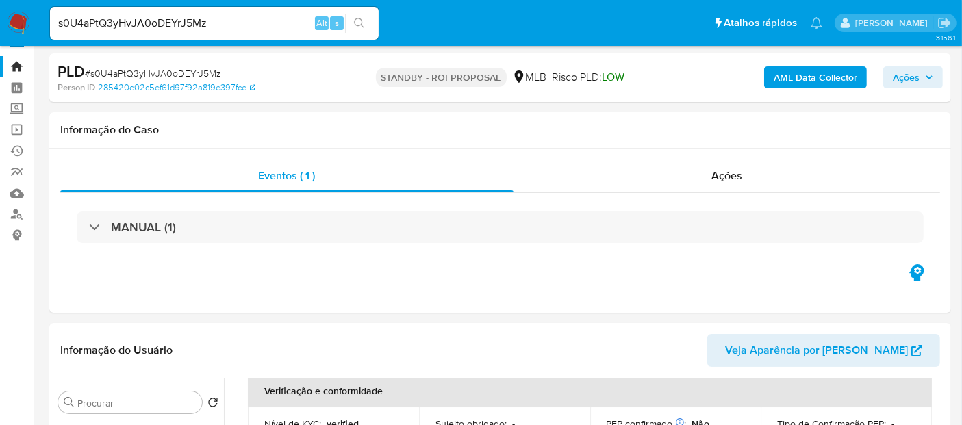
scroll to position [0, 0]
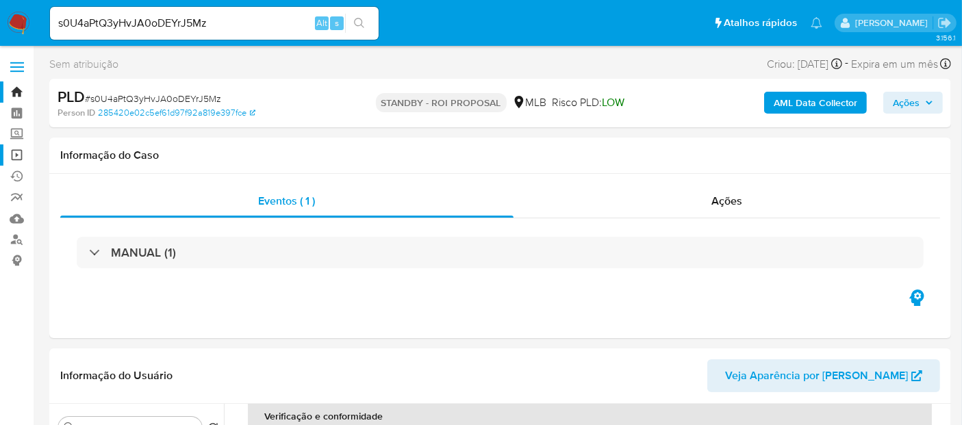
click at [18, 151] on link "Operações em massa" at bounding box center [81, 154] width 163 height 21
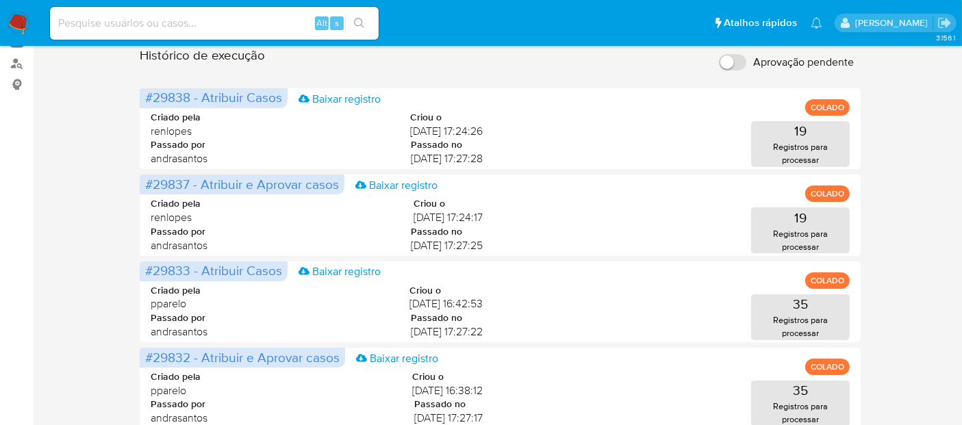
scroll to position [152, 0]
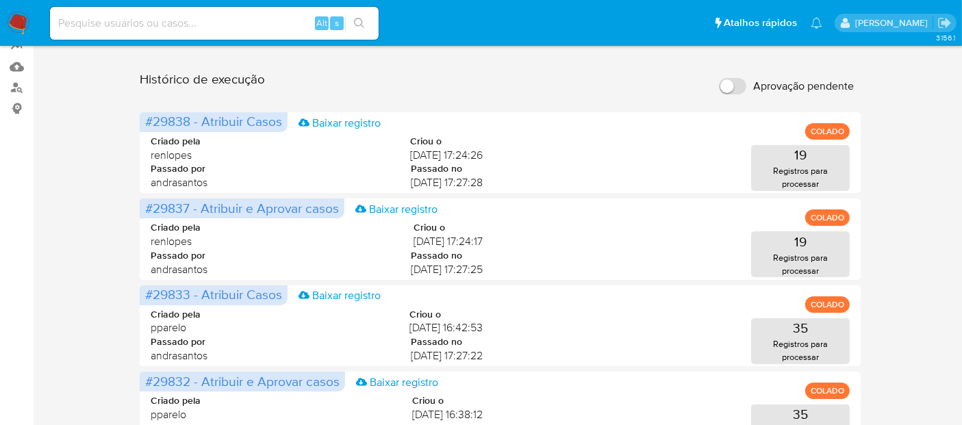
click at [188, 22] on input at bounding box center [214, 23] width 329 height 18
paste input "uqDuoVZX8SVjIFNIzqJPGb0x"
type input "uqDuoVZX8SVjIFNIzqJPGb0x"
click at [362, 18] on icon "search-icon" at bounding box center [359, 23] width 11 height 11
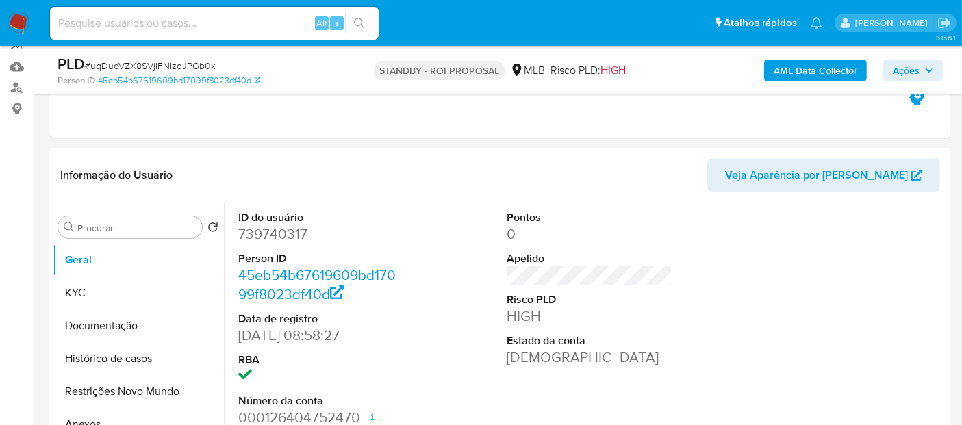
select select "10"
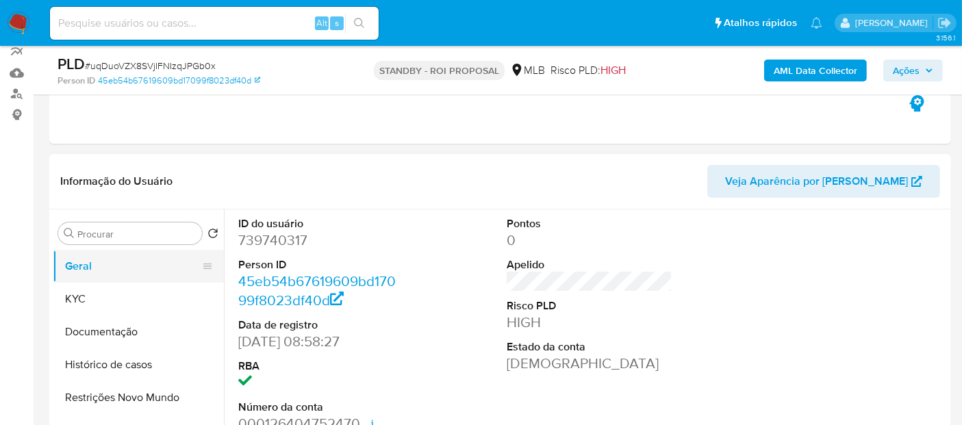
scroll to position [152, 0]
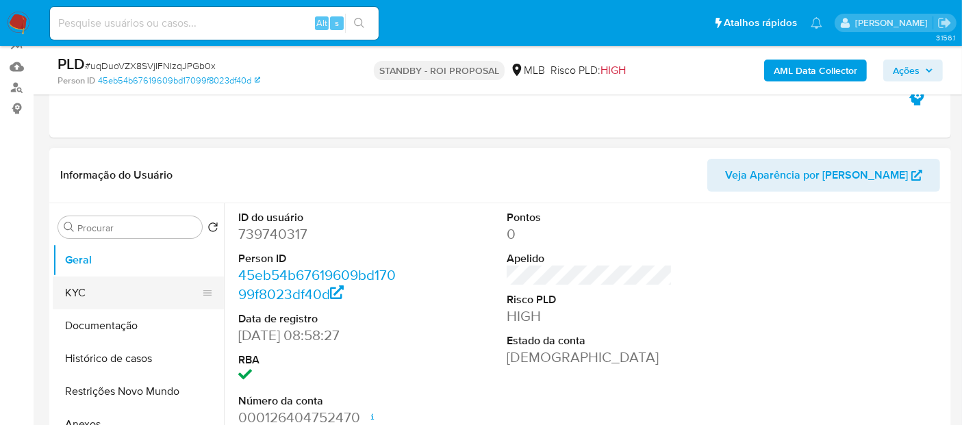
click at [95, 291] on button "KYC" at bounding box center [133, 293] width 160 height 33
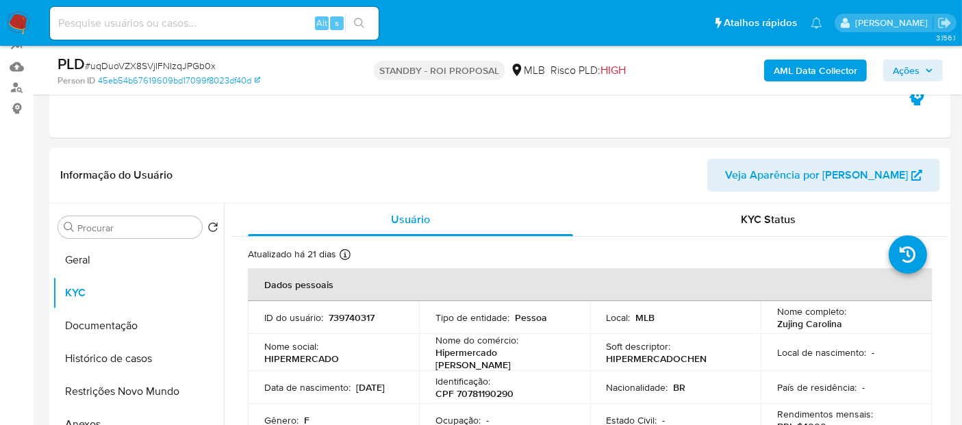
scroll to position [236, 0]
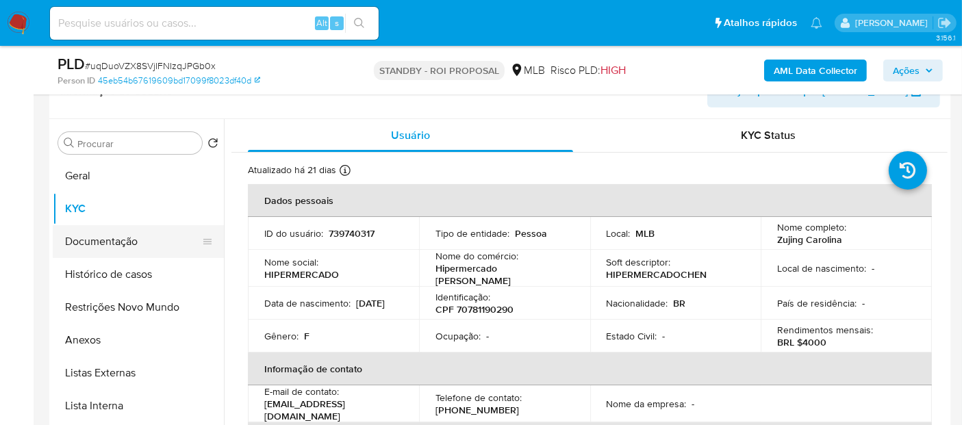
click at [110, 249] on button "Documentação" at bounding box center [133, 241] width 160 height 33
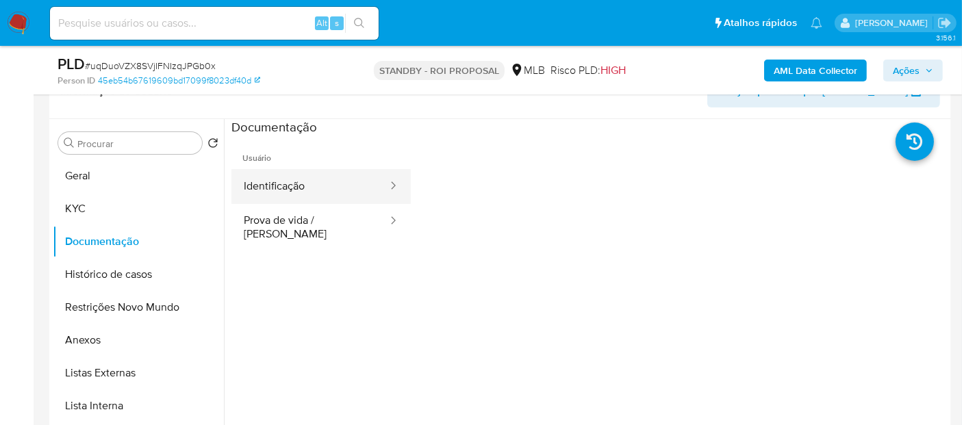
click at [314, 194] on button "Identificação" at bounding box center [310, 186] width 158 height 35
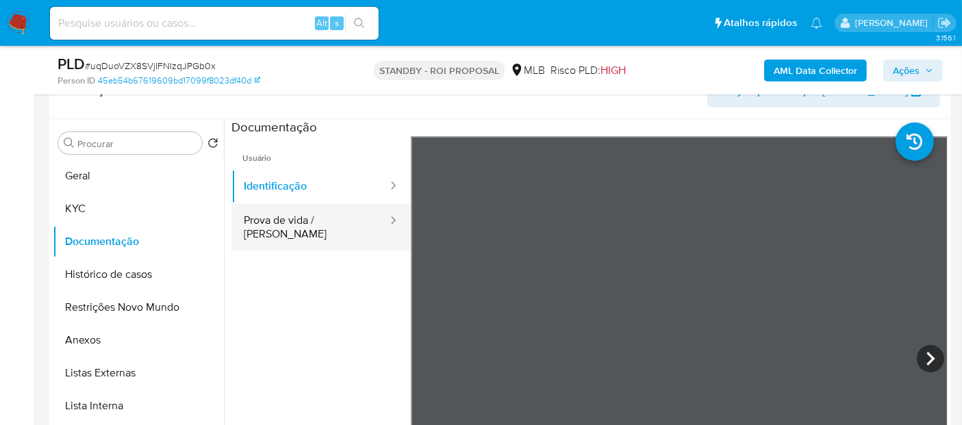
click at [285, 225] on button "Prova de vida / [PERSON_NAME]" at bounding box center [310, 227] width 158 height 47
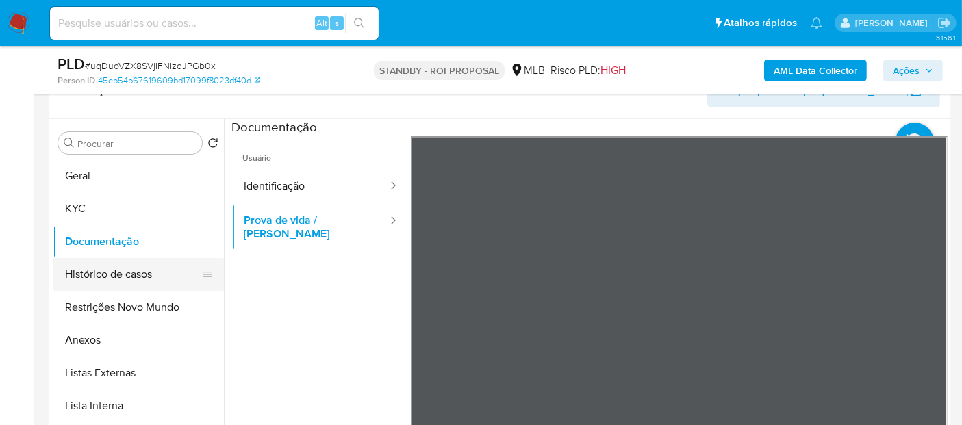
click at [90, 273] on button "Histórico de casos" at bounding box center [133, 274] width 160 height 33
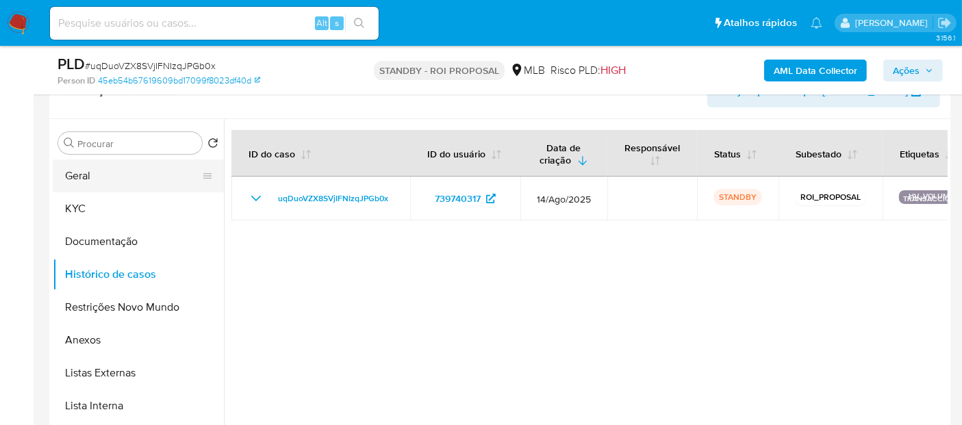
click at [74, 180] on button "Geral" at bounding box center [133, 176] width 160 height 33
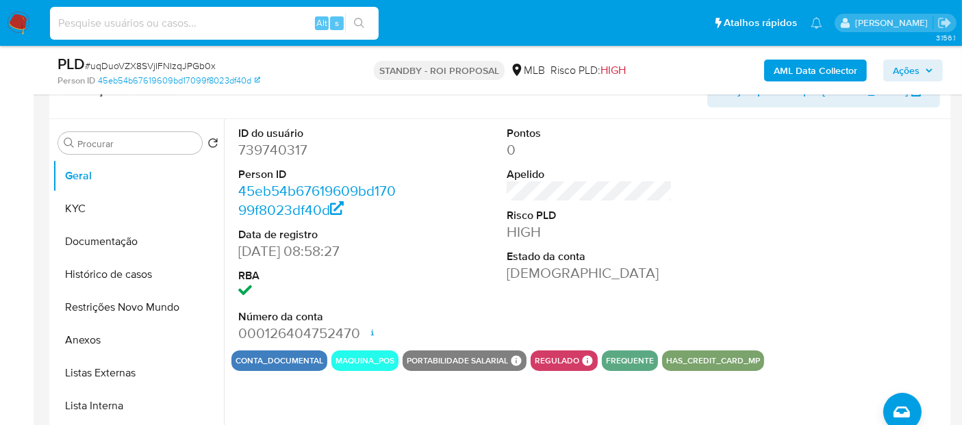
click at [250, 26] on input at bounding box center [214, 23] width 329 height 18
paste input "K8eFmgu0LupUYmaa8rS1OhdE"
type input "K8eFmgu0LupUYmaa8rS1OhdE"
click at [362, 28] on icon "search-icon" at bounding box center [359, 23] width 11 height 11
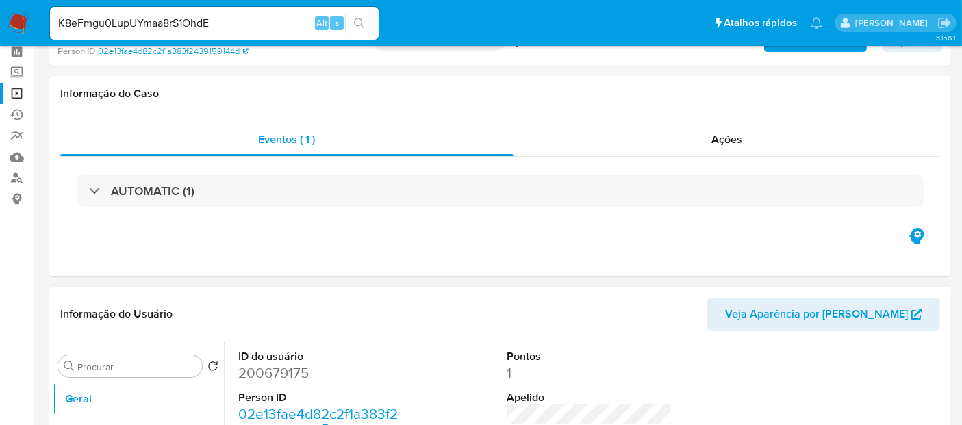
select select "10"
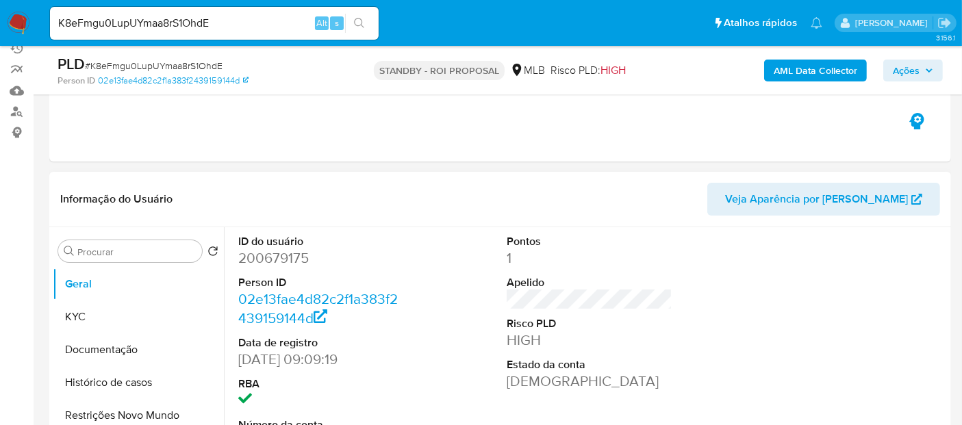
scroll to position [152, 0]
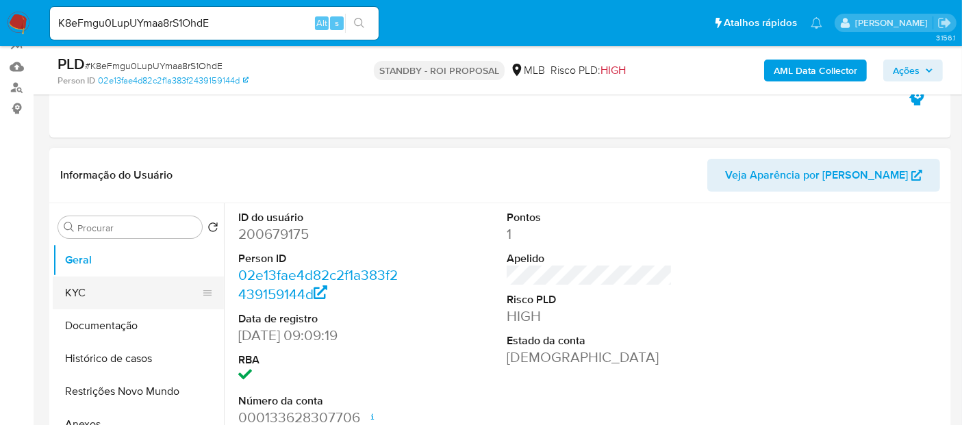
click at [77, 292] on button "KYC" at bounding box center [133, 293] width 160 height 33
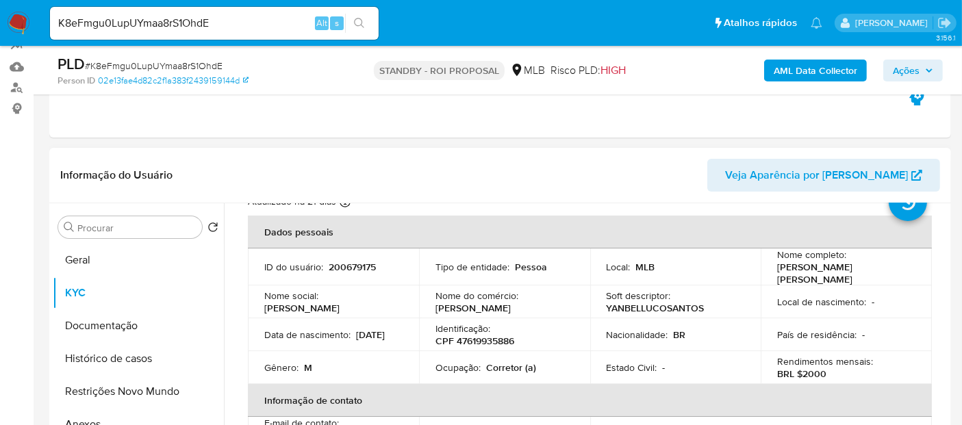
scroll to position [76, 0]
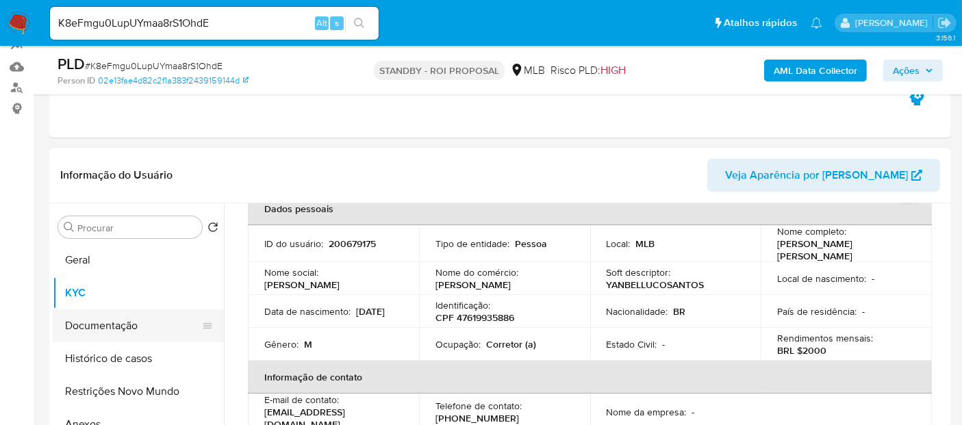
click at [99, 333] on button "Documentação" at bounding box center [133, 326] width 160 height 33
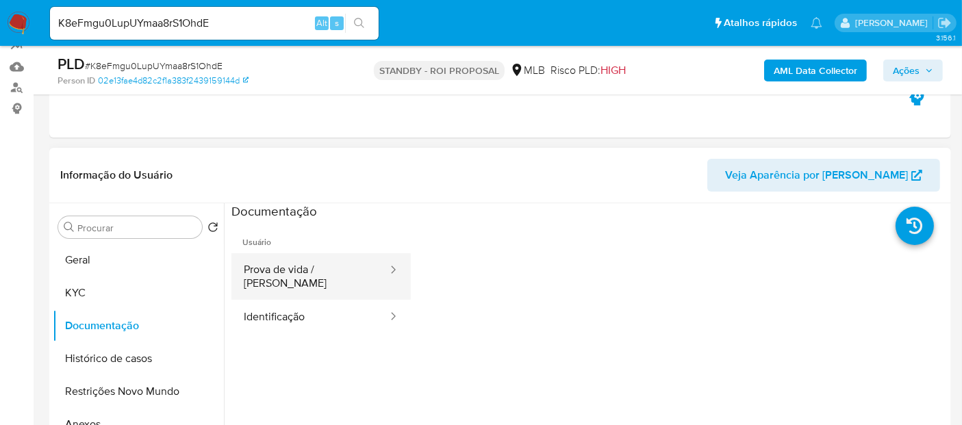
click at [289, 275] on button "Prova de vida / [PERSON_NAME]" at bounding box center [310, 276] width 158 height 47
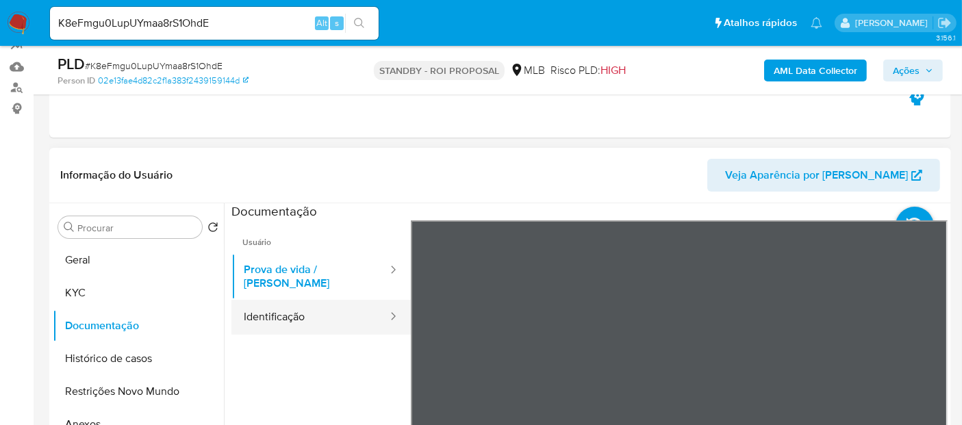
click at [284, 304] on button "Identificação" at bounding box center [310, 317] width 158 height 35
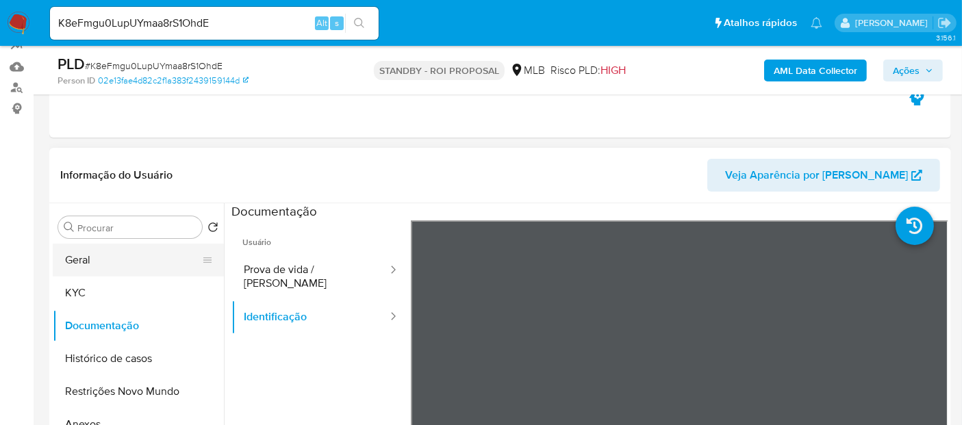
click at [95, 257] on button "Geral" at bounding box center [133, 260] width 160 height 33
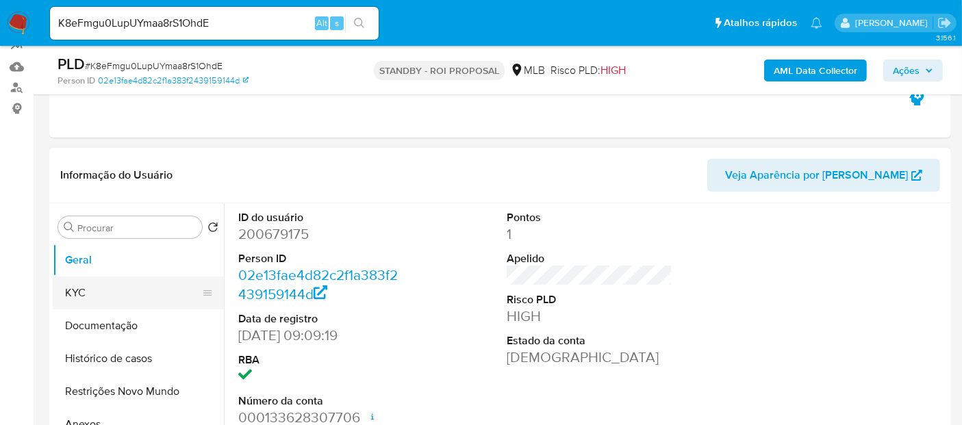
click at [104, 294] on button "KYC" at bounding box center [133, 293] width 160 height 33
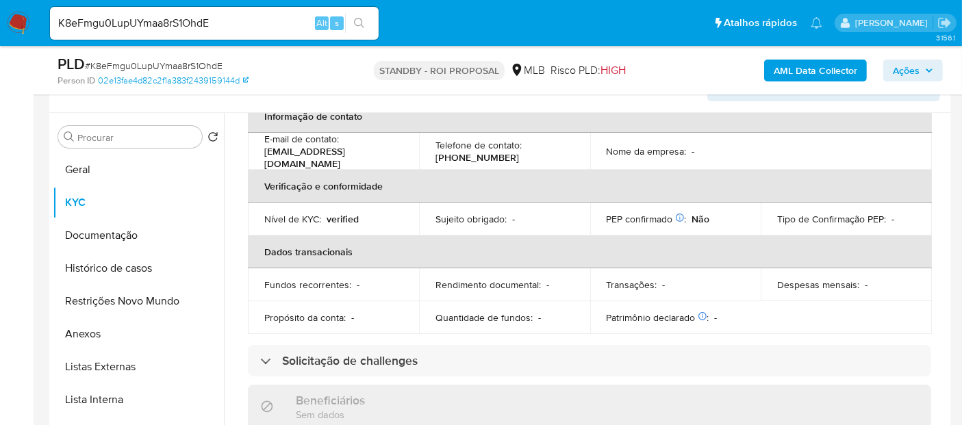
scroll to position [152, 0]
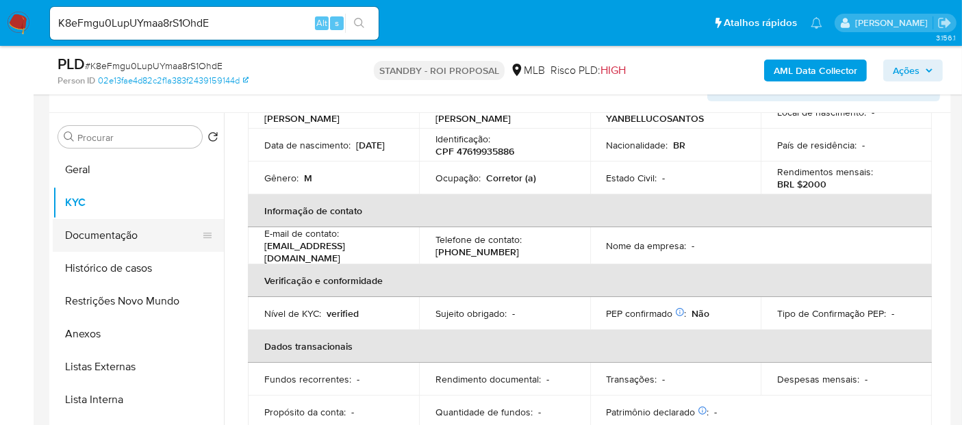
click at [108, 230] on button "Documentação" at bounding box center [133, 235] width 160 height 33
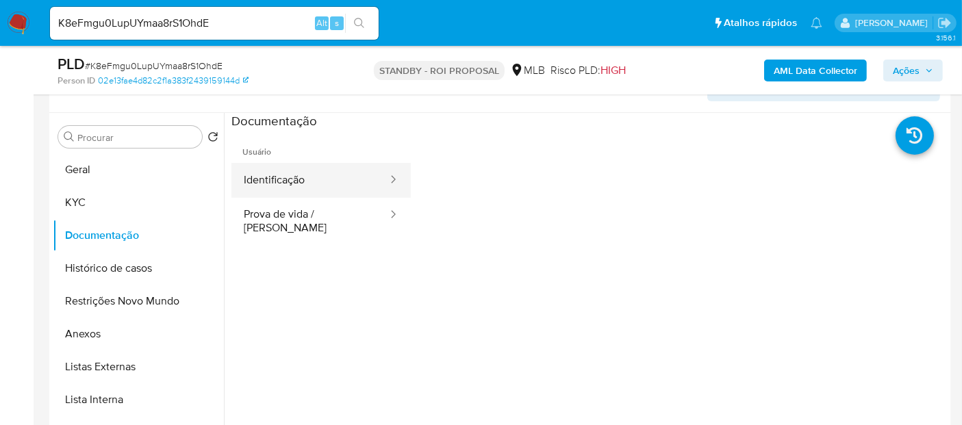
click at [292, 177] on button "Identificação" at bounding box center [310, 180] width 158 height 35
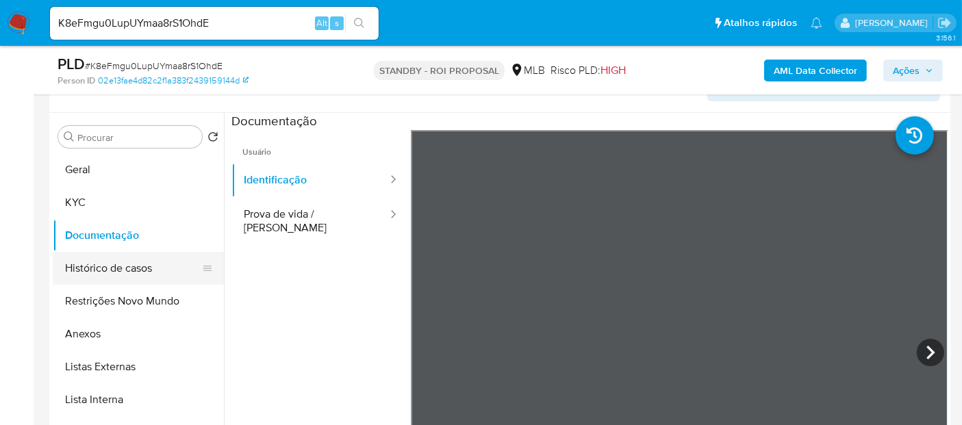
click at [111, 268] on button "Histórico de casos" at bounding box center [133, 268] width 160 height 33
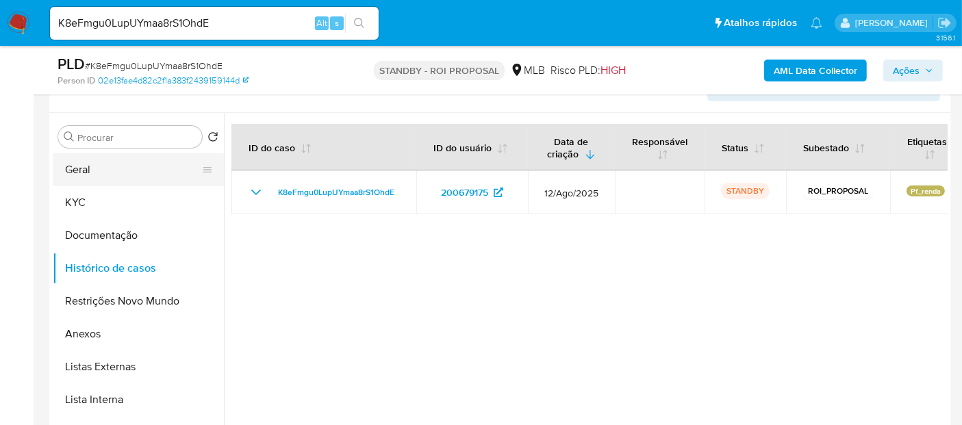
click at [68, 175] on button "Geral" at bounding box center [133, 169] width 160 height 33
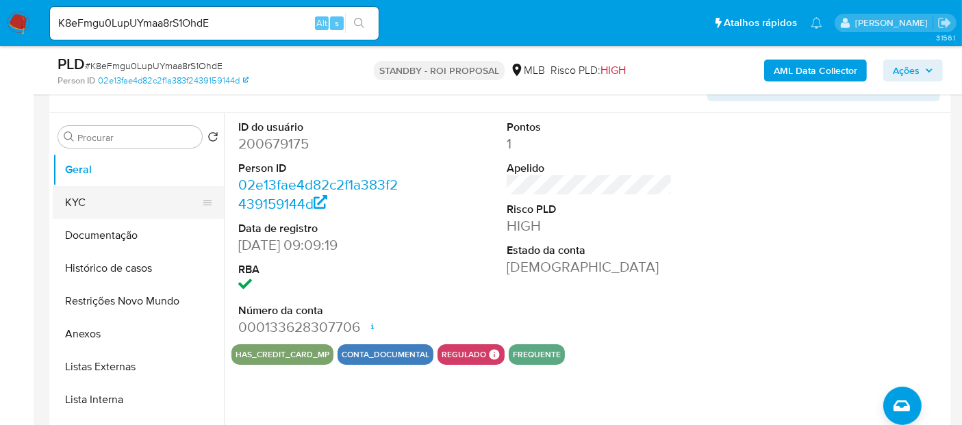
click at [90, 204] on button "KYC" at bounding box center [133, 202] width 160 height 33
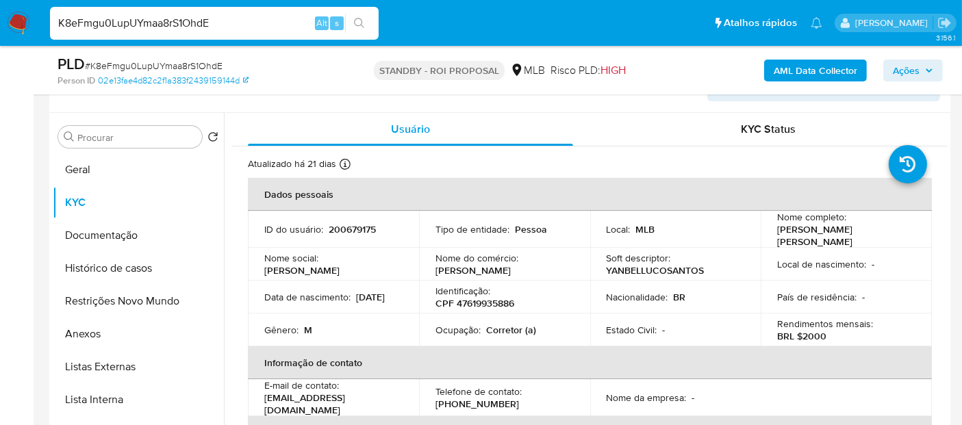
drag, startPoint x: 230, startPoint y: 17, endPoint x: 0, endPoint y: 23, distance: 230.2
click at [0, 23] on nav "Pausado Ver notificaciones K8eFmgu0LupUYmaa8rS1OhdE Alt s Atalhos rápidos Presi…" at bounding box center [481, 23] width 962 height 46
paste input "7pn2ploF3WUKxr2jftQu5V8m"
type input "7pn2ploF3WUKxr2jftQu5V8m"
click at [363, 16] on button "search-icon" at bounding box center [359, 23] width 28 height 19
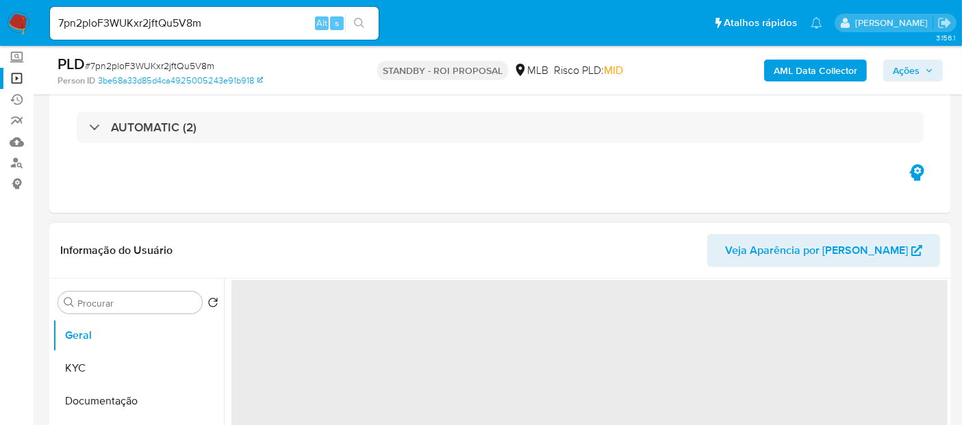
scroll to position [152, 0]
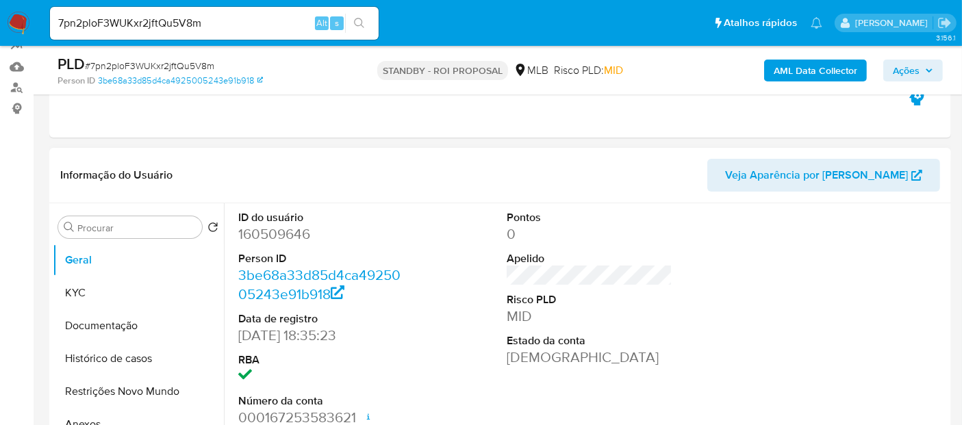
select select "10"
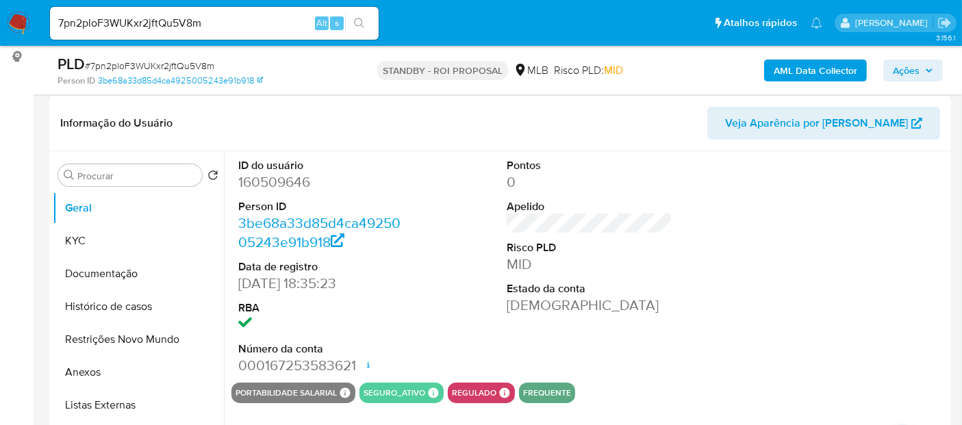
scroll to position [228, 0]
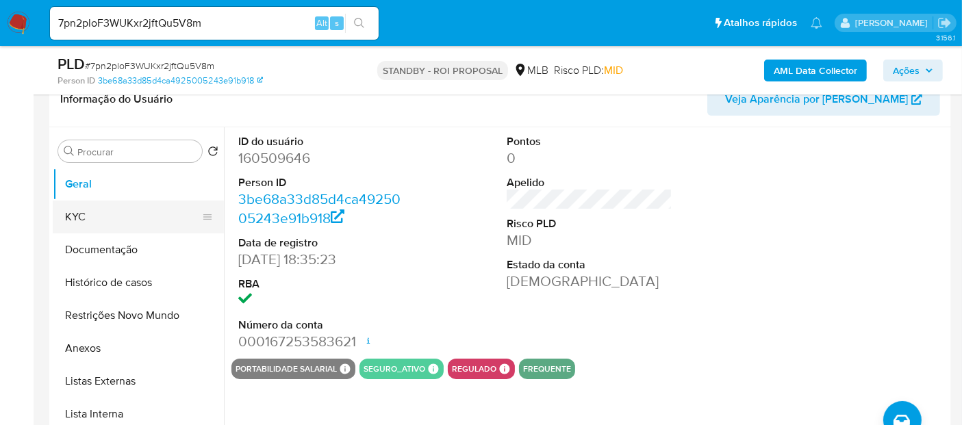
click at [72, 217] on button "KYC" at bounding box center [133, 217] width 160 height 33
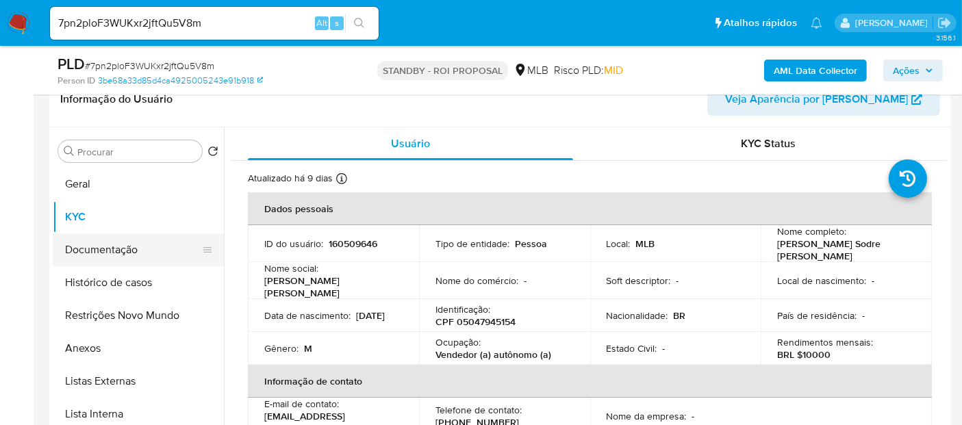
click at [133, 255] on button "Documentação" at bounding box center [133, 250] width 160 height 33
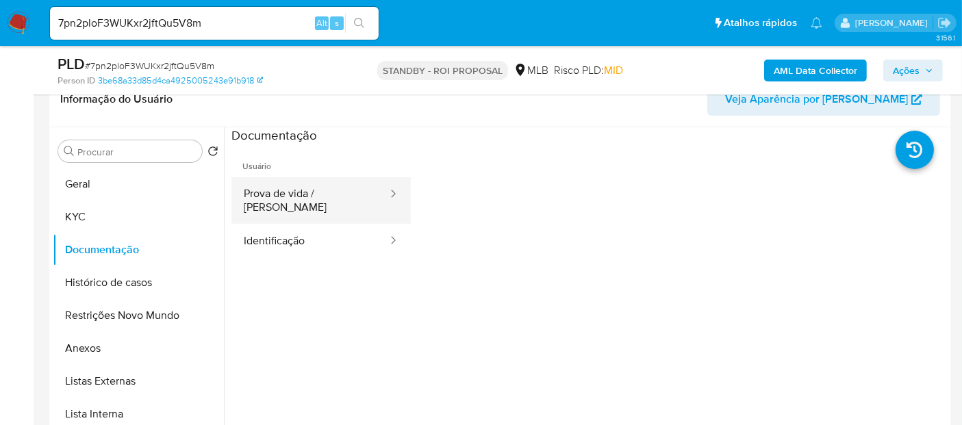
click at [323, 195] on button "Prova de vida / Selfie" at bounding box center [310, 200] width 158 height 47
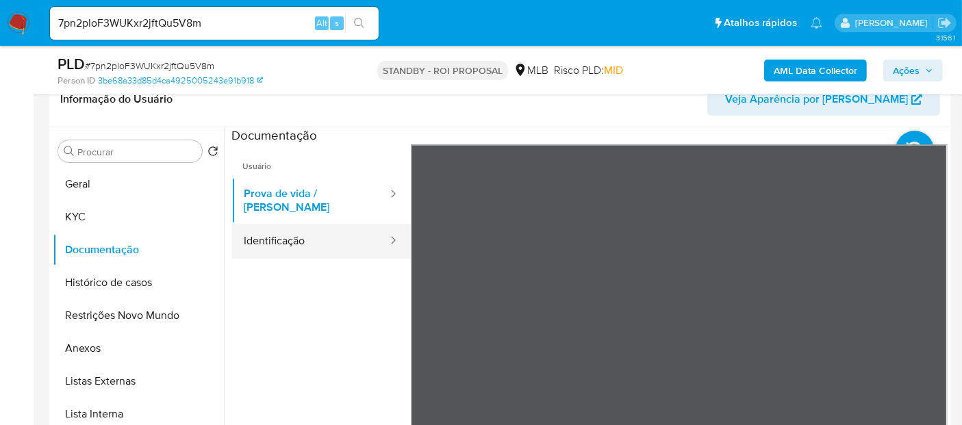
click at [289, 237] on button "Identificação" at bounding box center [310, 241] width 158 height 35
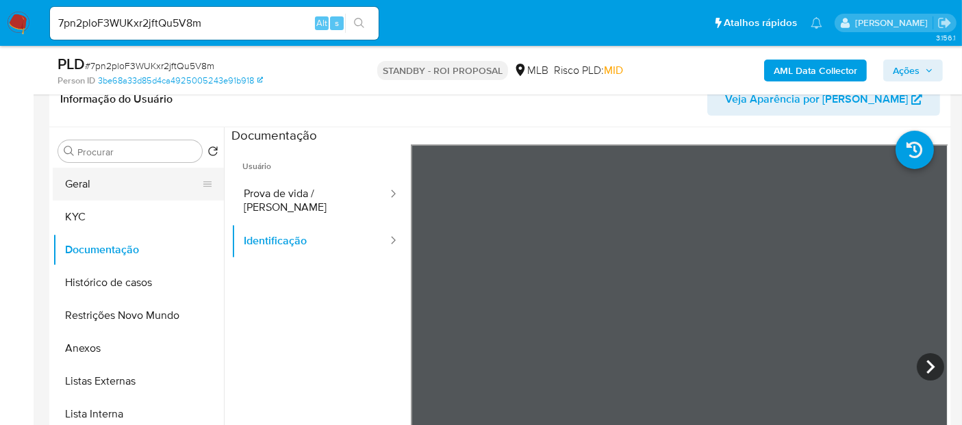
click at [77, 188] on button "Geral" at bounding box center [133, 184] width 160 height 33
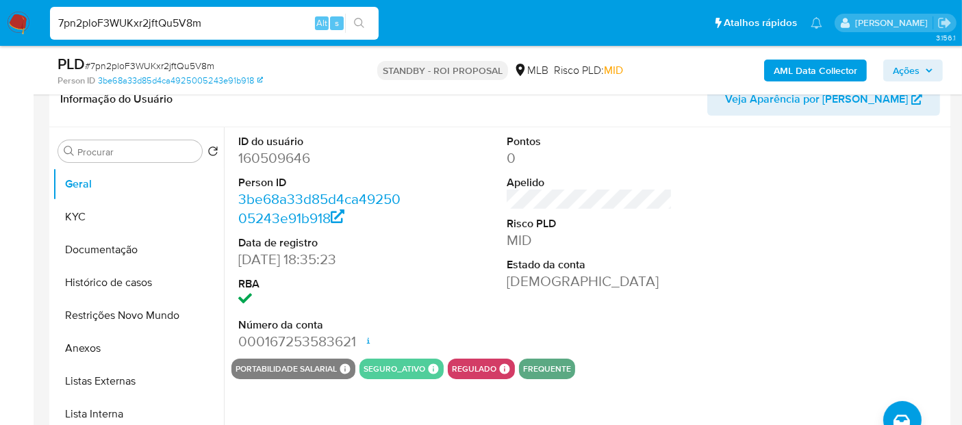
drag, startPoint x: 213, startPoint y: 16, endPoint x: 0, endPoint y: 18, distance: 213.0
click at [0, 18] on nav "Pausado Ver notificaciones 7pn2ploF3WUKxr2jftQu5V8m Alt s Atalhos rápidos Presi…" at bounding box center [481, 23] width 962 height 46
paste input "i8wULznAorSP8nDKoNsA1Vhx"
type input "i8wULznAorSP8nDKoNsA1Vhx"
click at [364, 20] on icon "search-icon" at bounding box center [359, 23] width 11 height 11
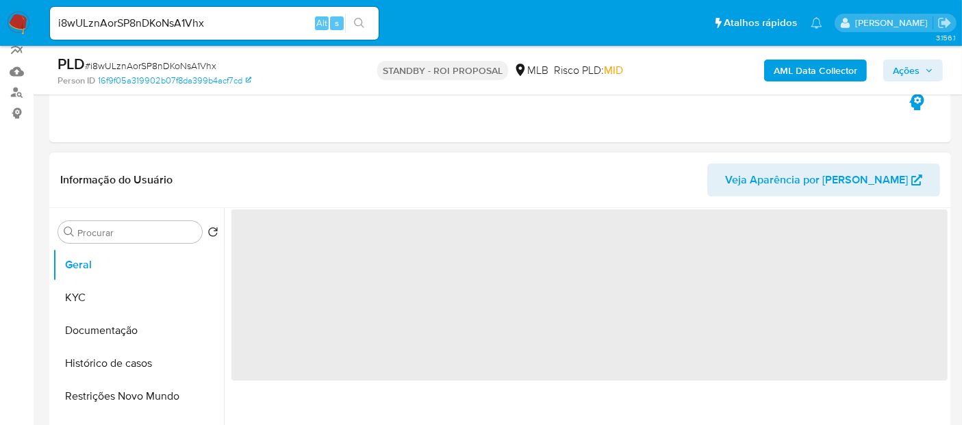
scroll to position [152, 0]
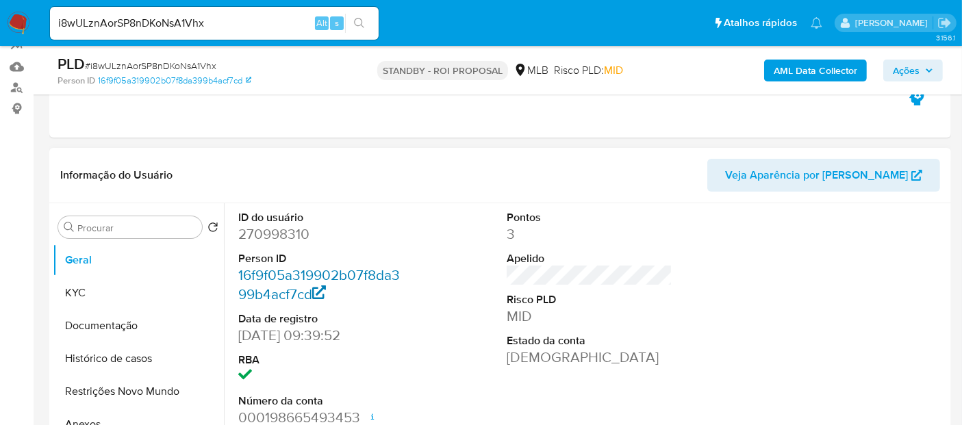
select select "10"
click at [85, 297] on button "KYC" at bounding box center [133, 293] width 160 height 33
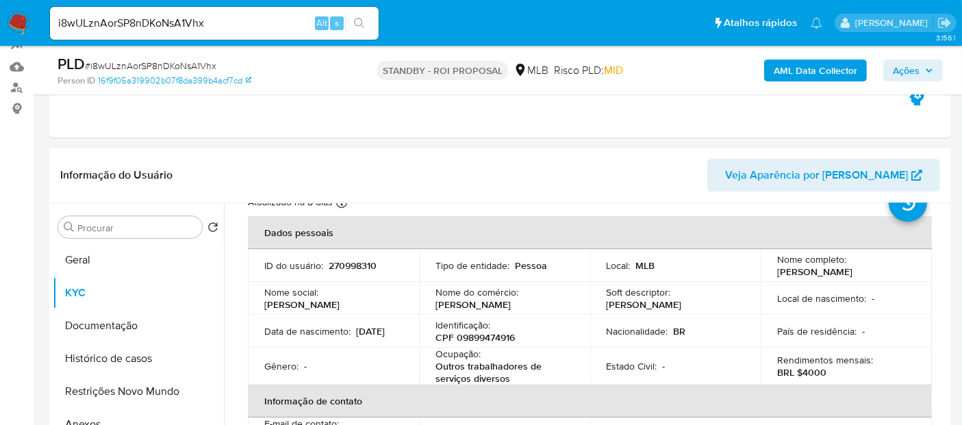
scroll to position [76, 0]
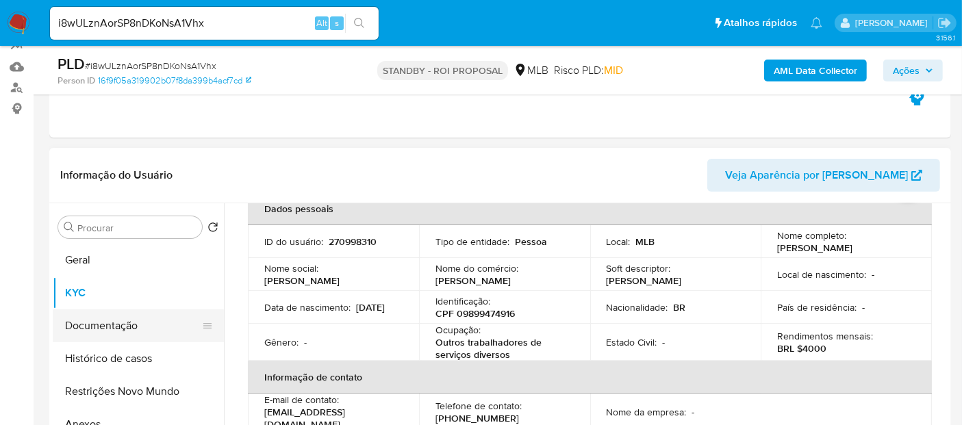
click at [117, 333] on button "Documentação" at bounding box center [133, 326] width 160 height 33
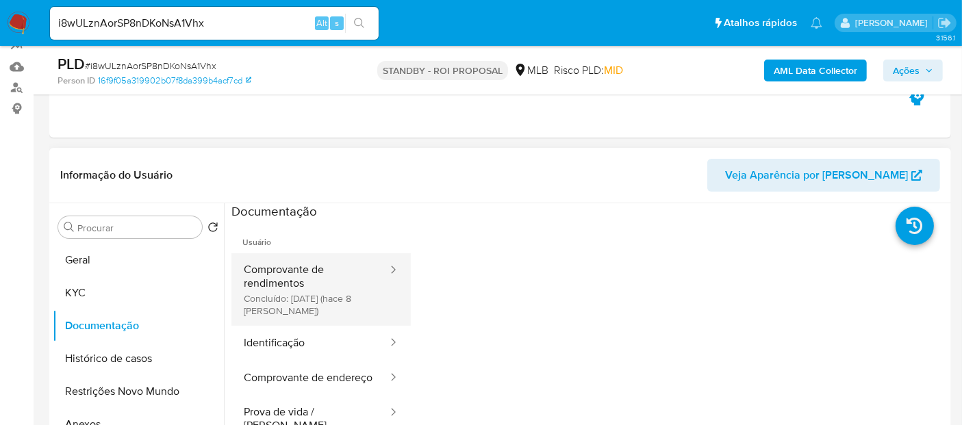
click at [288, 273] on button "Comprovante de rendimentos Concluído: 19/08/2025 (hace 8 días)" at bounding box center [310, 289] width 158 height 73
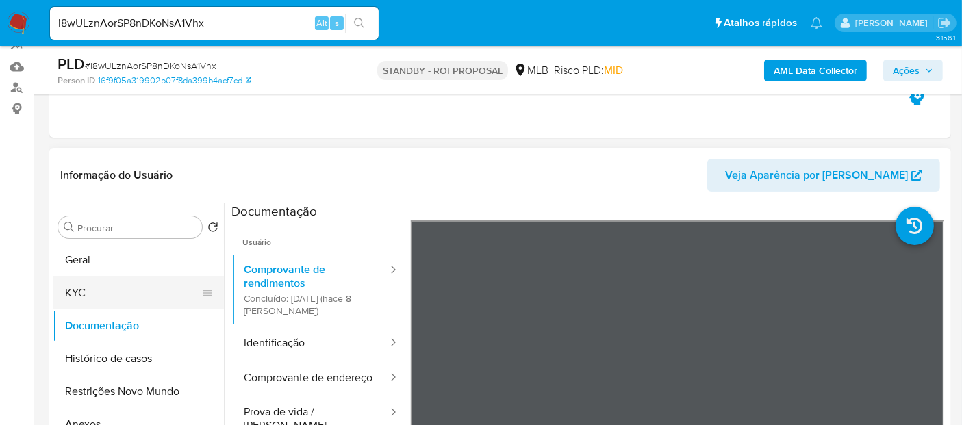
click at [88, 291] on button "KYC" at bounding box center [133, 293] width 160 height 33
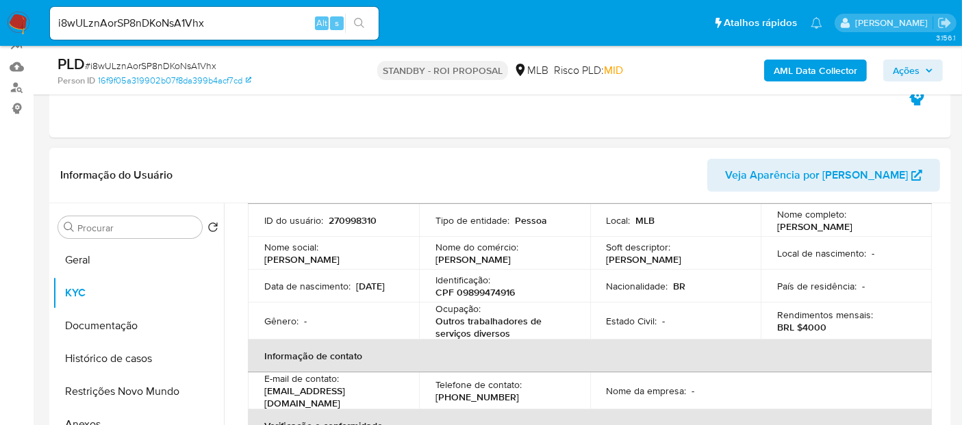
scroll to position [76, 0]
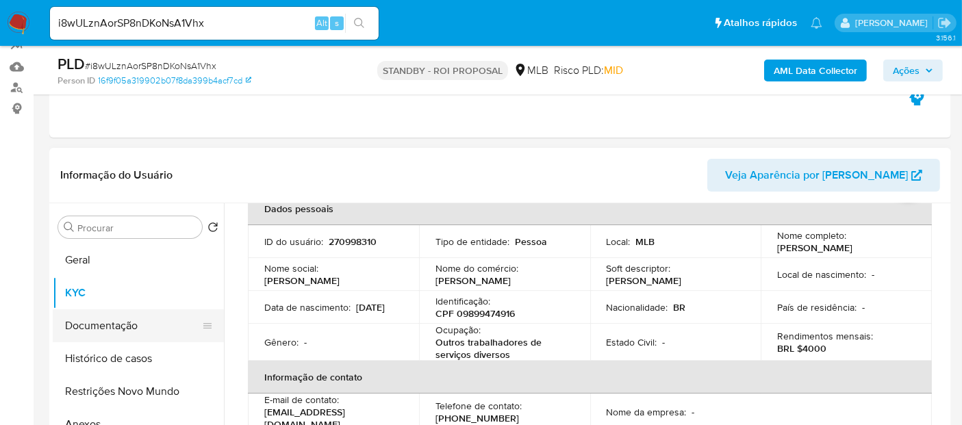
click at [108, 324] on button "Documentação" at bounding box center [133, 326] width 160 height 33
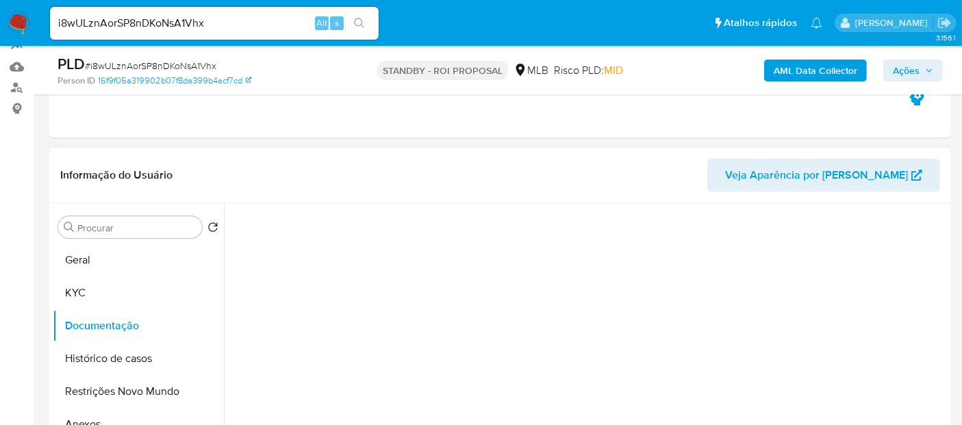
scroll to position [0, 0]
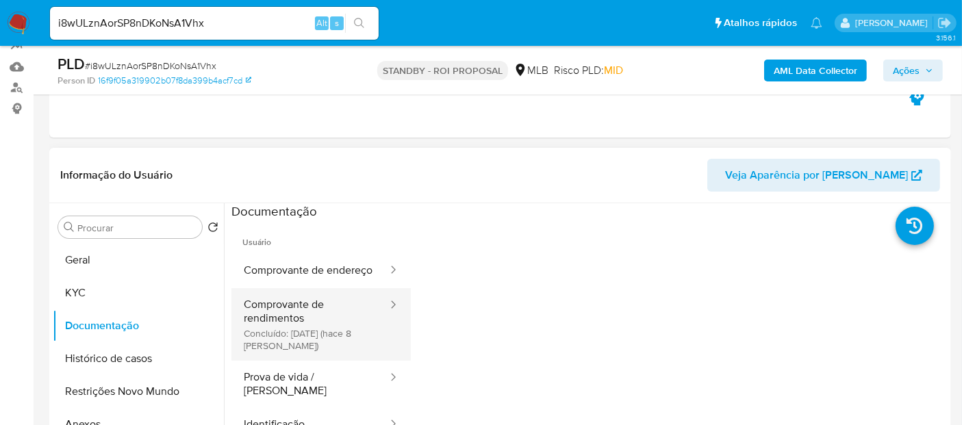
click at [311, 317] on button "Comprovante de rendimentos Concluído: 19/08/2025 (hace 8 días)" at bounding box center [310, 324] width 158 height 73
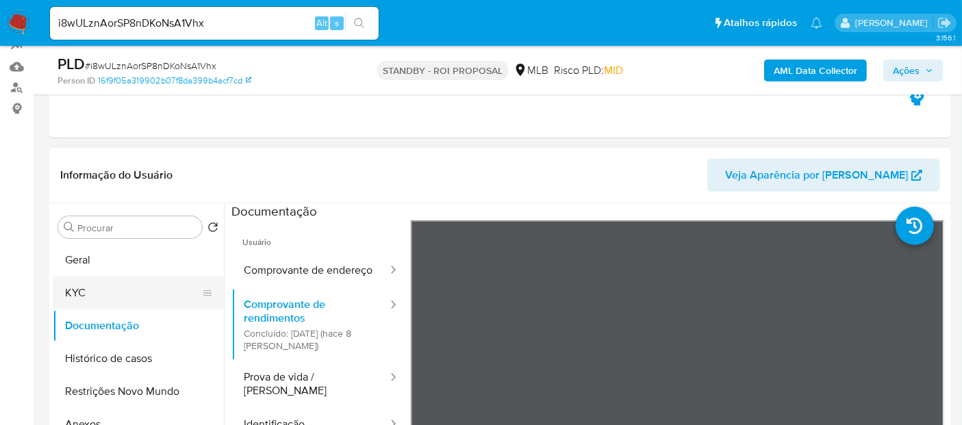
click at [99, 291] on button "KYC" at bounding box center [133, 293] width 160 height 33
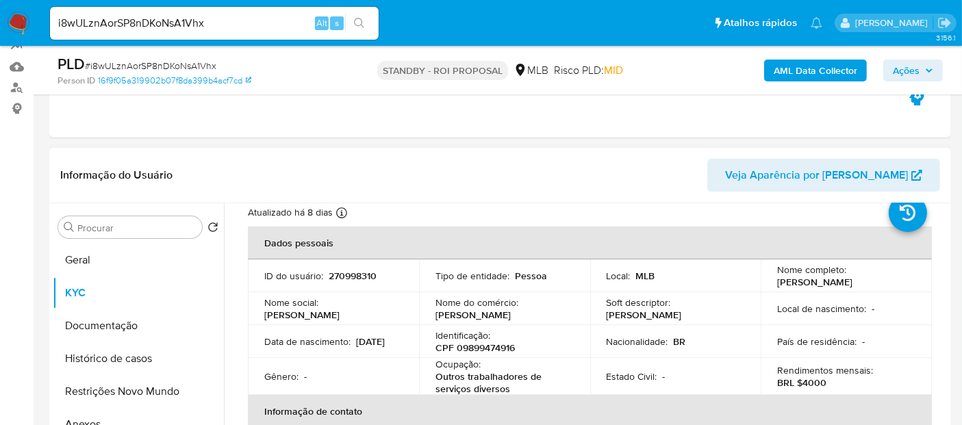
scroll to position [76, 0]
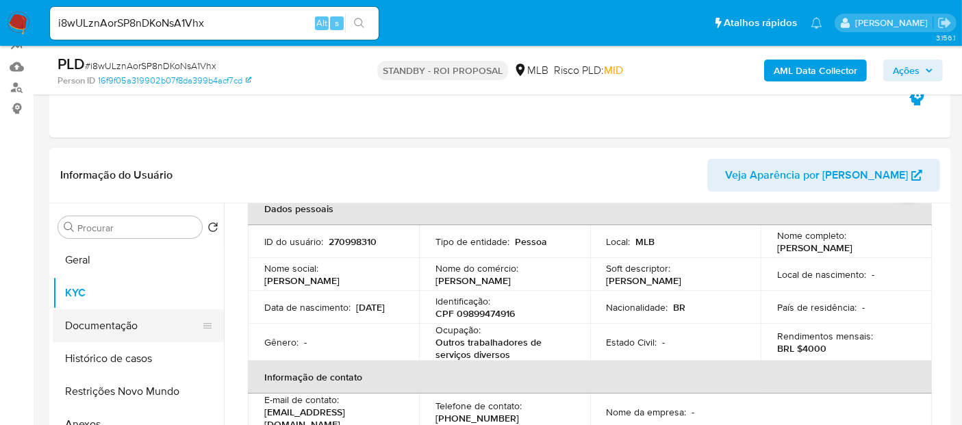
click at [108, 324] on button "Documentação" at bounding box center [133, 326] width 160 height 33
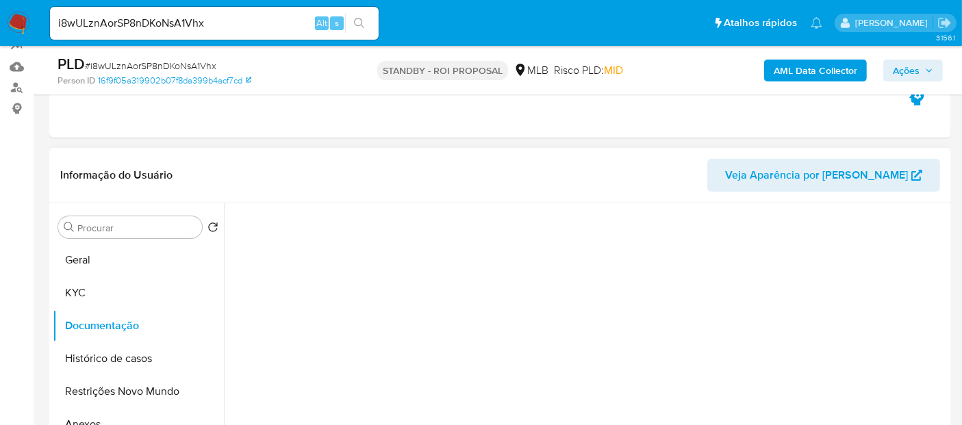
scroll to position [0, 0]
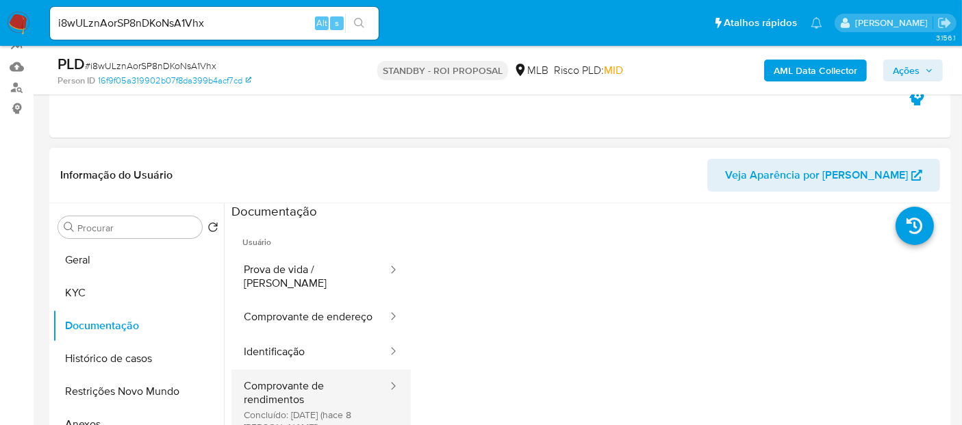
click at [292, 390] on button "Comprovante de rendimentos Concluído: 19/08/2025 (hace 8 días)" at bounding box center [310, 406] width 158 height 73
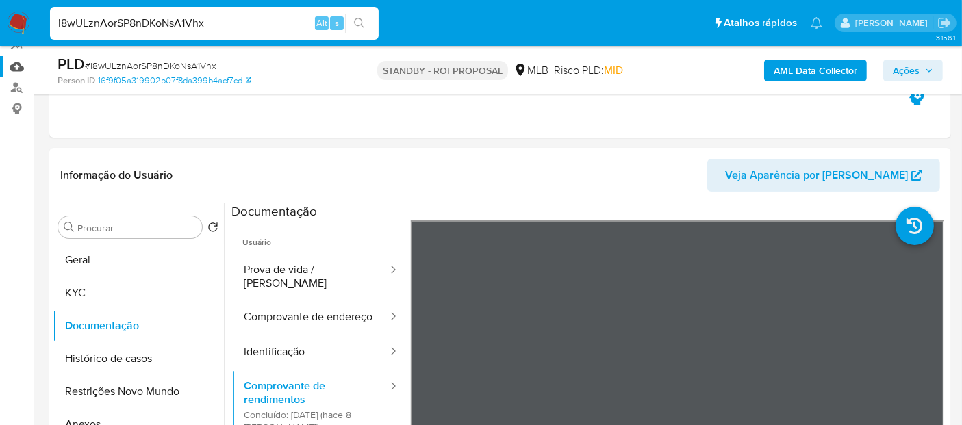
drag, startPoint x: 230, startPoint y: 23, endPoint x: 0, endPoint y: 75, distance: 236.1
paste input "eysUnJkO6StuADTPLQU4RYY1"
type input "eysUnJkO6StuADTPLQU4RYY1"
click at [355, 21] on icon "search-icon" at bounding box center [359, 23] width 10 height 10
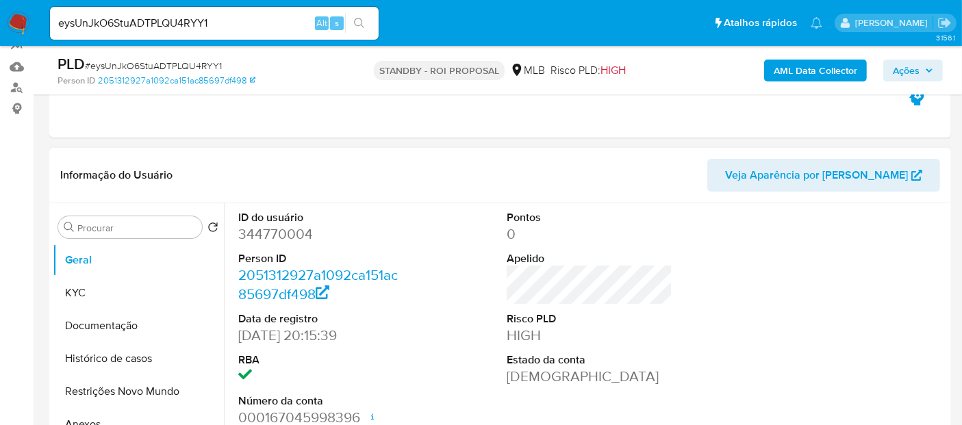
select select "10"
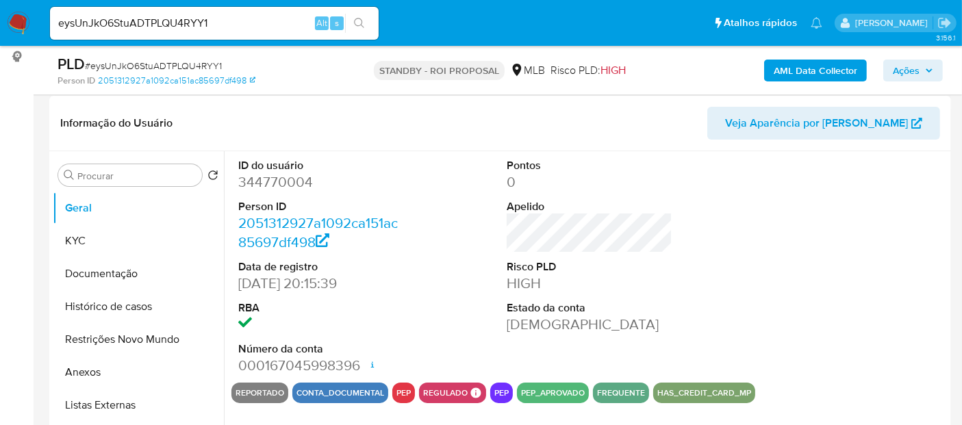
scroll to position [228, 0]
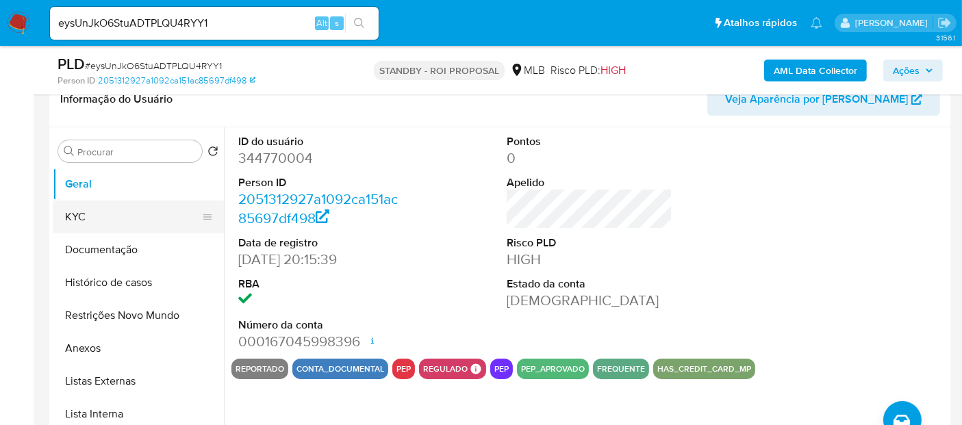
click at [103, 215] on button "KYC" at bounding box center [133, 217] width 160 height 33
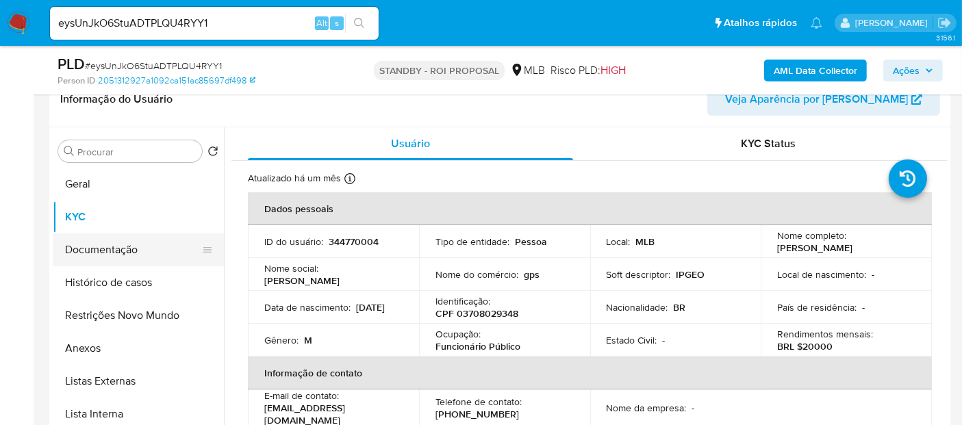
click at [116, 250] on button "Documentação" at bounding box center [133, 250] width 160 height 33
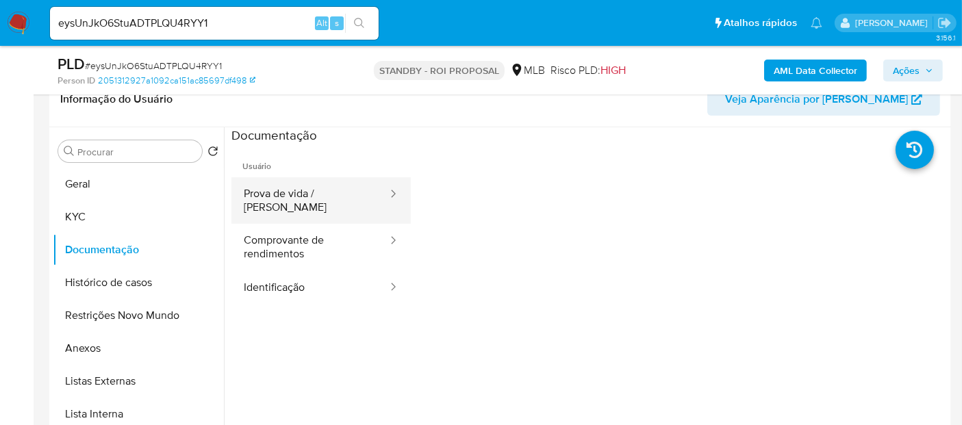
drag, startPoint x: 315, startPoint y: 196, endPoint x: 331, endPoint y: 195, distance: 16.4
click at [315, 194] on button "Prova de vida / [PERSON_NAME]" at bounding box center [310, 200] width 158 height 47
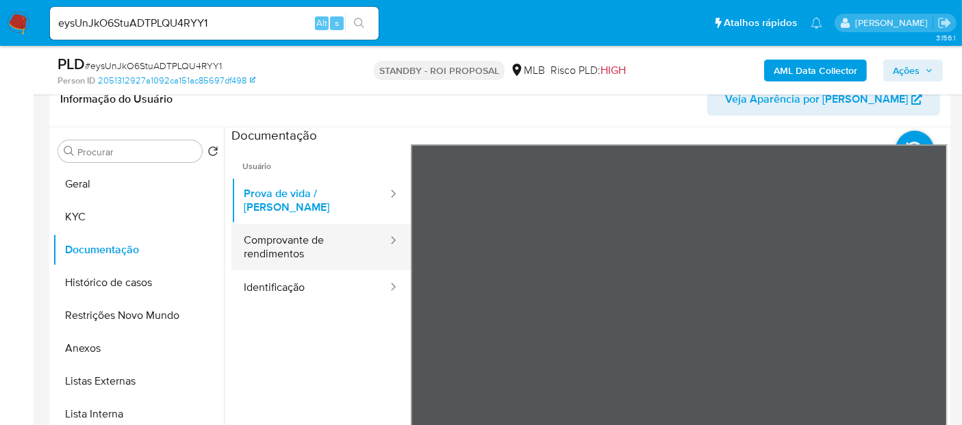
click at [294, 242] on button "Comprovante de rendimentos" at bounding box center [310, 247] width 158 height 47
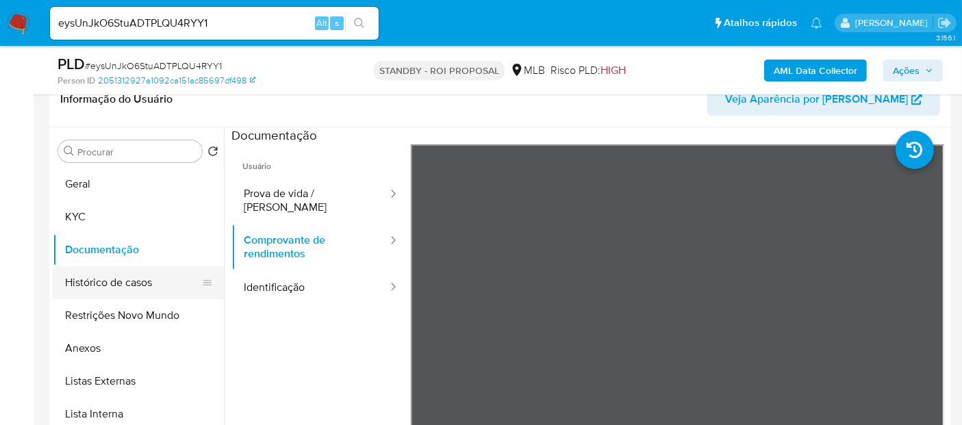
click at [108, 276] on button "Histórico de casos" at bounding box center [133, 282] width 160 height 33
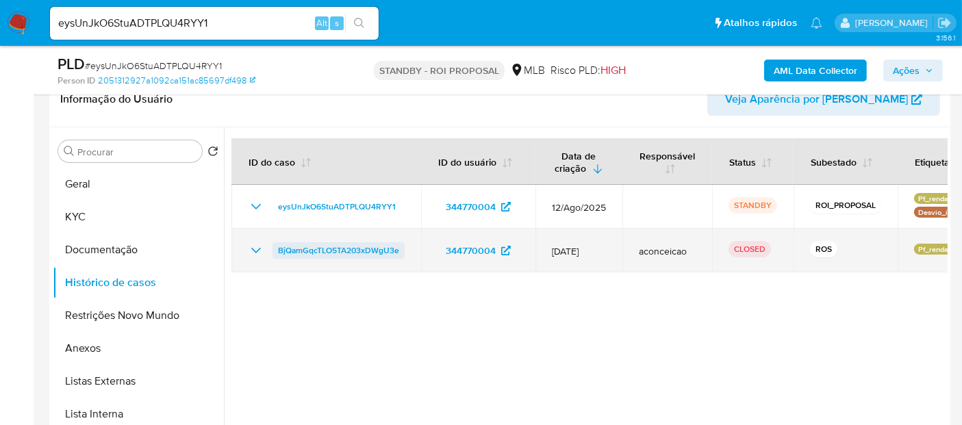
click at [376, 251] on span "BjQamGqcTLO5TA203xDWgU3e" at bounding box center [338, 250] width 121 height 16
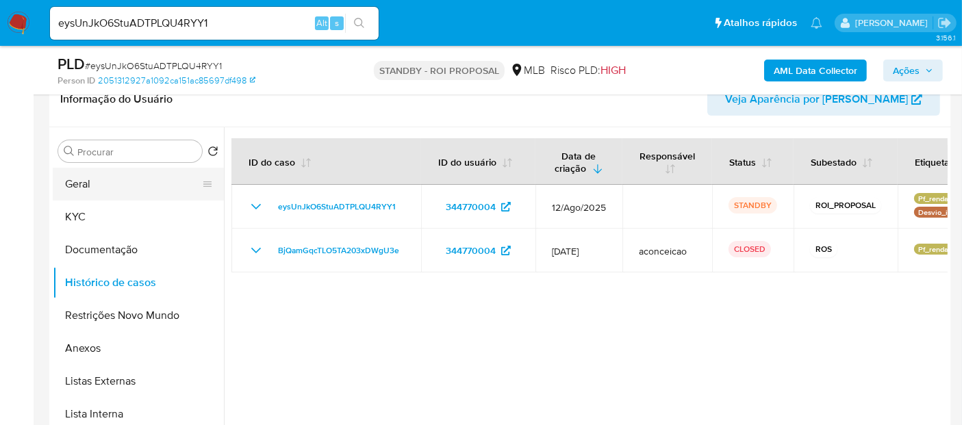
click at [84, 185] on button "Geral" at bounding box center [133, 184] width 160 height 33
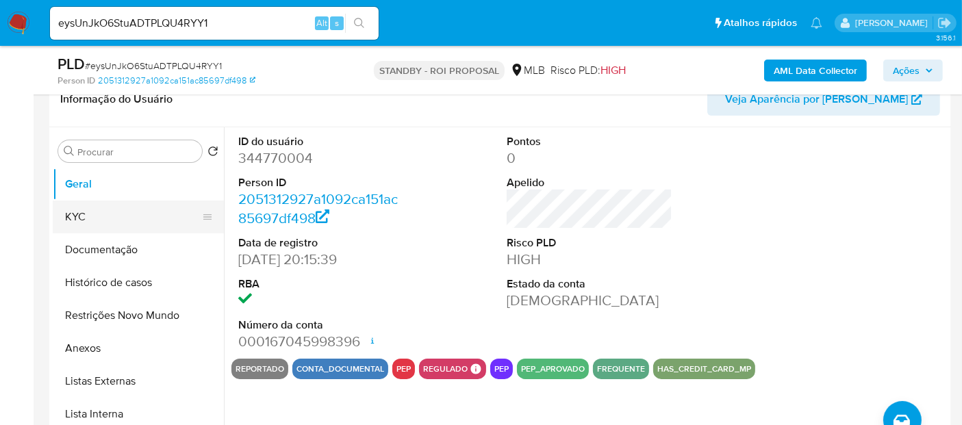
click at [82, 210] on button "KYC" at bounding box center [133, 217] width 160 height 33
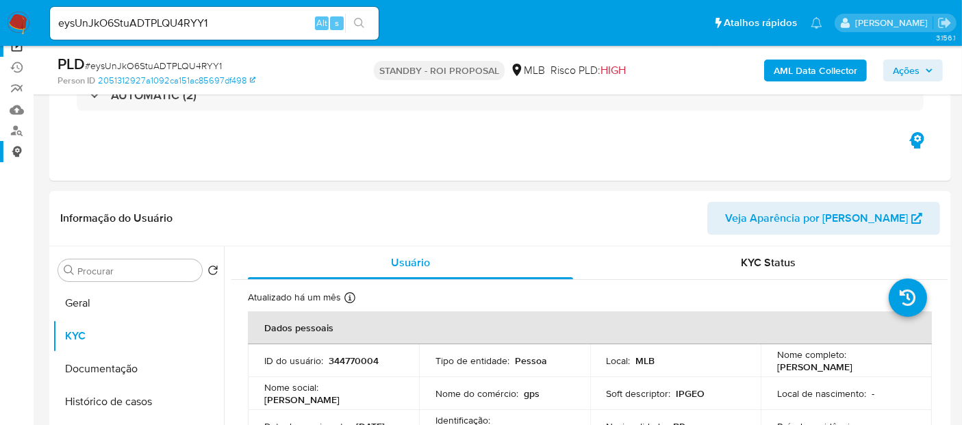
scroll to position [0, 0]
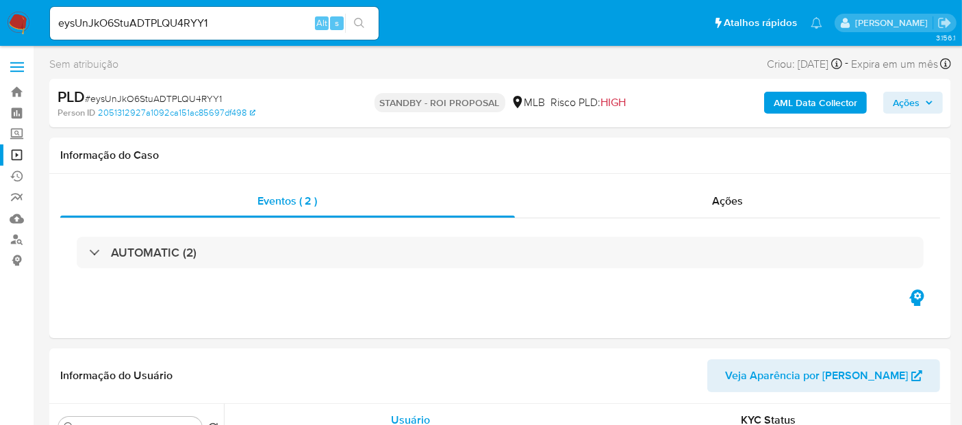
click at [18, 149] on link "Operações em massa" at bounding box center [81, 154] width 163 height 21
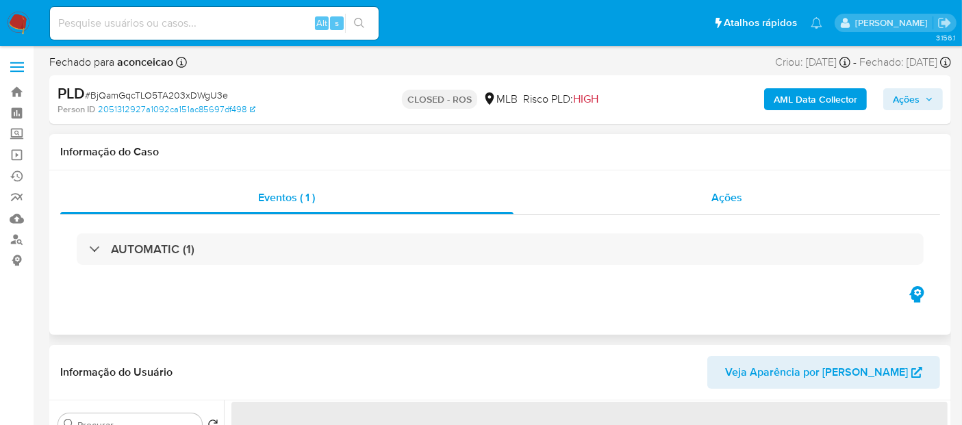
click at [739, 199] on span "Ações" at bounding box center [727, 198] width 31 height 16
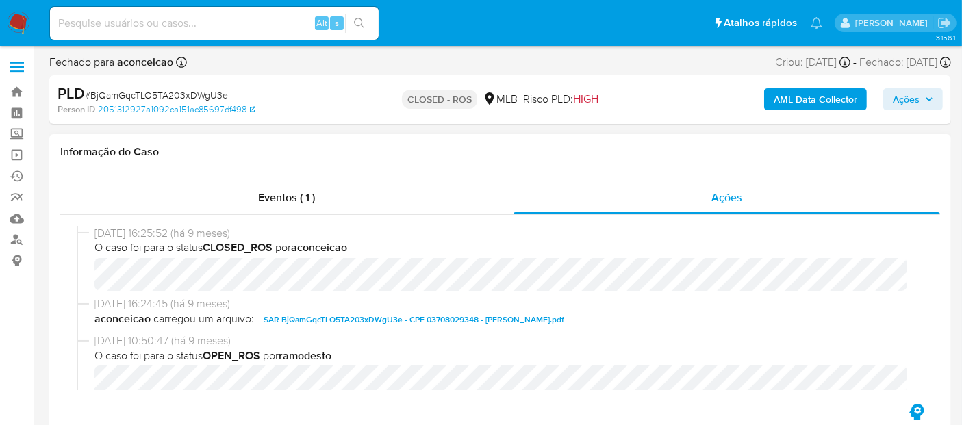
select select "10"
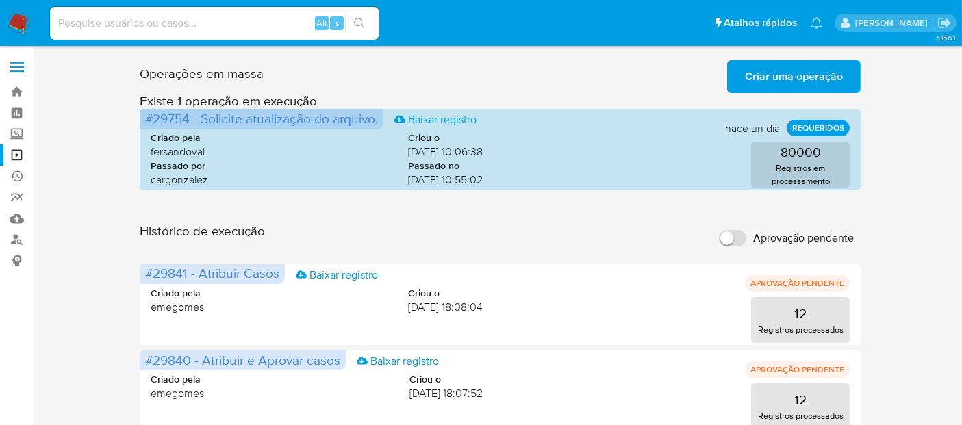
click at [786, 71] on span "Criar uma operação" at bounding box center [794, 77] width 98 height 30
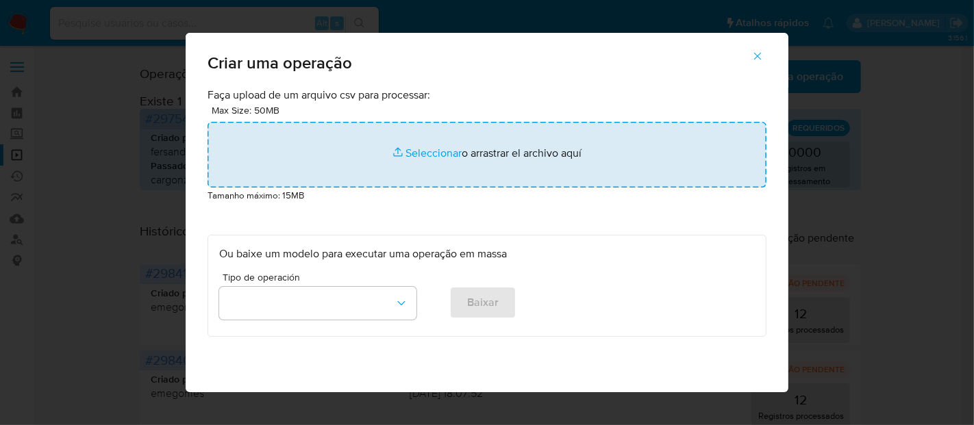
click at [426, 147] on input "file" at bounding box center [486, 155] width 559 height 66
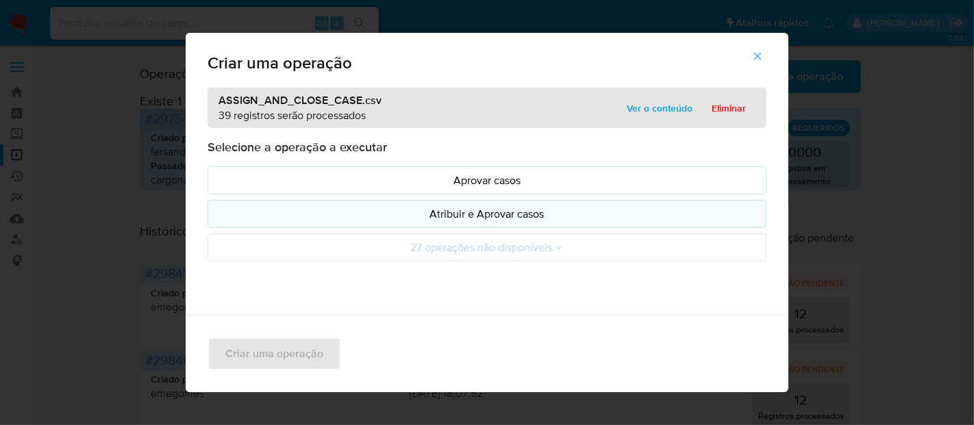
click at [507, 216] on p "Atribuir e Aprovar casos" at bounding box center [487, 214] width 536 height 16
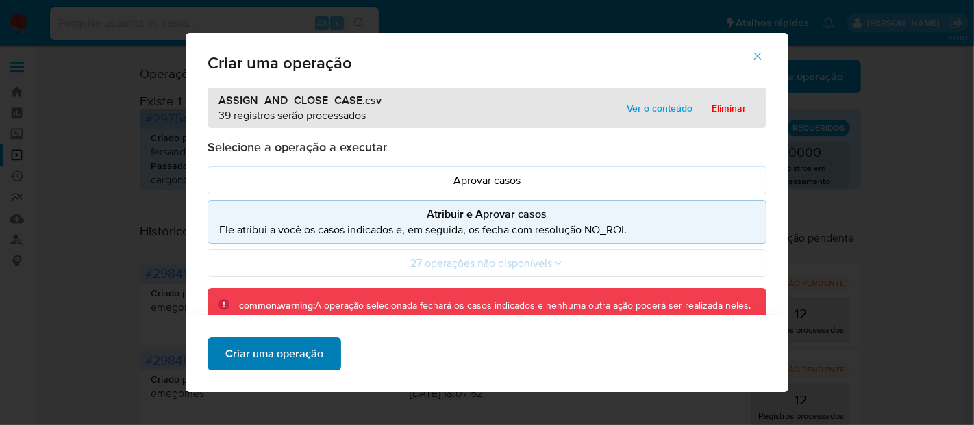
click at [273, 354] on span "Criar uma operação" at bounding box center [274, 354] width 98 height 30
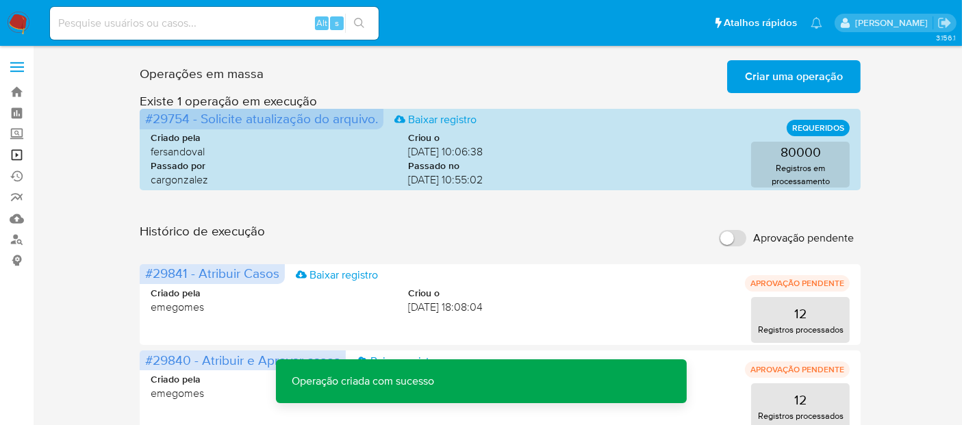
click at [14, 153] on link "Operações em massa" at bounding box center [81, 154] width 163 height 21
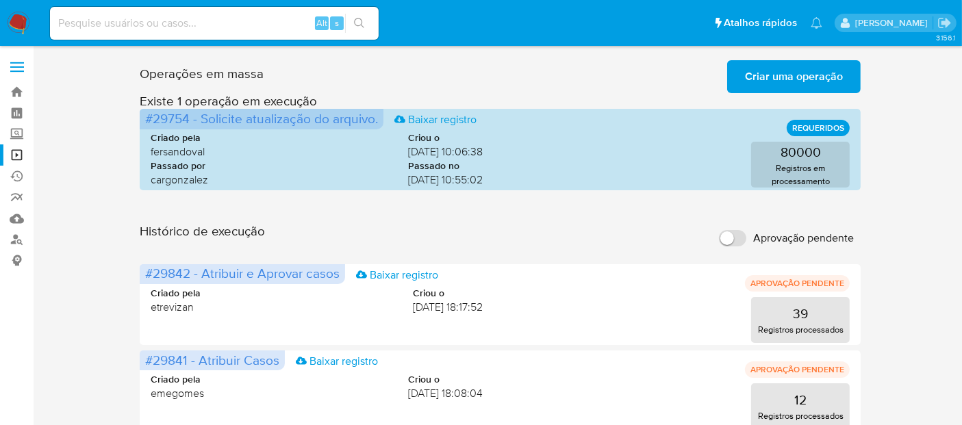
click at [808, 84] on span "Criar uma operação" at bounding box center [794, 77] width 98 height 30
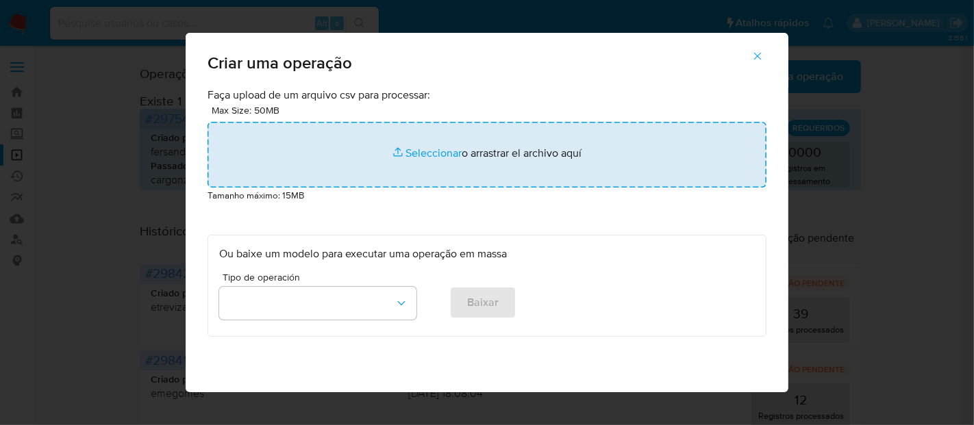
click at [431, 151] on input "file" at bounding box center [486, 155] width 559 height 66
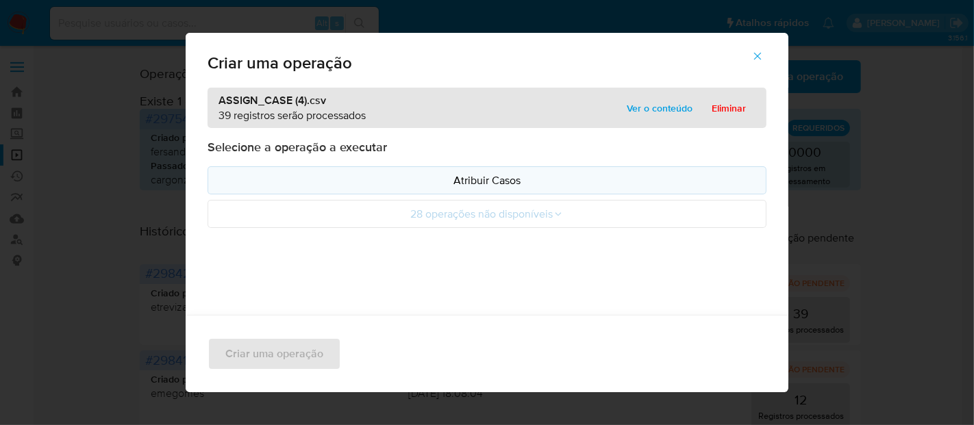
click at [481, 179] on p "Atribuir Casos" at bounding box center [487, 181] width 536 height 16
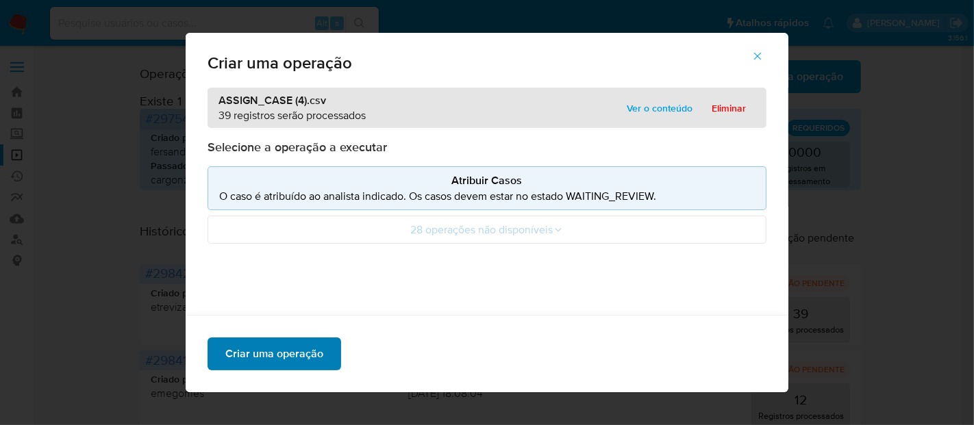
click at [288, 361] on span "Criar uma operação" at bounding box center [274, 354] width 98 height 30
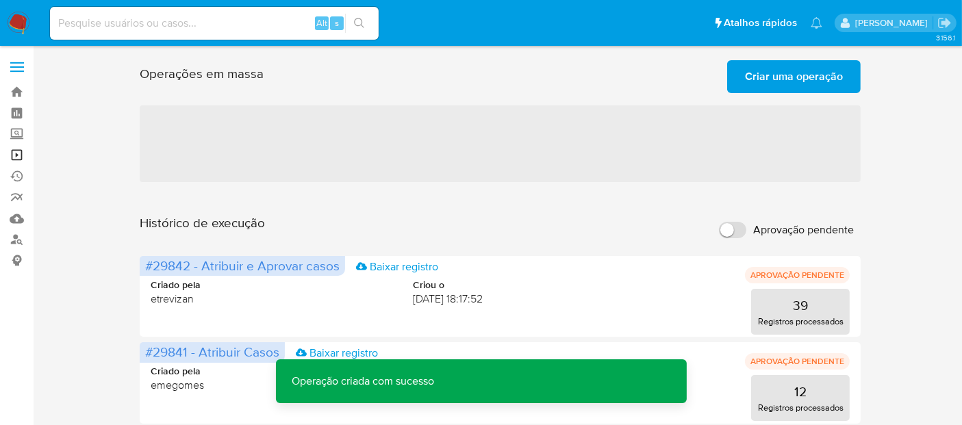
click at [18, 153] on link "Operações em massa" at bounding box center [81, 154] width 163 height 21
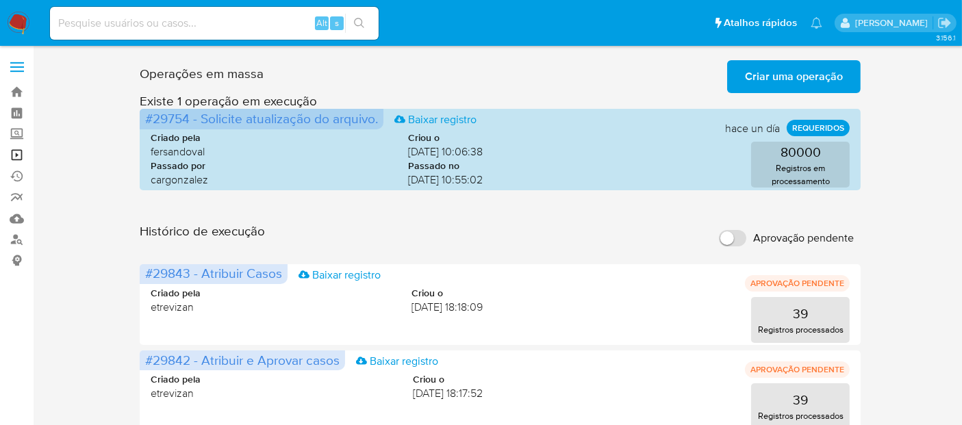
click at [17, 153] on link "Operações em massa" at bounding box center [81, 154] width 163 height 21
click at [17, 151] on link "Operações em massa" at bounding box center [81, 154] width 163 height 21
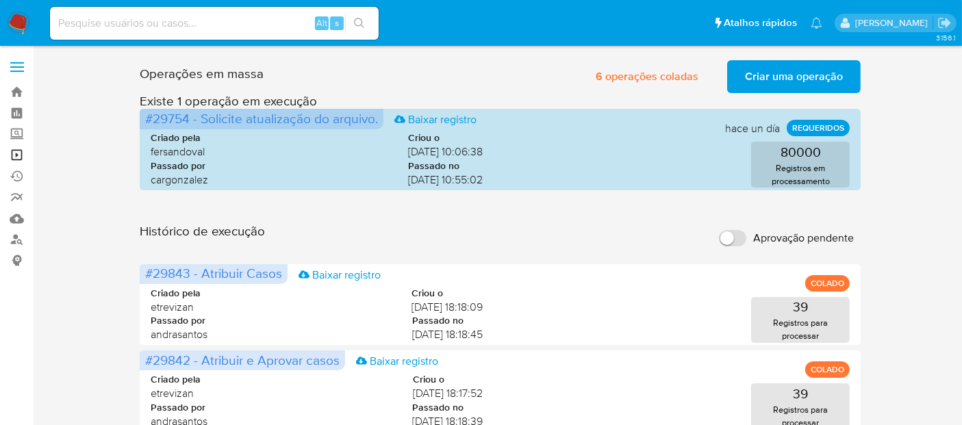
click at [17, 152] on link "Operações em massa" at bounding box center [81, 154] width 163 height 21
click at [18, 151] on link "Operações em massa" at bounding box center [81, 154] width 163 height 21
click at [194, 32] on div "Alt s" at bounding box center [214, 23] width 329 height 33
click at [190, 16] on input at bounding box center [214, 23] width 329 height 18
paste input "wQnXmRB73GZobKGXfYqcdg28"
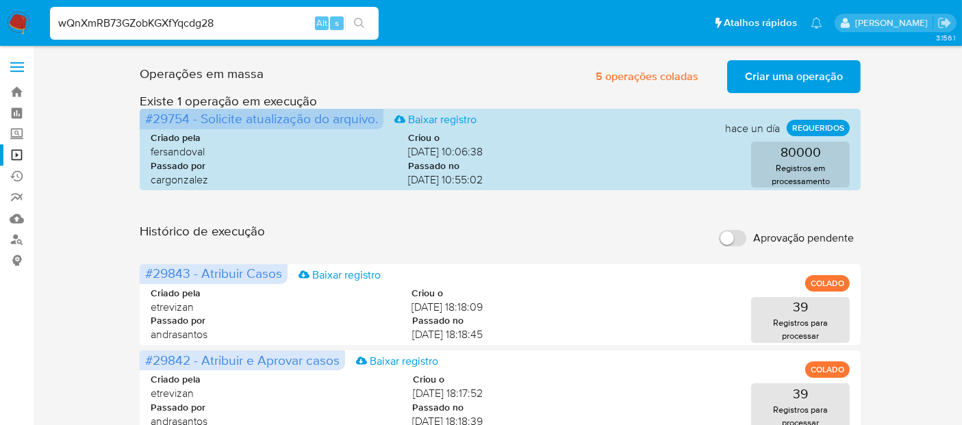
type input "wQnXmRB73GZobKGXfYqcdg28"
click at [360, 15] on button "search-icon" at bounding box center [359, 23] width 28 height 19
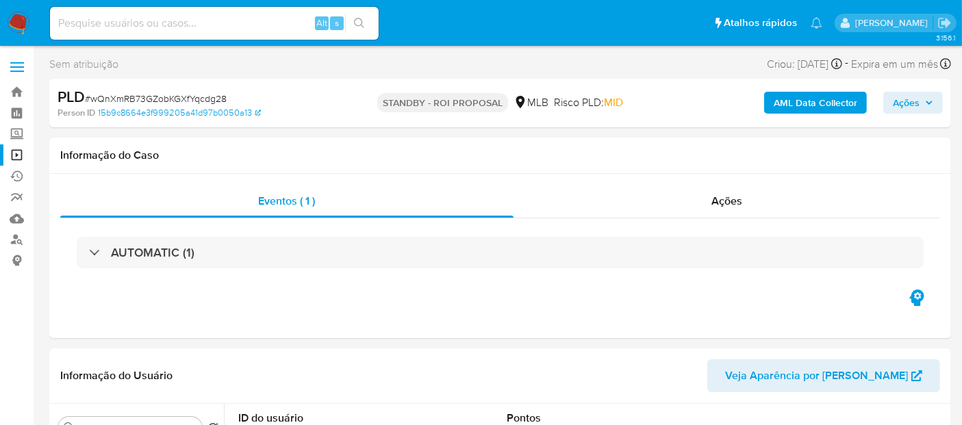
select select "10"
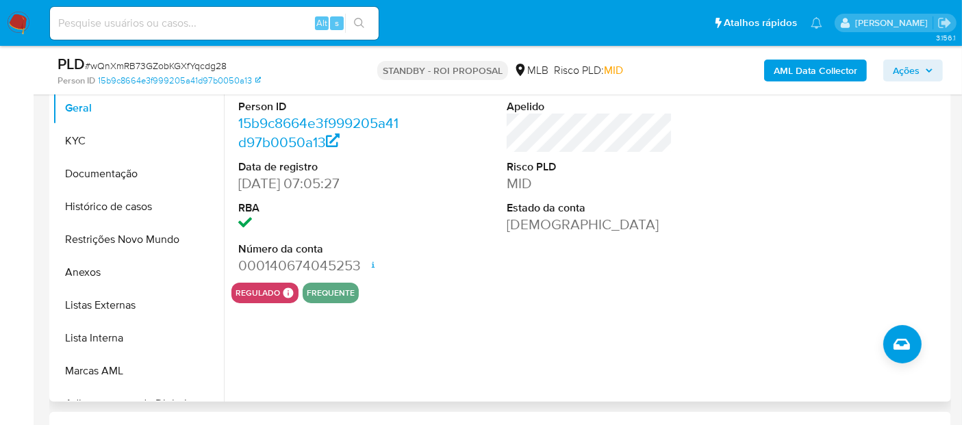
scroll to position [228, 0]
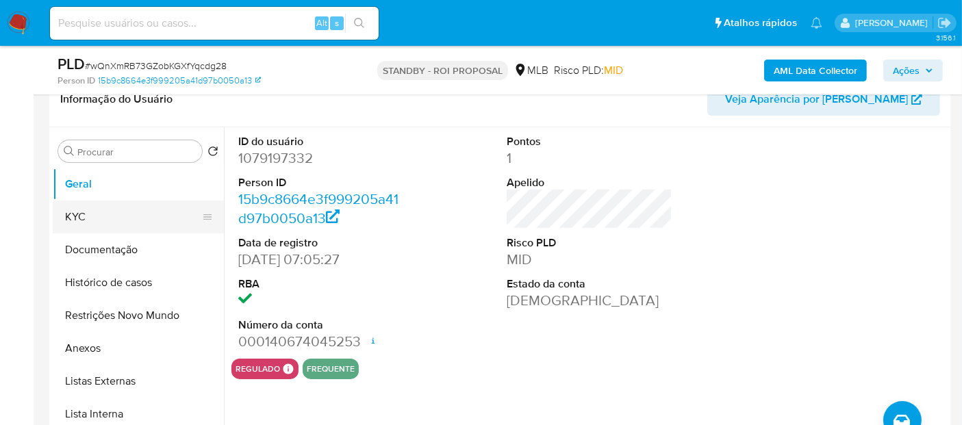
click at [125, 216] on button "KYC" at bounding box center [133, 217] width 160 height 33
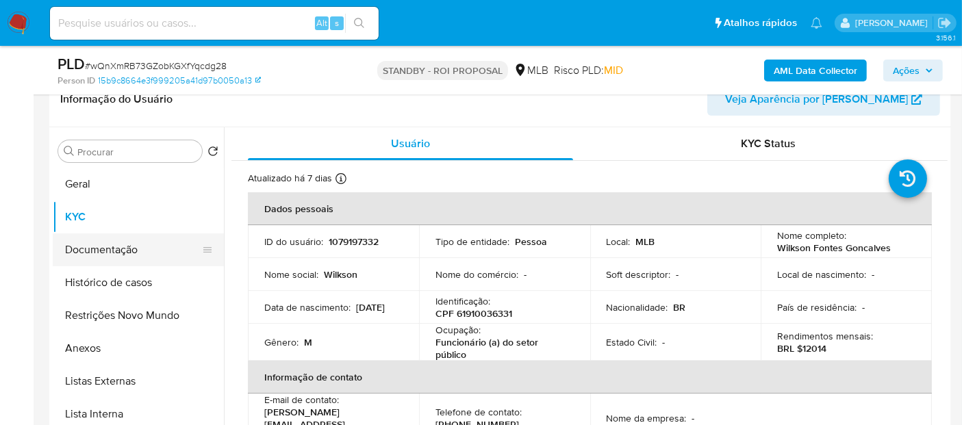
click at [122, 253] on button "Documentação" at bounding box center [133, 250] width 160 height 33
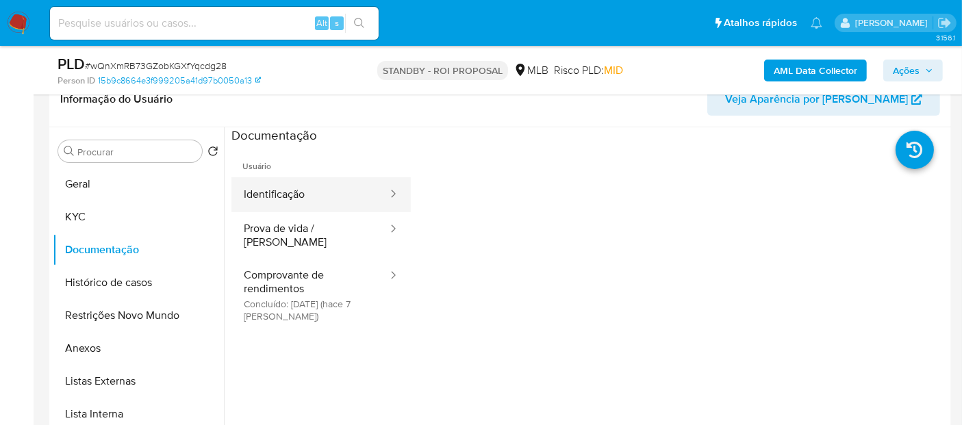
click at [317, 199] on button "Identificação" at bounding box center [310, 194] width 158 height 35
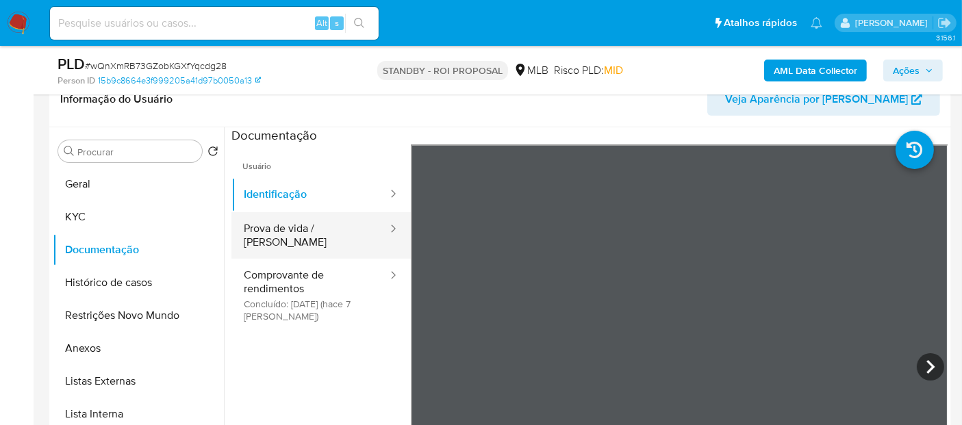
click at [271, 227] on button "Prova de vida / [PERSON_NAME]" at bounding box center [310, 235] width 158 height 47
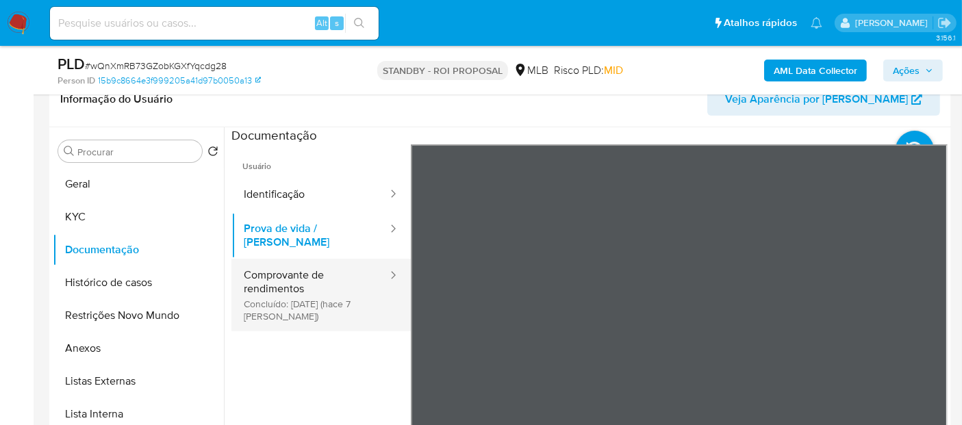
click at [280, 259] on button "Comprovante de rendimentos Concluído: 20/08/2025 (hace 7 días)" at bounding box center [310, 295] width 158 height 73
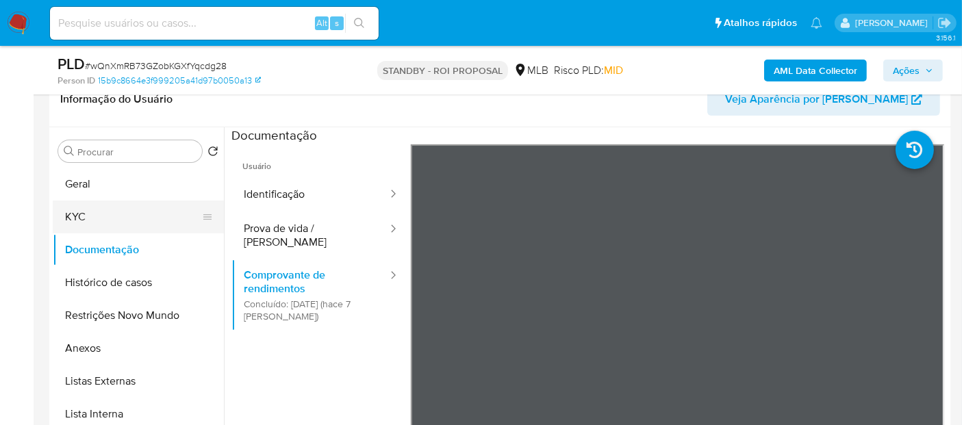
click at [81, 216] on button "KYC" at bounding box center [133, 217] width 160 height 33
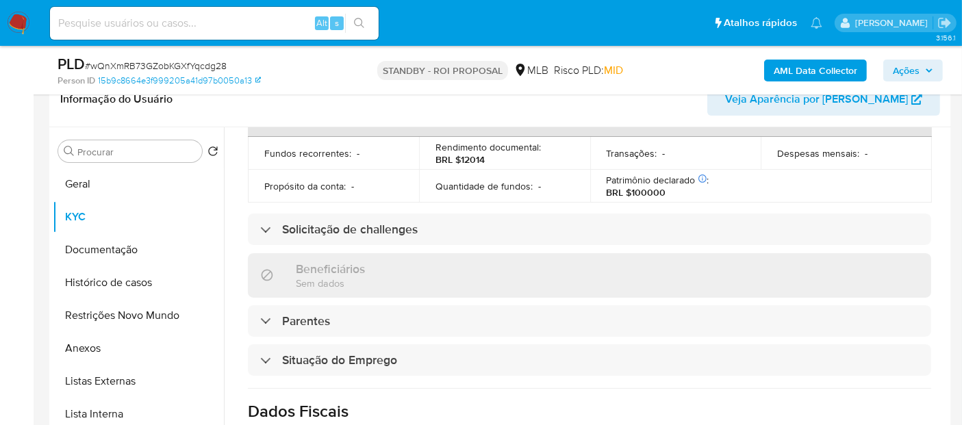
scroll to position [398, 0]
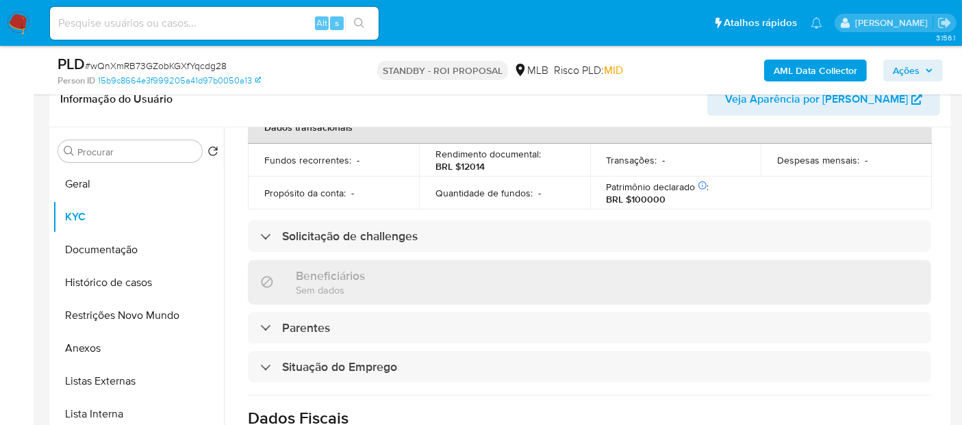
drag, startPoint x: 90, startPoint y: 244, endPoint x: 245, endPoint y: 259, distance: 156.1
click at [90, 243] on button "Documentação" at bounding box center [138, 250] width 171 height 33
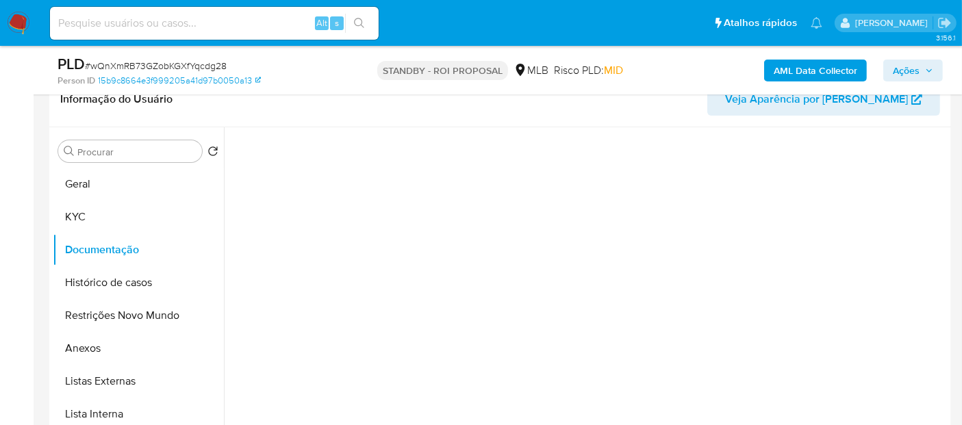
scroll to position [0, 0]
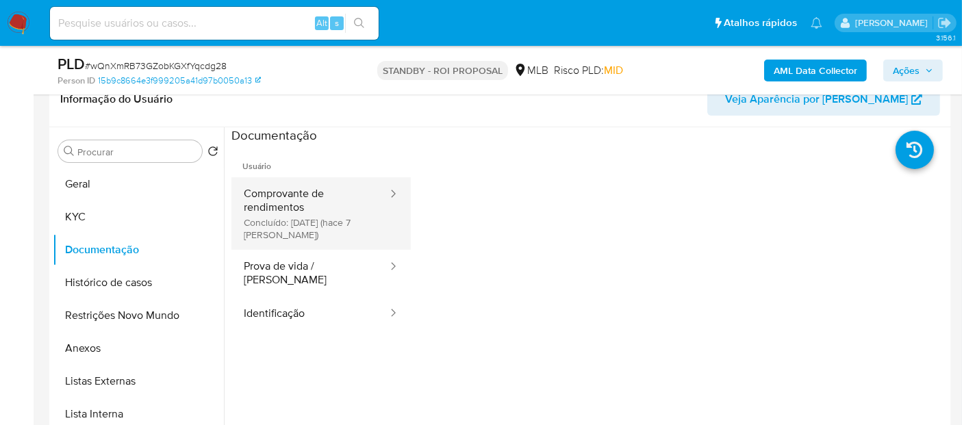
click at [282, 199] on button "Comprovante de rendimentos Concluído: 20/08/2025 (hace 7 días)" at bounding box center [310, 213] width 158 height 73
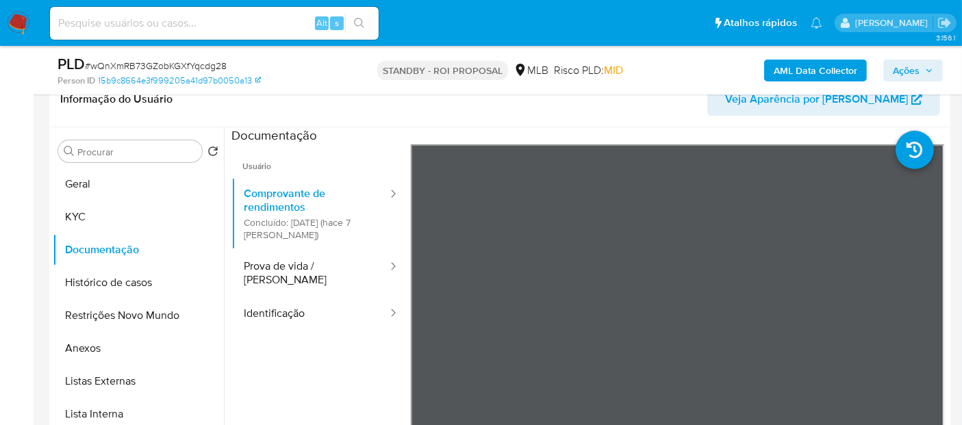
click at [216, 25] on input at bounding box center [214, 23] width 329 height 18
paste input "ZzOdJN9t9ky2qTIera5WObvW"
type input "ZzOdJN9t9ky2qTIera5WObvW"
click at [356, 25] on icon "search-icon" at bounding box center [359, 23] width 10 height 10
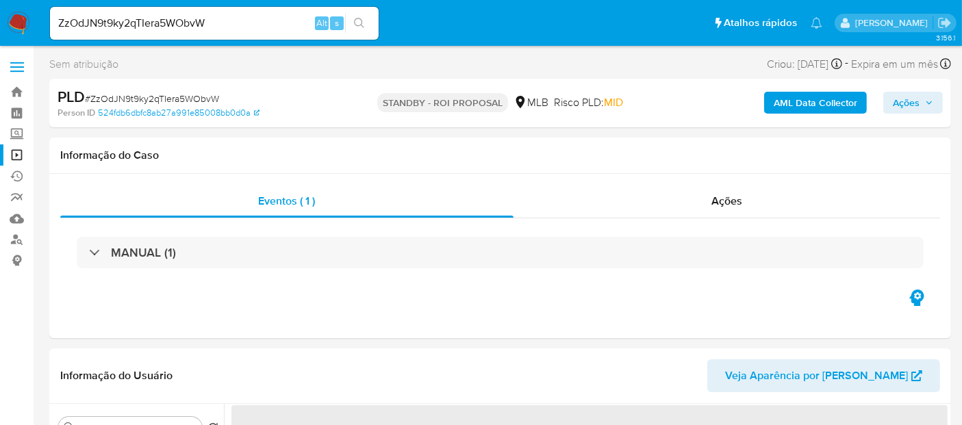
select select "10"
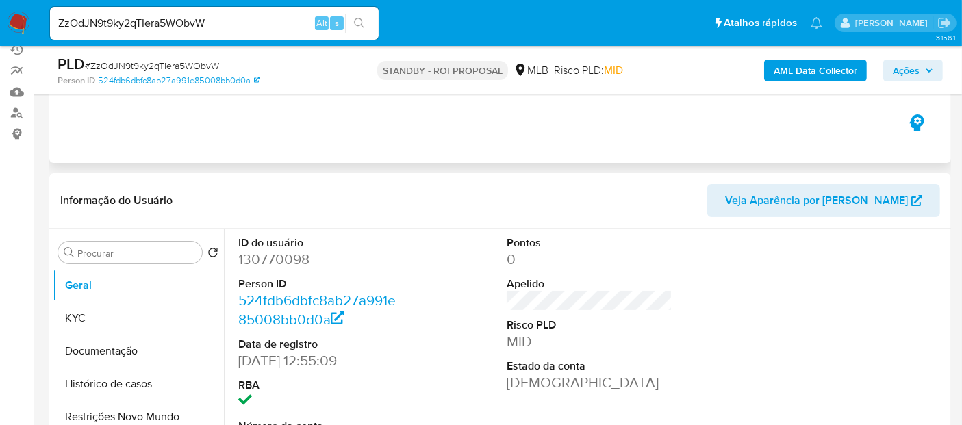
scroll to position [152, 0]
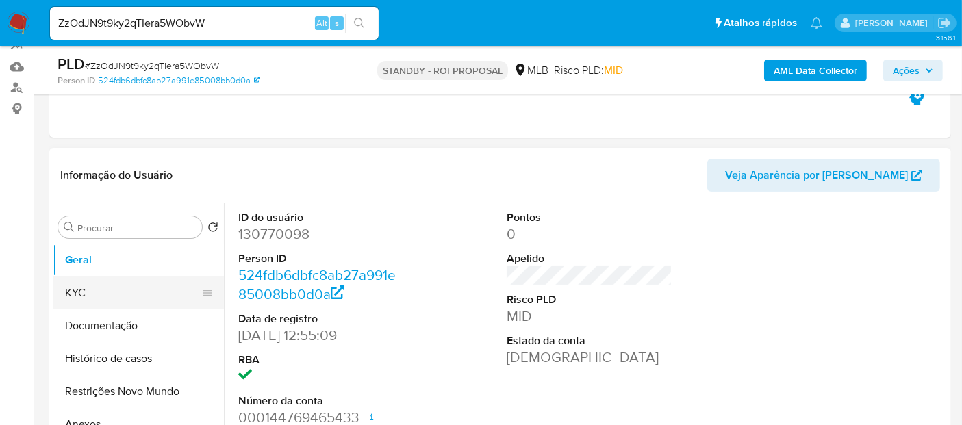
click at [114, 289] on button "KYC" at bounding box center [133, 293] width 160 height 33
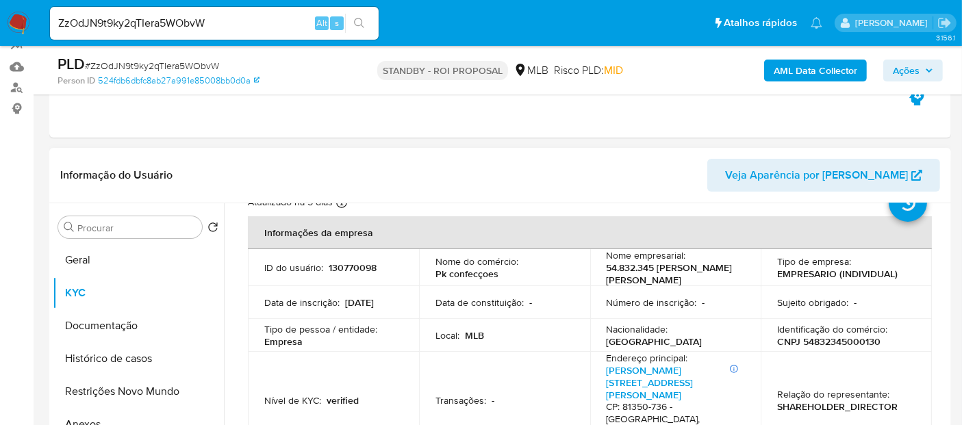
scroll to position [76, 0]
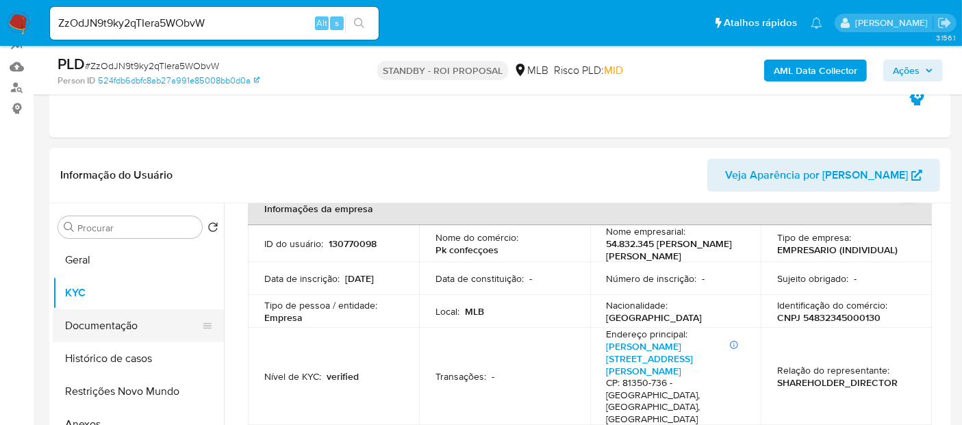
click at [123, 325] on button "Documentação" at bounding box center [133, 326] width 160 height 33
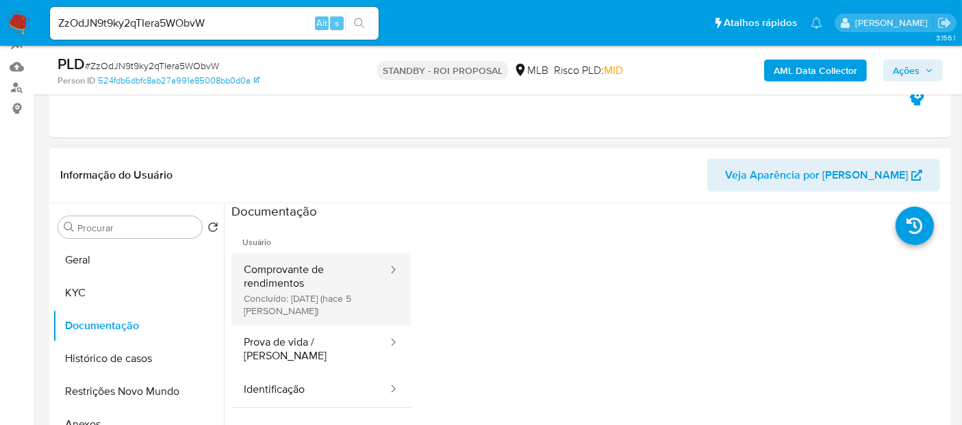
click at [318, 279] on button "Comprovante de rendimentos Concluído: 22/08/2025 (hace 5 días)" at bounding box center [310, 289] width 158 height 73
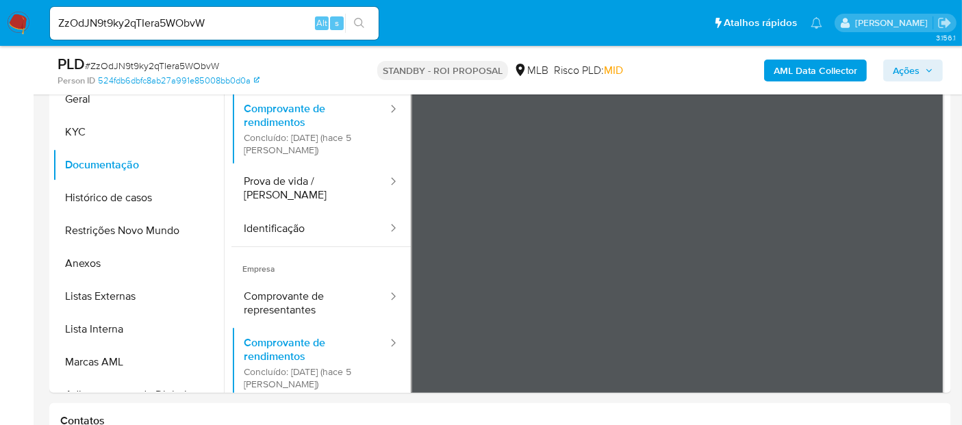
scroll to position [328, 0]
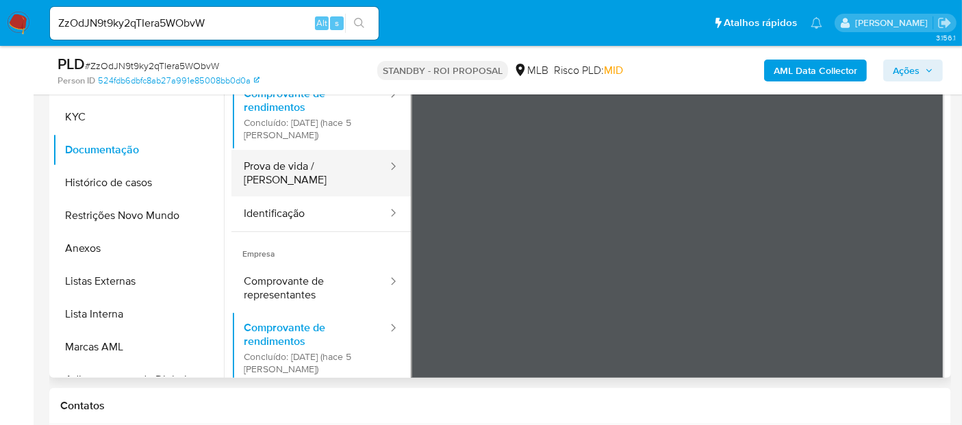
click at [275, 172] on button "Prova de vida / Selfie" at bounding box center [310, 173] width 158 height 47
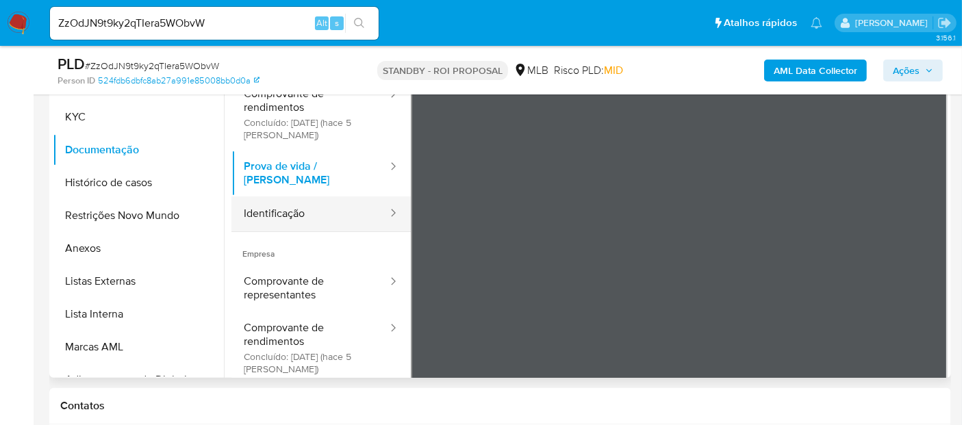
click at [298, 202] on button "Identificação" at bounding box center [310, 214] width 158 height 35
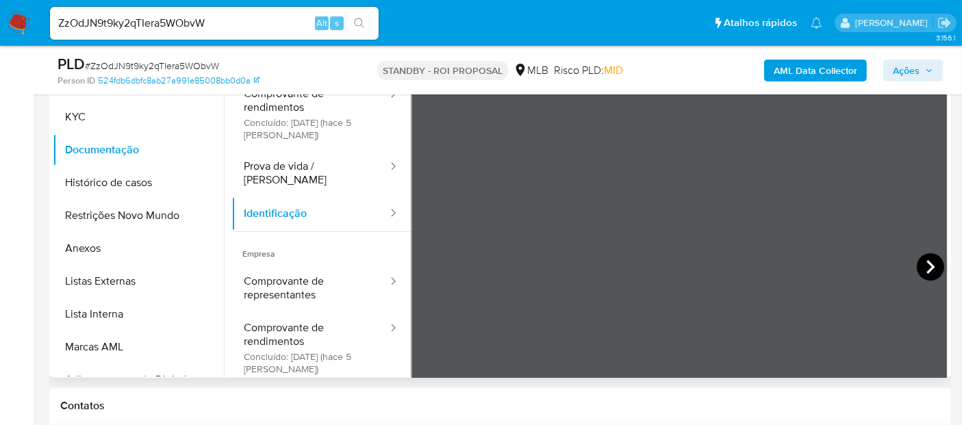
click at [928, 263] on icon at bounding box center [930, 266] width 27 height 27
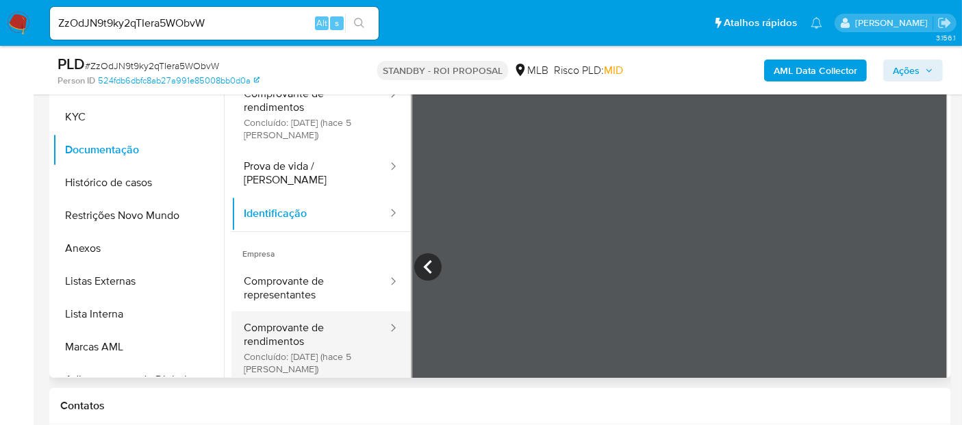
click at [296, 332] on button "Comprovante de rendimentos Concluído: 22/08/2025 (hace 5 días)" at bounding box center [310, 348] width 158 height 73
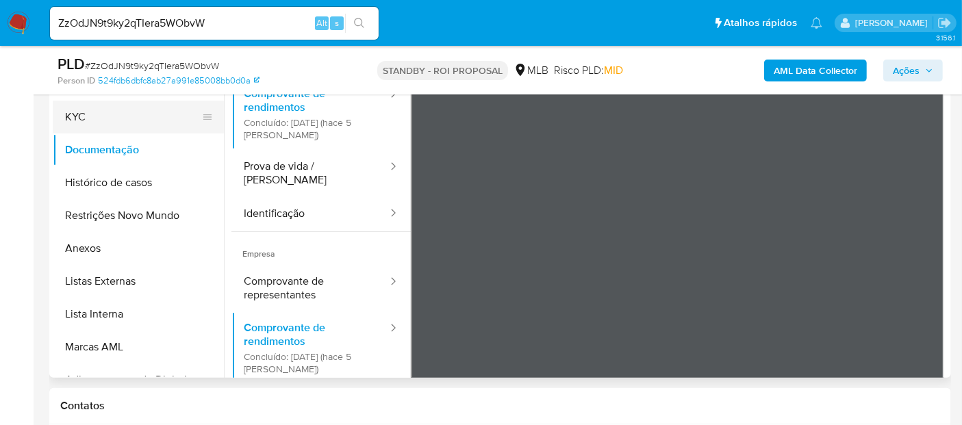
click at [85, 116] on button "KYC" at bounding box center [133, 117] width 160 height 33
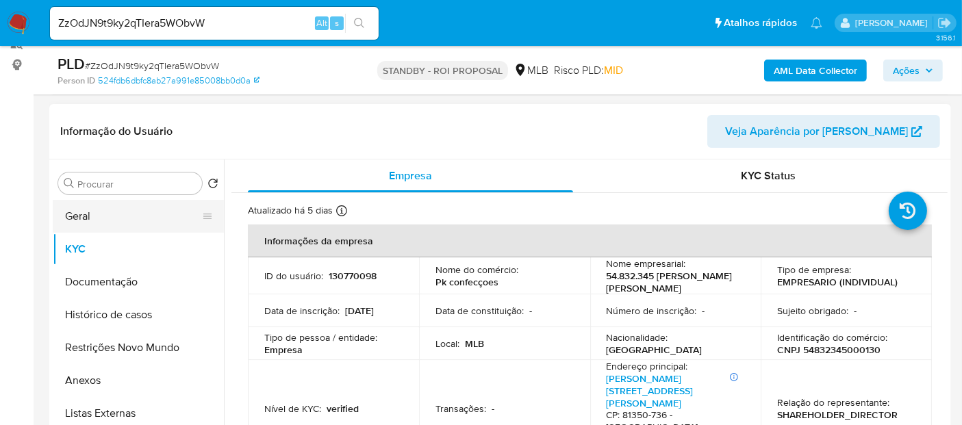
scroll to position [176, 0]
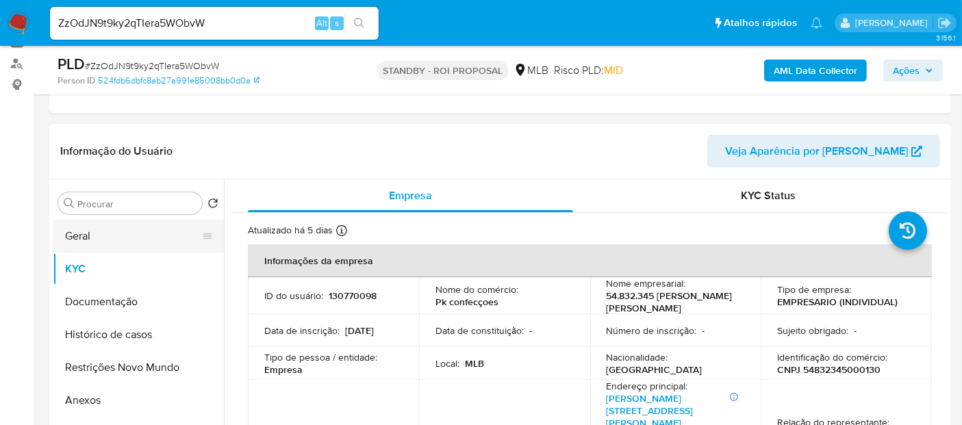
click at [90, 231] on button "Geral" at bounding box center [133, 236] width 160 height 33
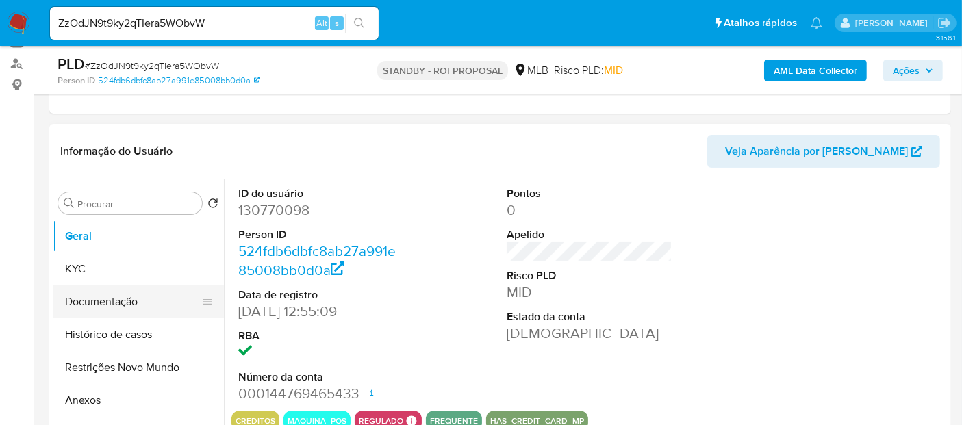
drag, startPoint x: 92, startPoint y: 309, endPoint x: 103, endPoint y: 308, distance: 11.0
click at [92, 308] on button "Documentação" at bounding box center [133, 302] width 160 height 33
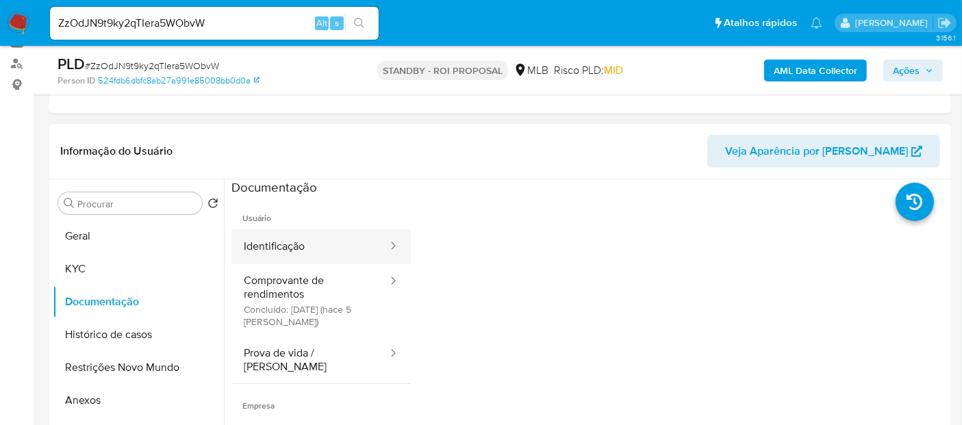
click at [326, 249] on button "Identificação" at bounding box center [310, 246] width 158 height 35
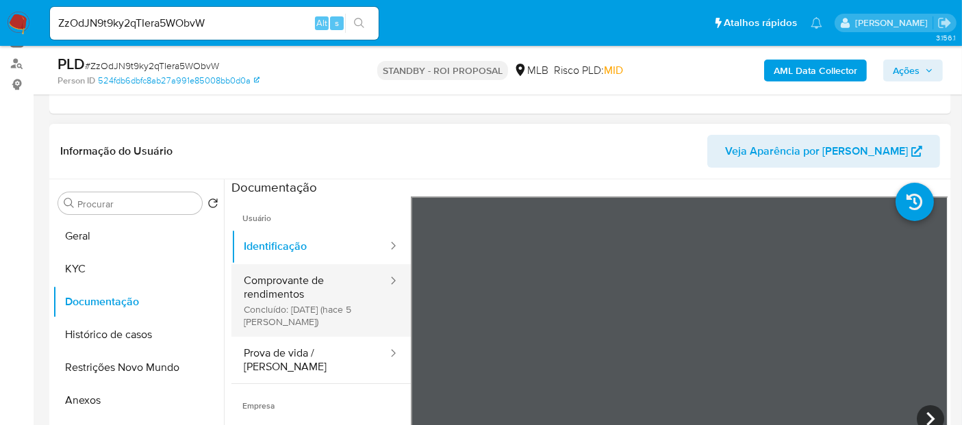
click at [275, 286] on button "Comprovante de rendimentos Concluído: 22/08/2025 (hace 5 días)" at bounding box center [310, 300] width 158 height 73
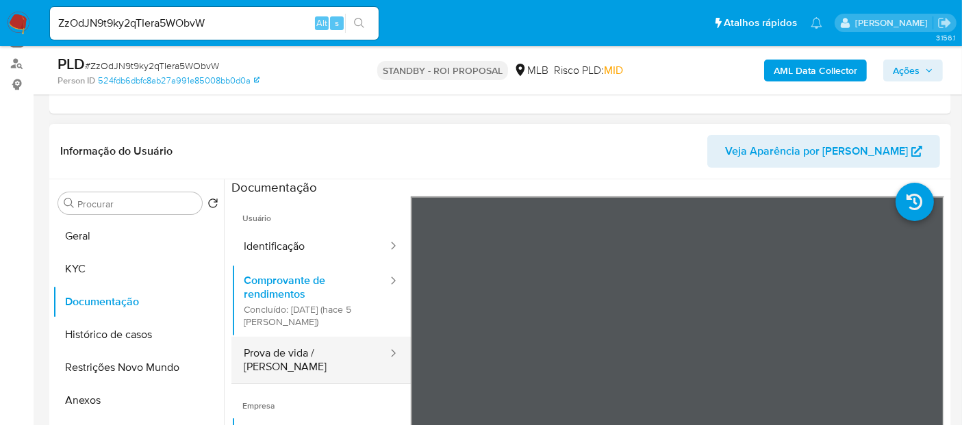
click at [303, 351] on button "Prova de vida / Selfie" at bounding box center [310, 360] width 158 height 47
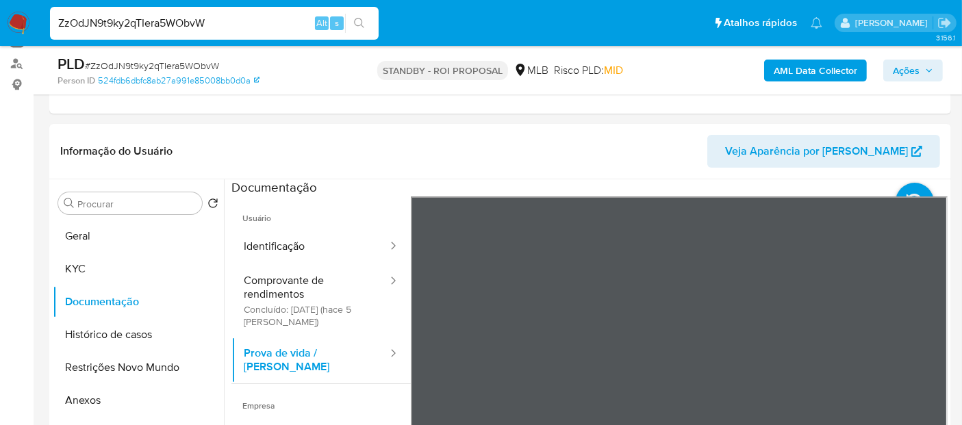
drag, startPoint x: 225, startPoint y: 17, endPoint x: 0, endPoint y: 18, distance: 224.6
click at [0, 18] on nav "Pausado Ver notificaciones ZzOdJN9t9ky2qTIera5WObvW Alt s Atalhos rápidos Presi…" at bounding box center [481, 23] width 962 height 46
paste input "Wjna2cEaxoNEffW4Pn4BKeKU"
type input "Wjna2cEaxoNEffW4Pn4BKeKU"
click at [360, 22] on icon "search-icon" at bounding box center [359, 23] width 11 height 11
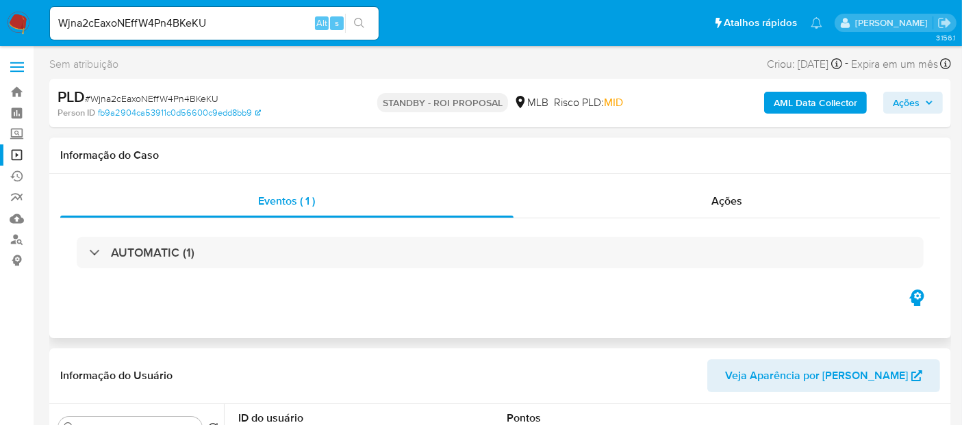
select select "10"
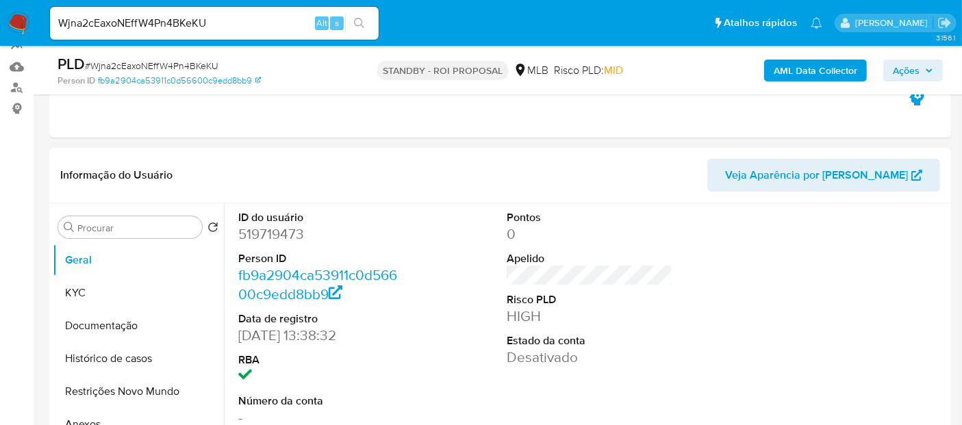
scroll to position [228, 0]
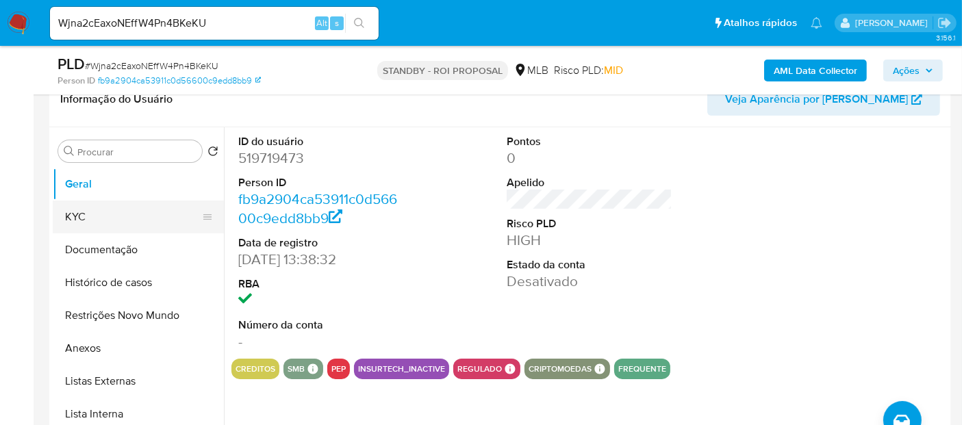
click at [81, 214] on button "KYC" at bounding box center [133, 217] width 160 height 33
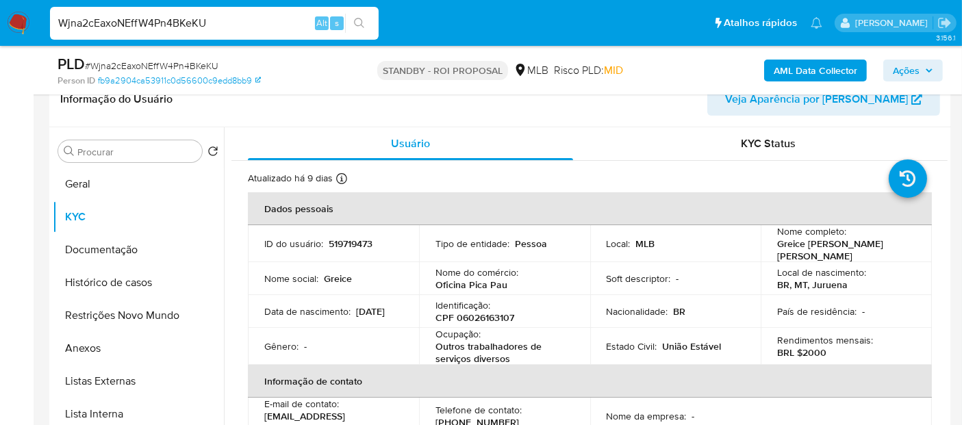
drag, startPoint x: 240, startPoint y: 25, endPoint x: 0, endPoint y: 30, distance: 240.4
click at [0, 30] on nav "Pausado Ver notificaciones Wjna2cEaxoNEffW4Pn4BKeKU Alt s Atalhos rápidos Presi…" at bounding box center [481, 23] width 962 height 46
paste input "SwFcXuxK2N24t5iEAl5rJakg"
type input "SwFcXuxK2N24t5iEAl5rJakg"
click at [358, 14] on button "search-icon" at bounding box center [359, 23] width 28 height 19
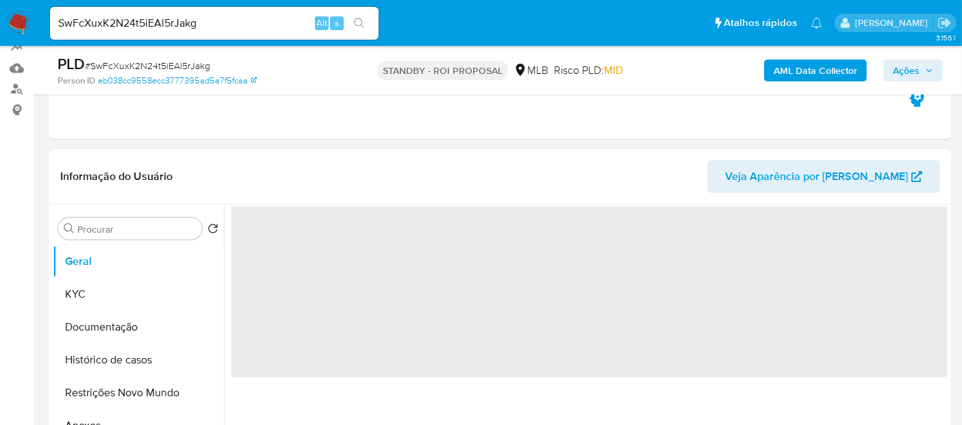
scroll to position [152, 0]
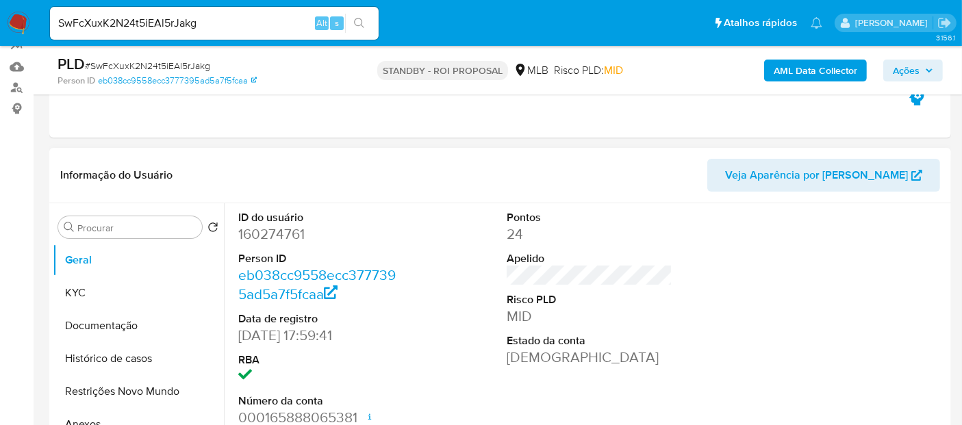
select select "10"
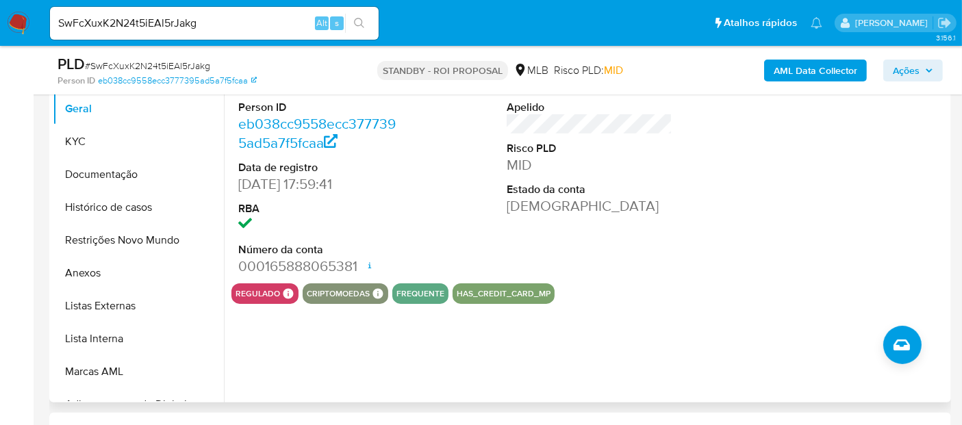
scroll to position [304, 0]
click at [92, 139] on button "KYC" at bounding box center [133, 141] width 160 height 33
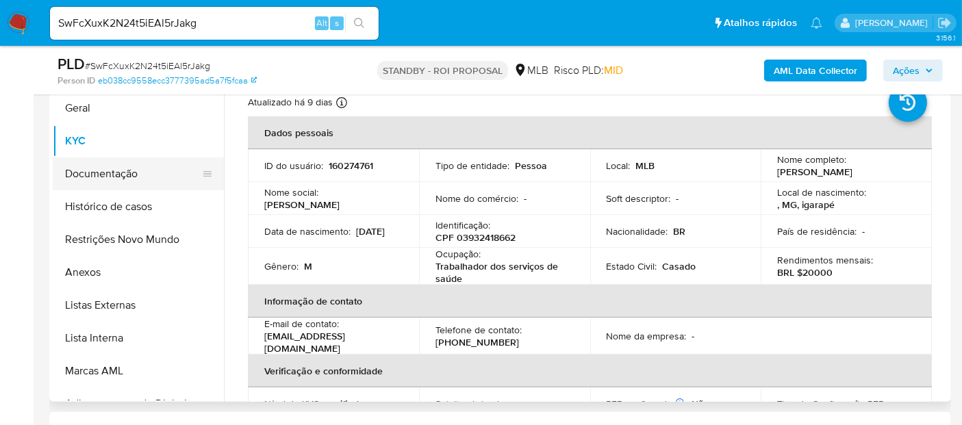
click at [103, 173] on button "Documentação" at bounding box center [133, 174] width 160 height 33
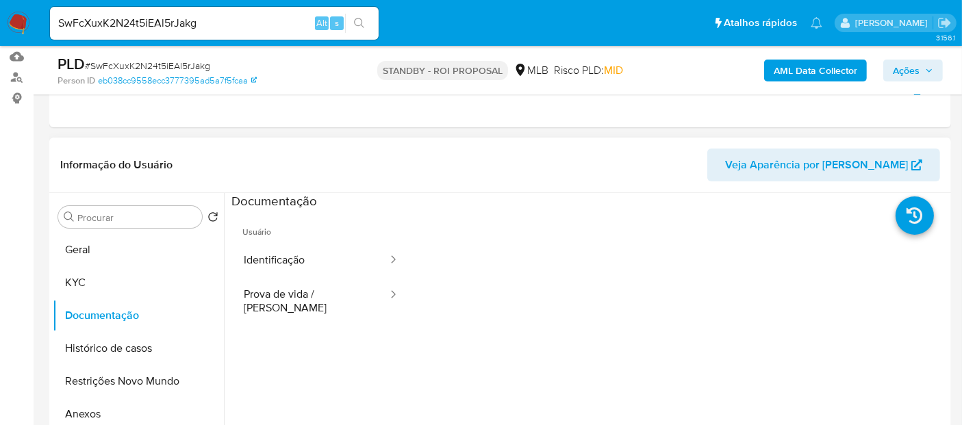
scroll to position [152, 0]
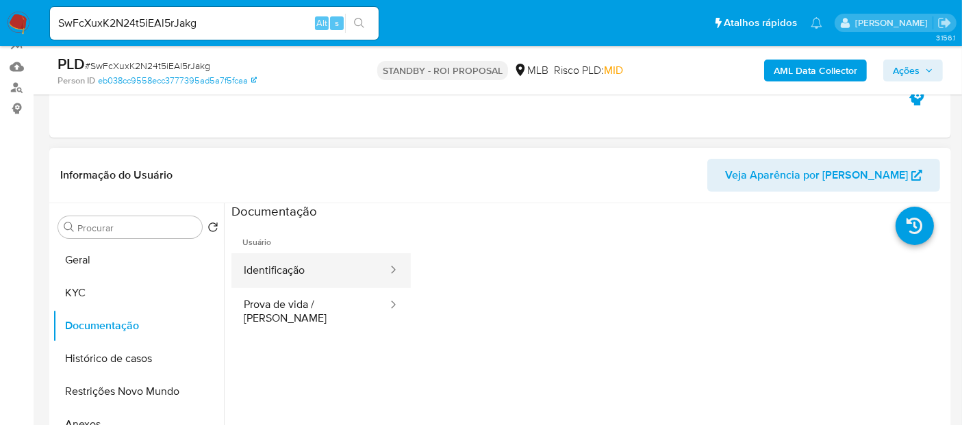
drag, startPoint x: 293, startPoint y: 286, endPoint x: 336, endPoint y: 270, distance: 45.9
click at [293, 286] on ul "Identificação Prova de vida / Selfie" at bounding box center [320, 293] width 179 height 81
click at [335, 274] on button "Identificação" at bounding box center [310, 270] width 158 height 35
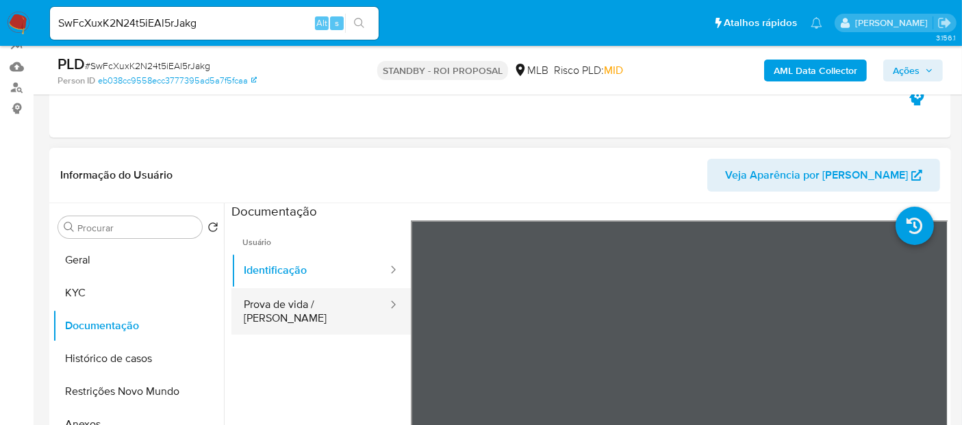
click at [295, 310] on button "Prova de vida / Selfie" at bounding box center [310, 311] width 158 height 47
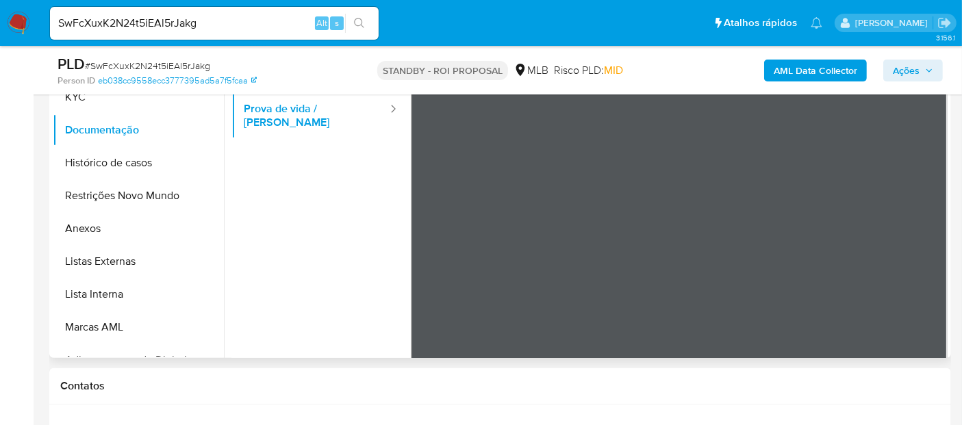
scroll to position [354, 0]
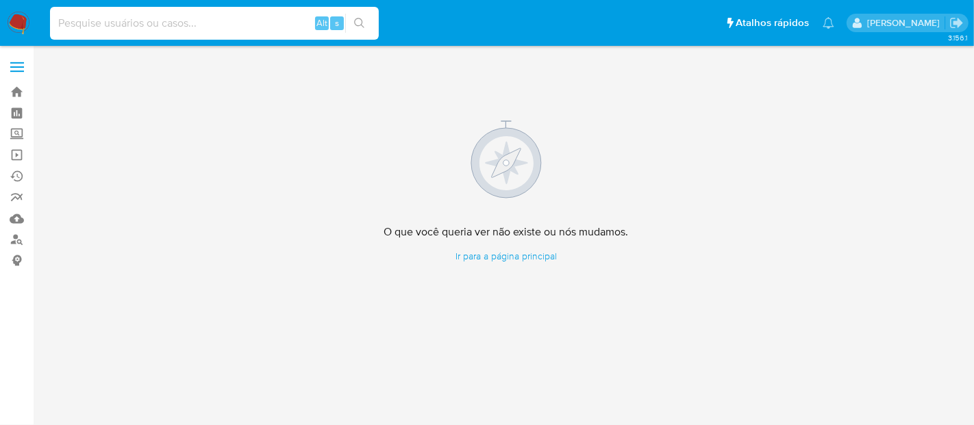
click at [115, 21] on input at bounding box center [214, 23] width 329 height 18
paste input "2176871086"
type input "2176871086"
click at [360, 18] on icon "search-icon" at bounding box center [359, 23] width 11 height 11
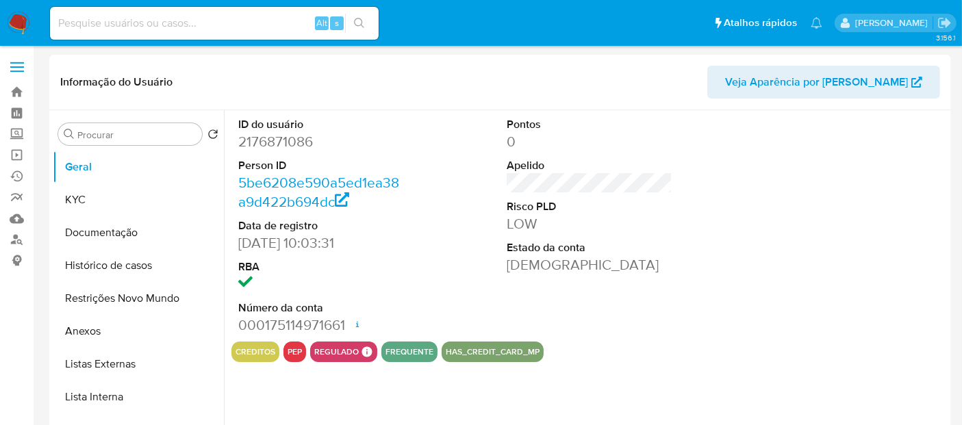
select select "10"
click at [79, 199] on button "KYC" at bounding box center [133, 200] width 160 height 33
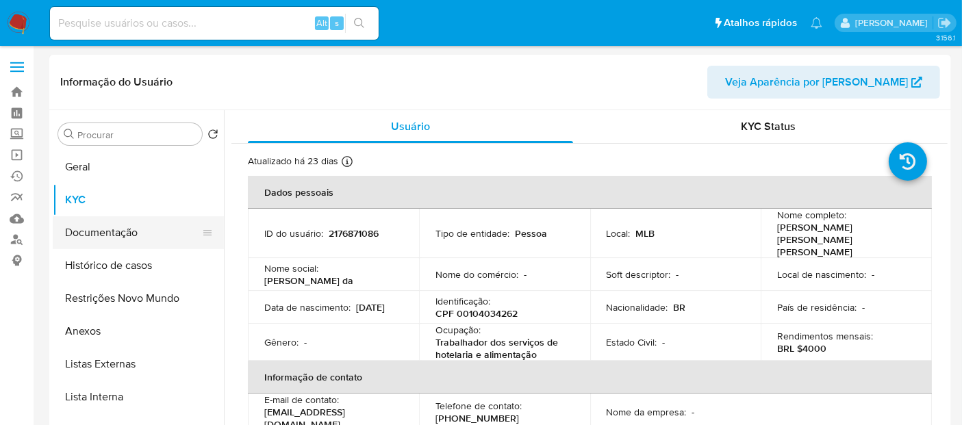
click at [92, 229] on button "Documentação" at bounding box center [133, 232] width 160 height 33
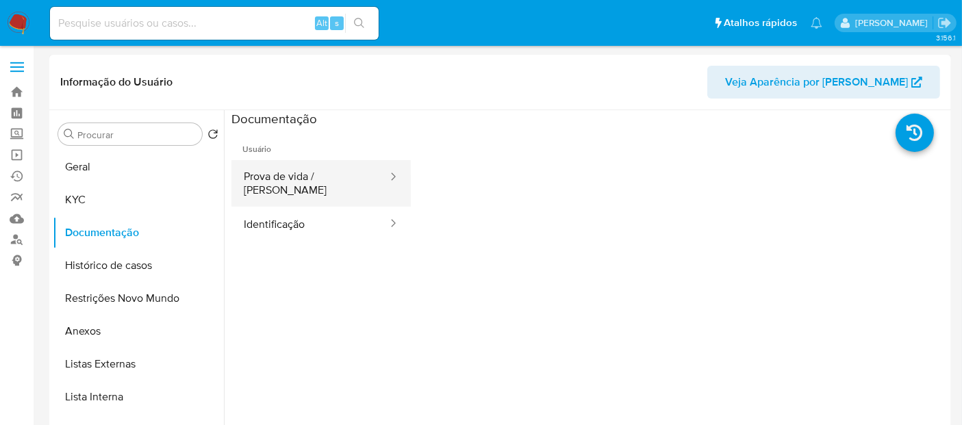
click at [316, 177] on button "Prova de vida / [PERSON_NAME]" at bounding box center [310, 183] width 158 height 47
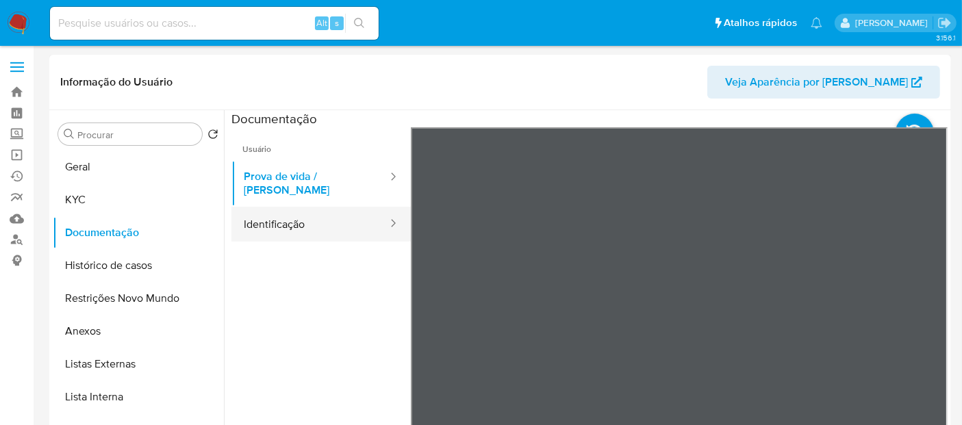
click at [297, 212] on button "Identificação" at bounding box center [310, 224] width 158 height 35
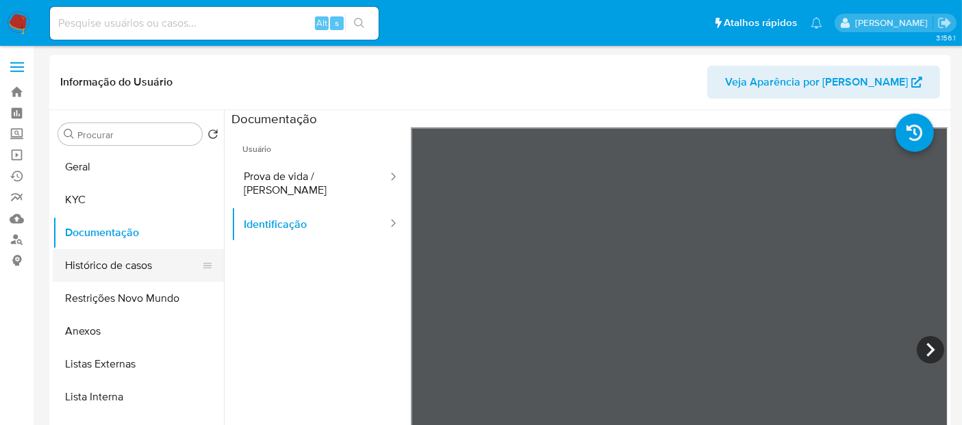
click at [118, 266] on button "Histórico de casos" at bounding box center [133, 265] width 160 height 33
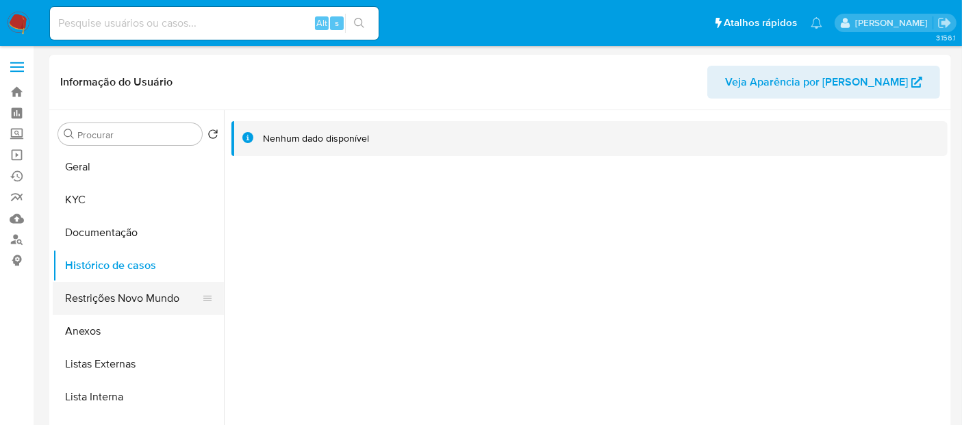
click at [116, 300] on button "Restrições Novo Mundo" at bounding box center [133, 298] width 160 height 33
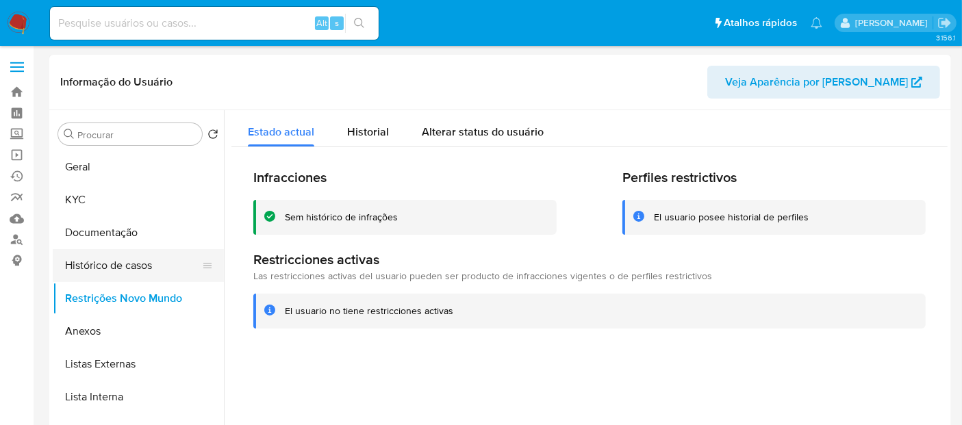
click at [108, 264] on button "Histórico de casos" at bounding box center [133, 265] width 160 height 33
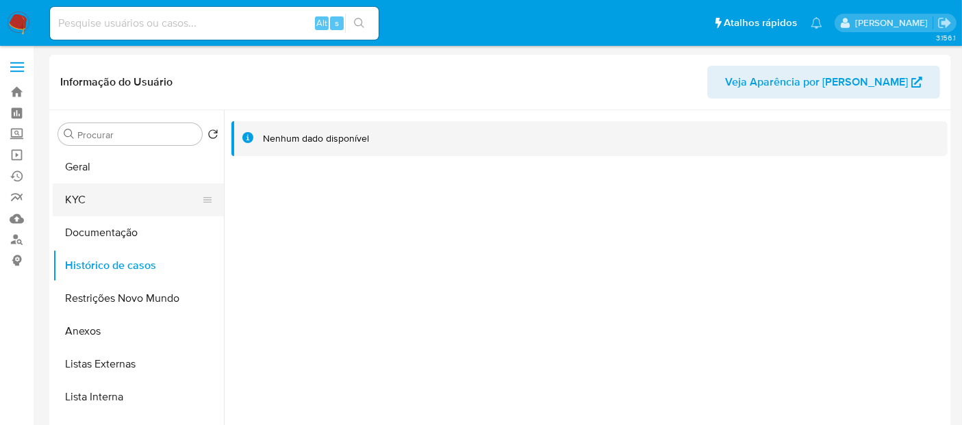
click at [88, 202] on button "KYC" at bounding box center [133, 200] width 160 height 33
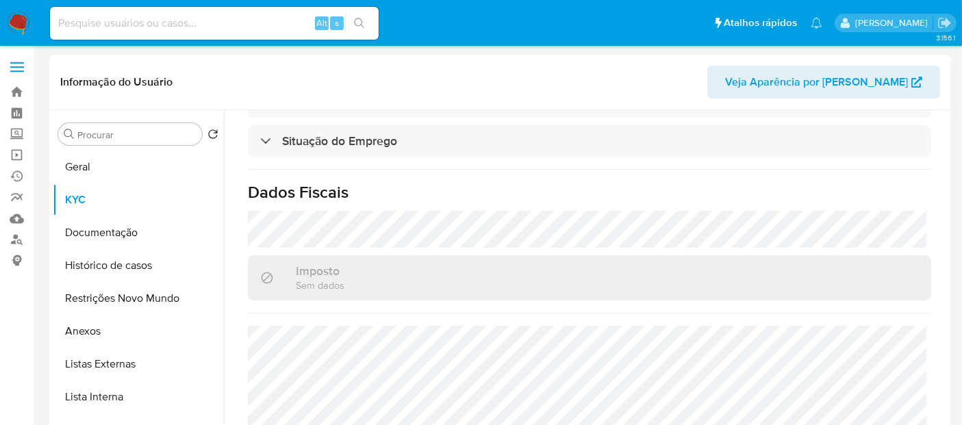
scroll to position [644, 0]
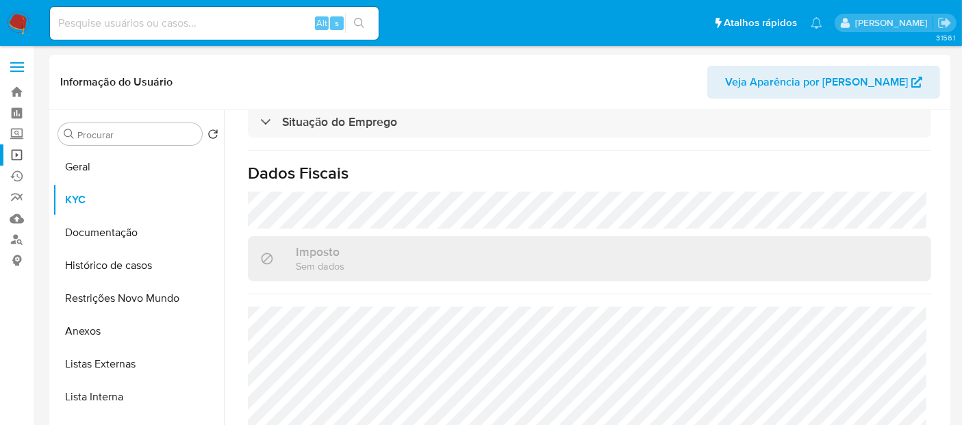
click at [12, 153] on link "Operações em massa" at bounding box center [81, 154] width 163 height 21
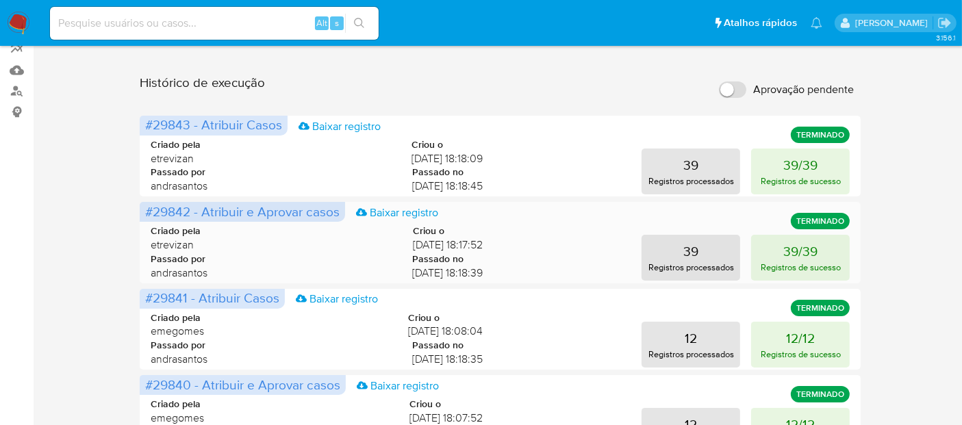
scroll to position [152, 0]
